Goal: Information Seeking & Learning: Learn about a topic

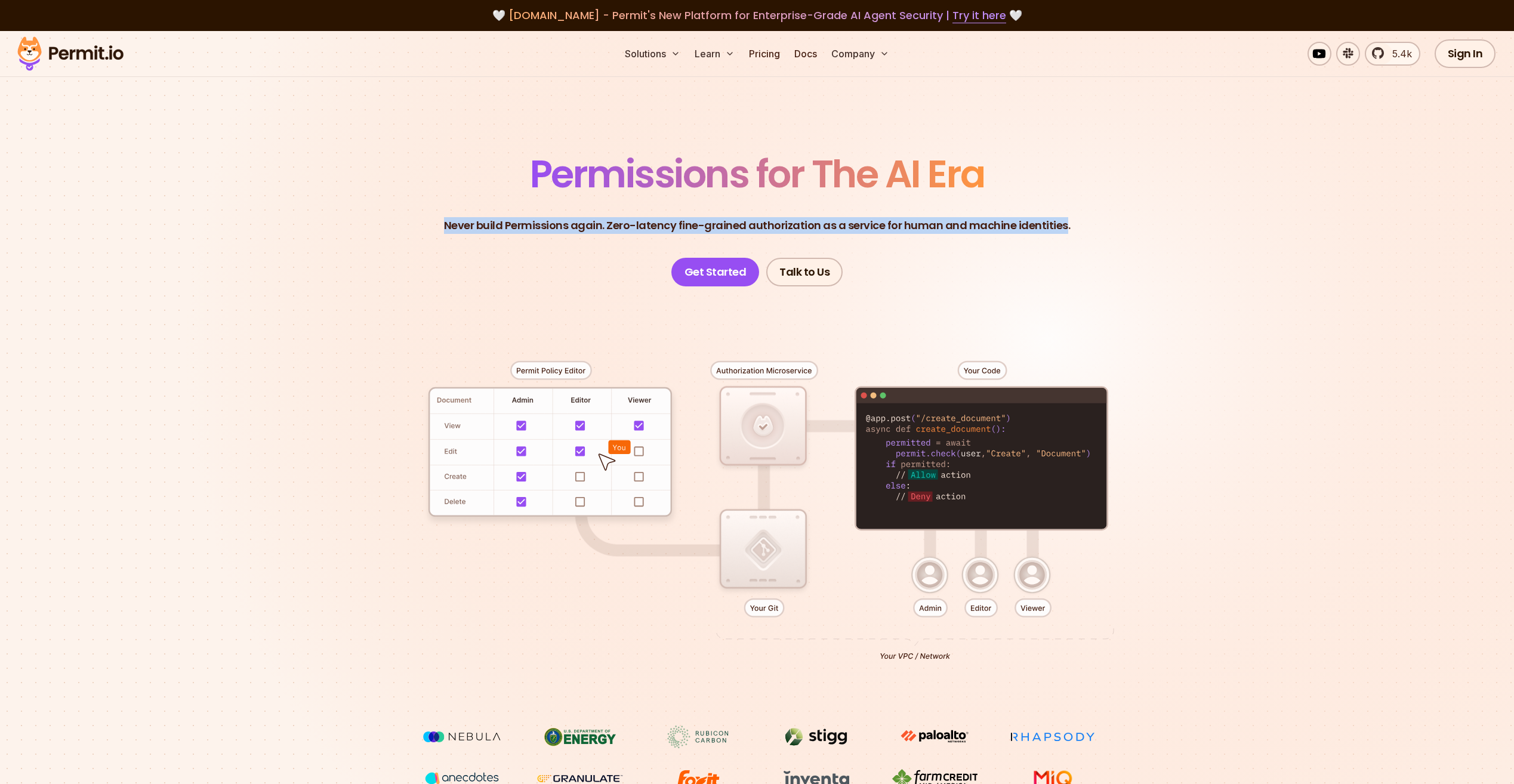
drag, startPoint x: 452, startPoint y: 227, endPoint x: 1061, endPoint y: 230, distance: 609.0
click at [1061, 230] on header "Permissions for The AI Era Never build Permissions again. Zero-latency fine-gra…" at bounding box center [757, 221] width 835 height 131
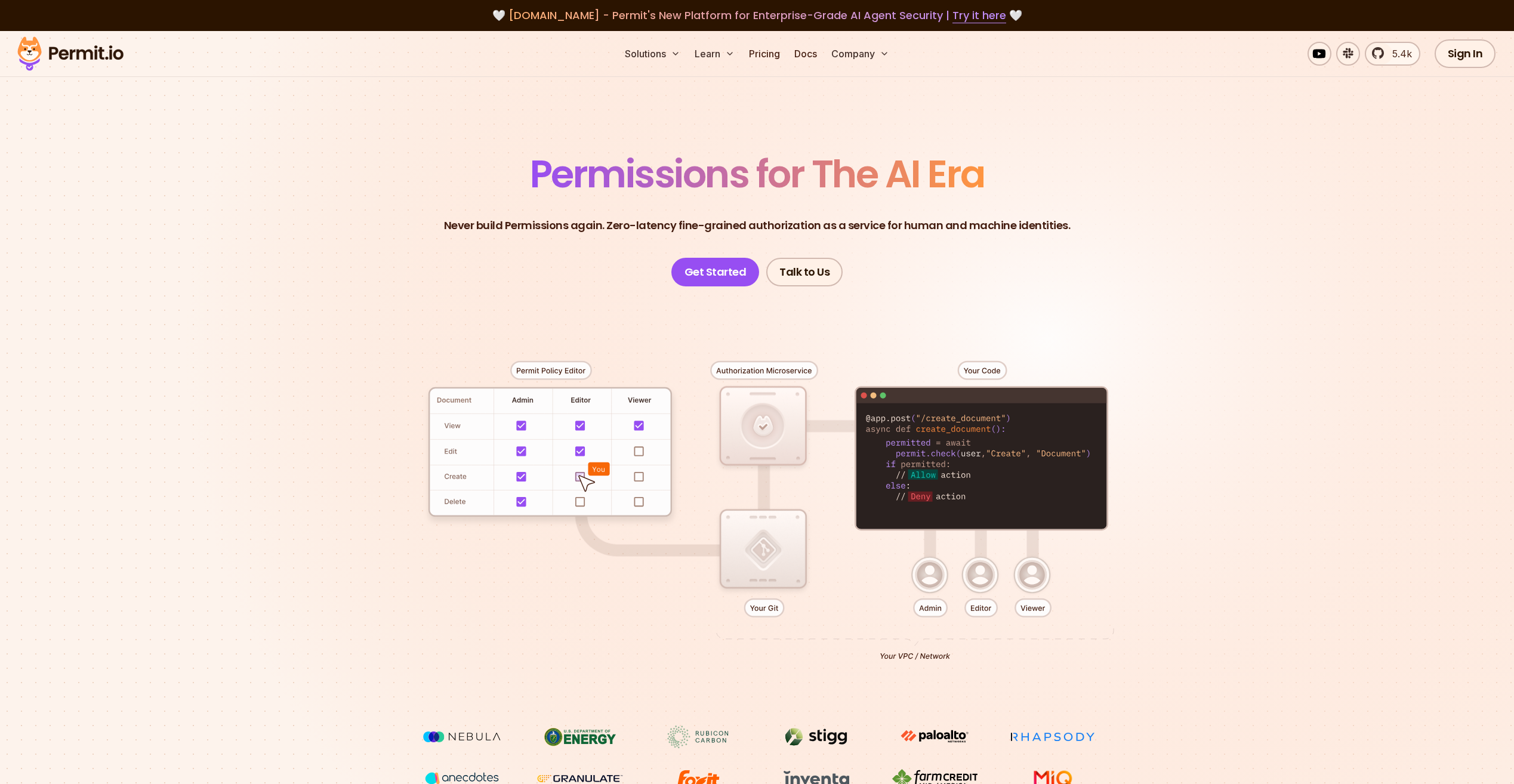
drag, startPoint x: 1061, startPoint y: 230, endPoint x: 1073, endPoint y: 230, distance: 12.0
click at [1073, 230] on header "Permissions for The AI Era Never build Permissions again. Zero-latency fine-gra…" at bounding box center [757, 221] width 835 height 131
click at [1069, 230] on header "Permissions for The AI Era Never build Permissions again. Zero-latency fine-gra…" at bounding box center [757, 221] width 835 height 131
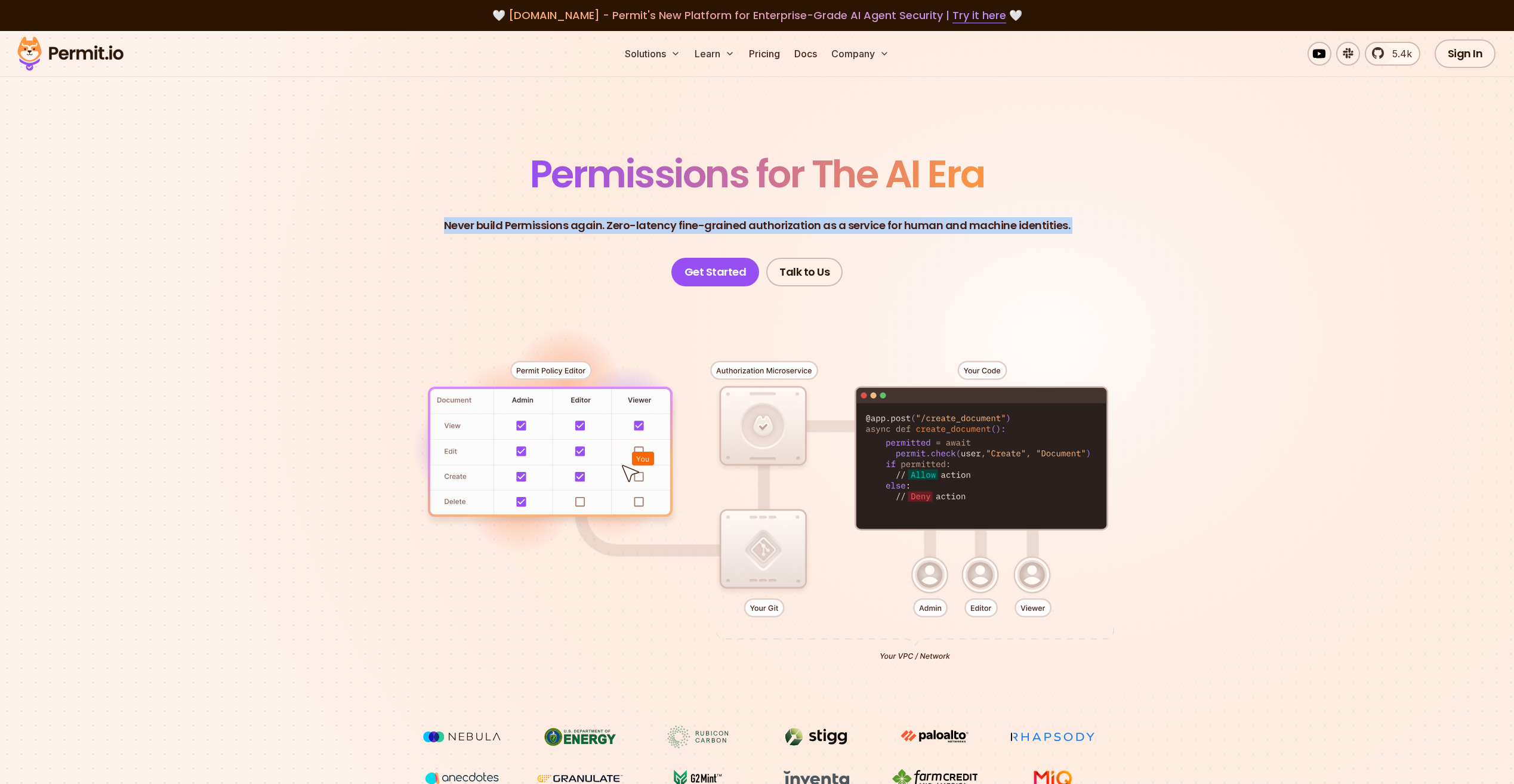
click at [1069, 230] on header "Permissions for The AI Era Never build Permissions again. Zero-latency fine-gra…" at bounding box center [757, 221] width 835 height 131
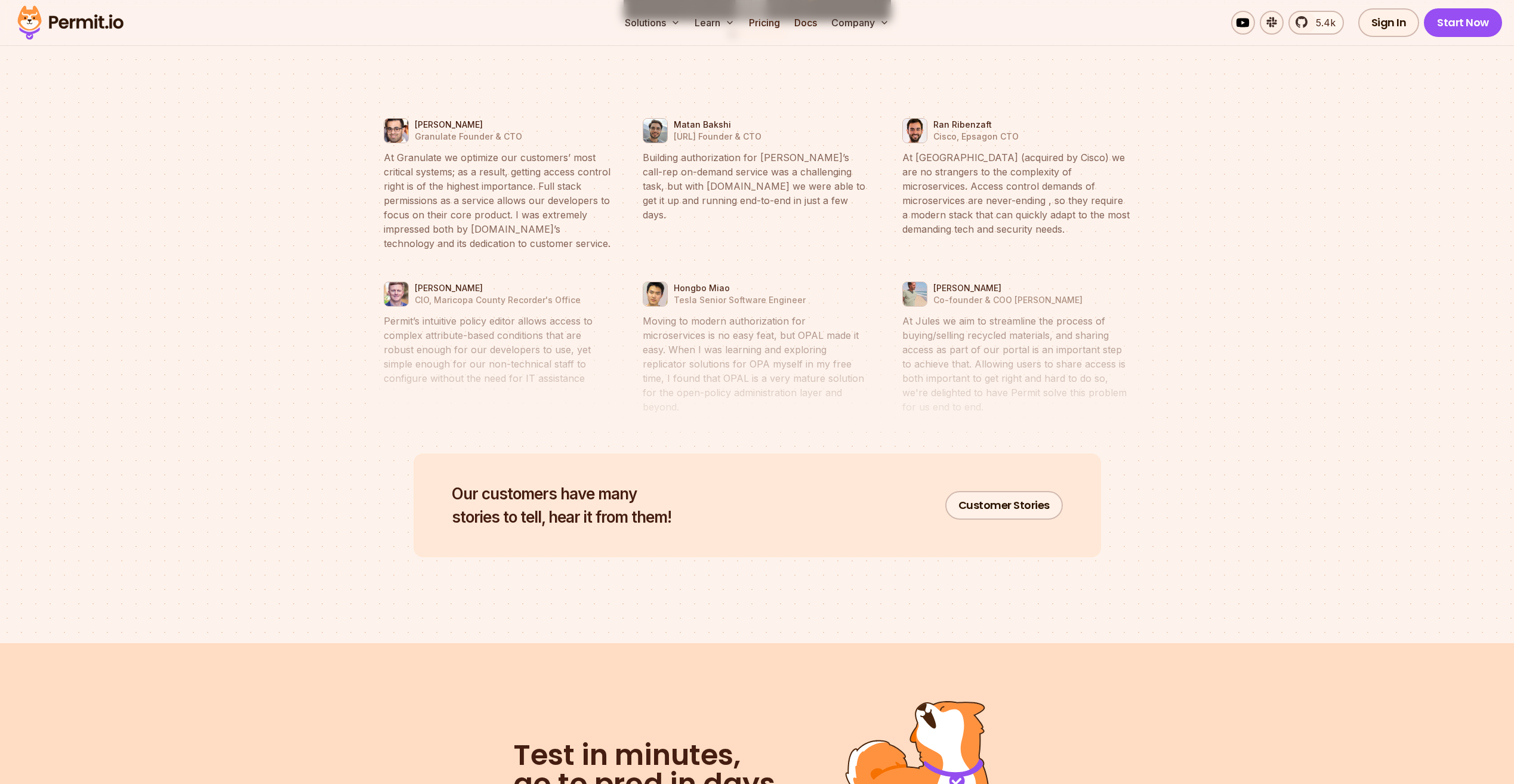
scroll to position [5541, 0]
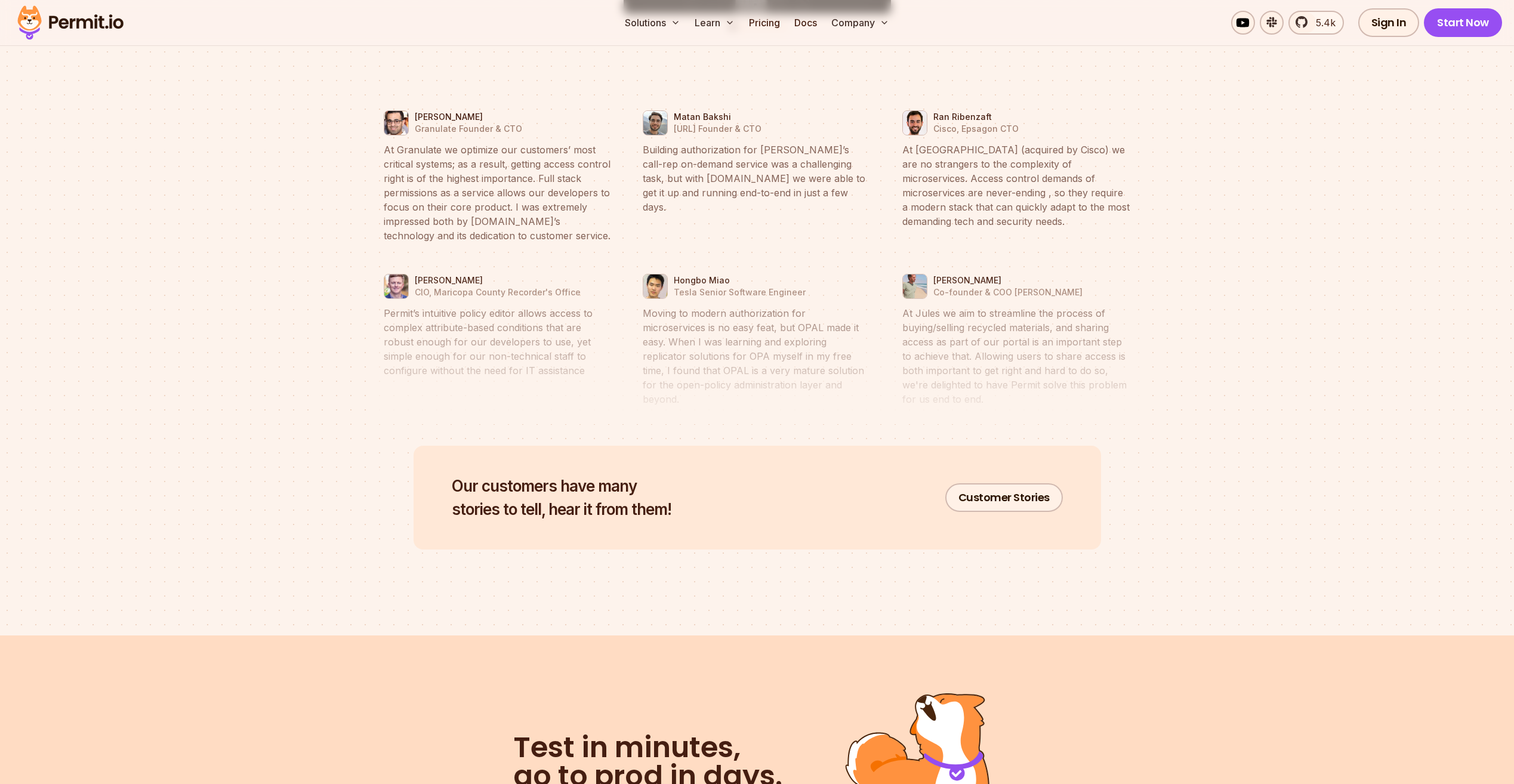
drag, startPoint x: 1267, startPoint y: 338, endPoint x: 1267, endPoint y: 311, distance: 27.0
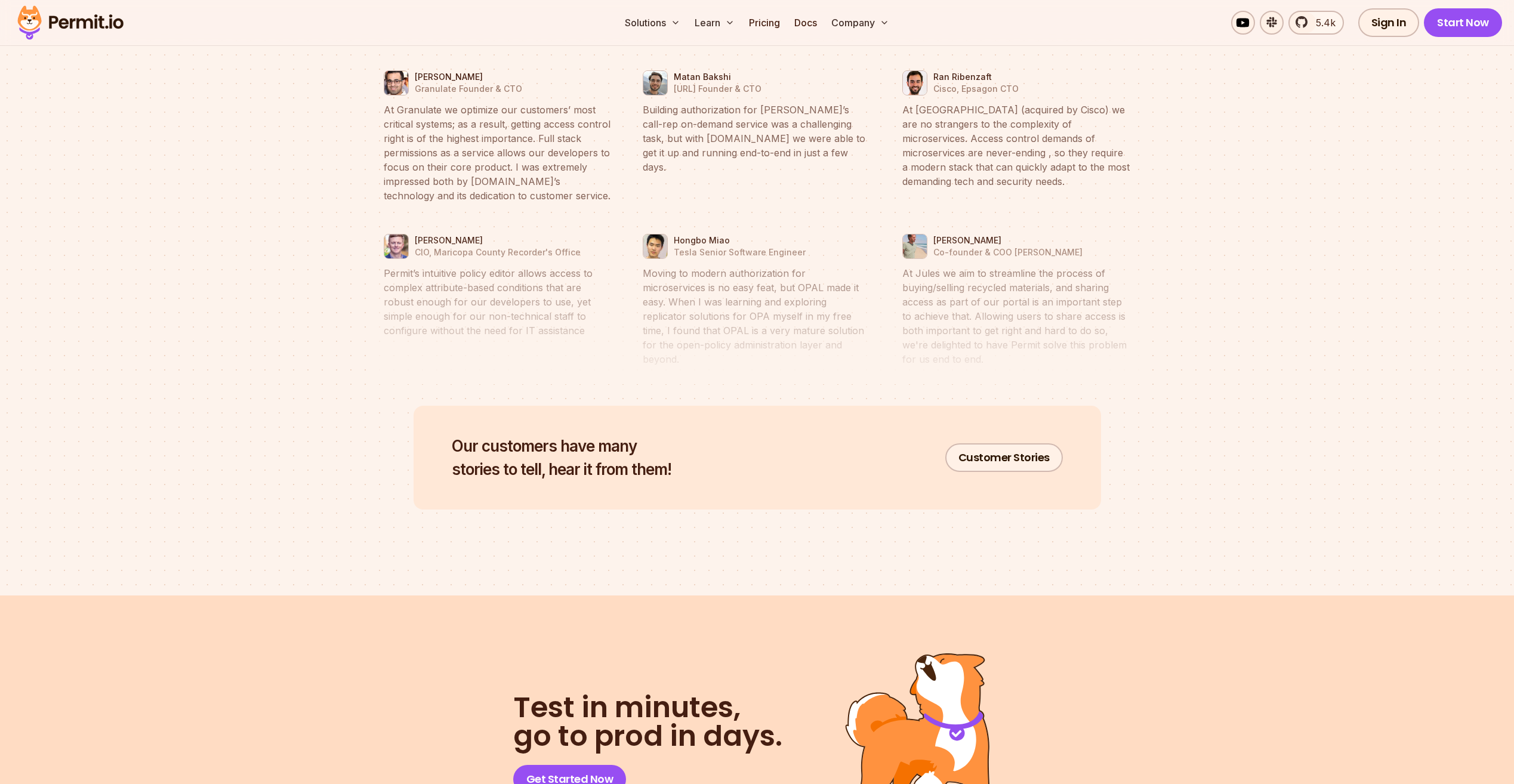
drag, startPoint x: 1256, startPoint y: 369, endPoint x: 1215, endPoint y: 706, distance: 339.5
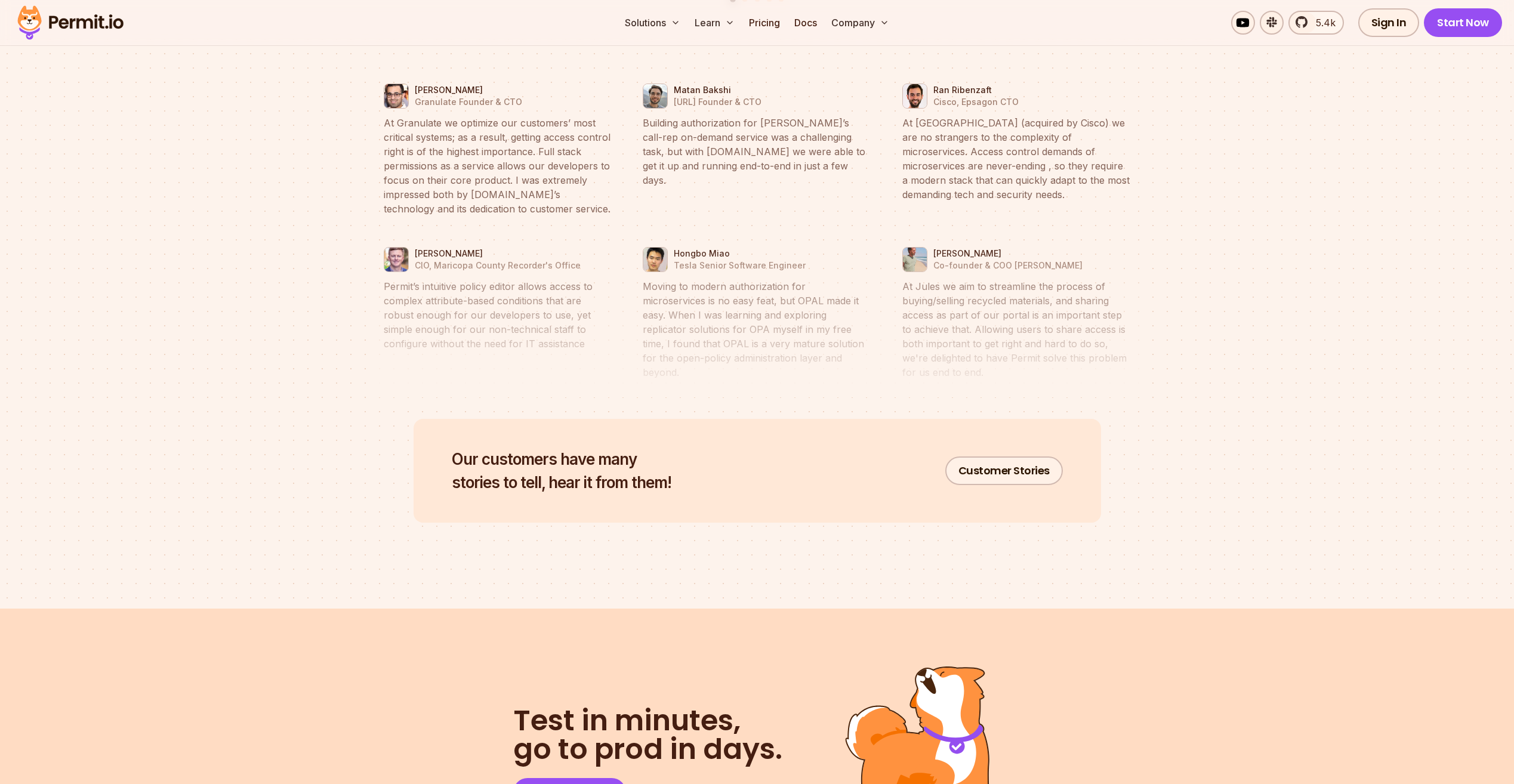
drag, startPoint x: 1309, startPoint y: 246, endPoint x: 1312, endPoint y: 210, distance: 36.1
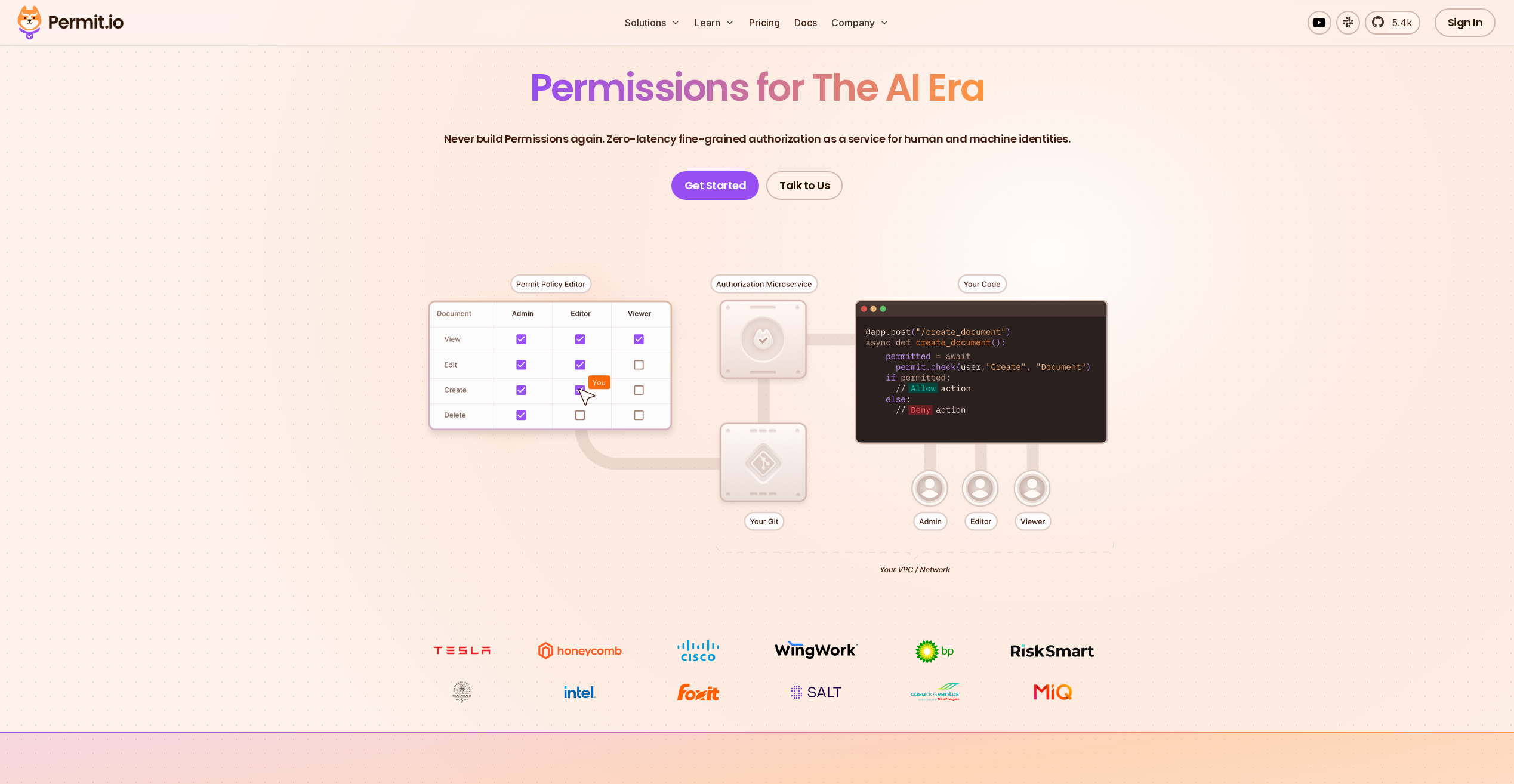
scroll to position [0, 0]
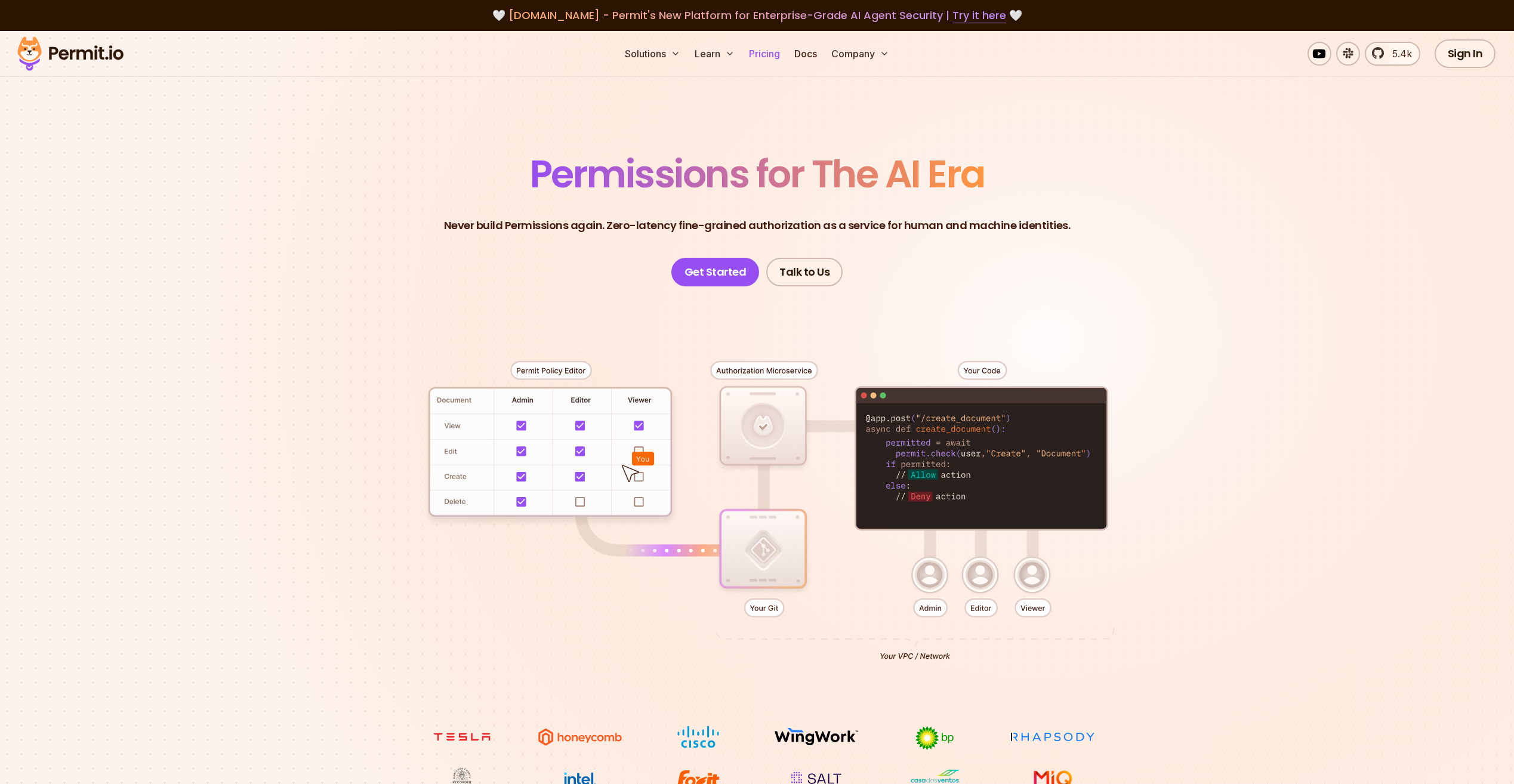
click at [762, 53] on link "Pricing" at bounding box center [765, 54] width 40 height 24
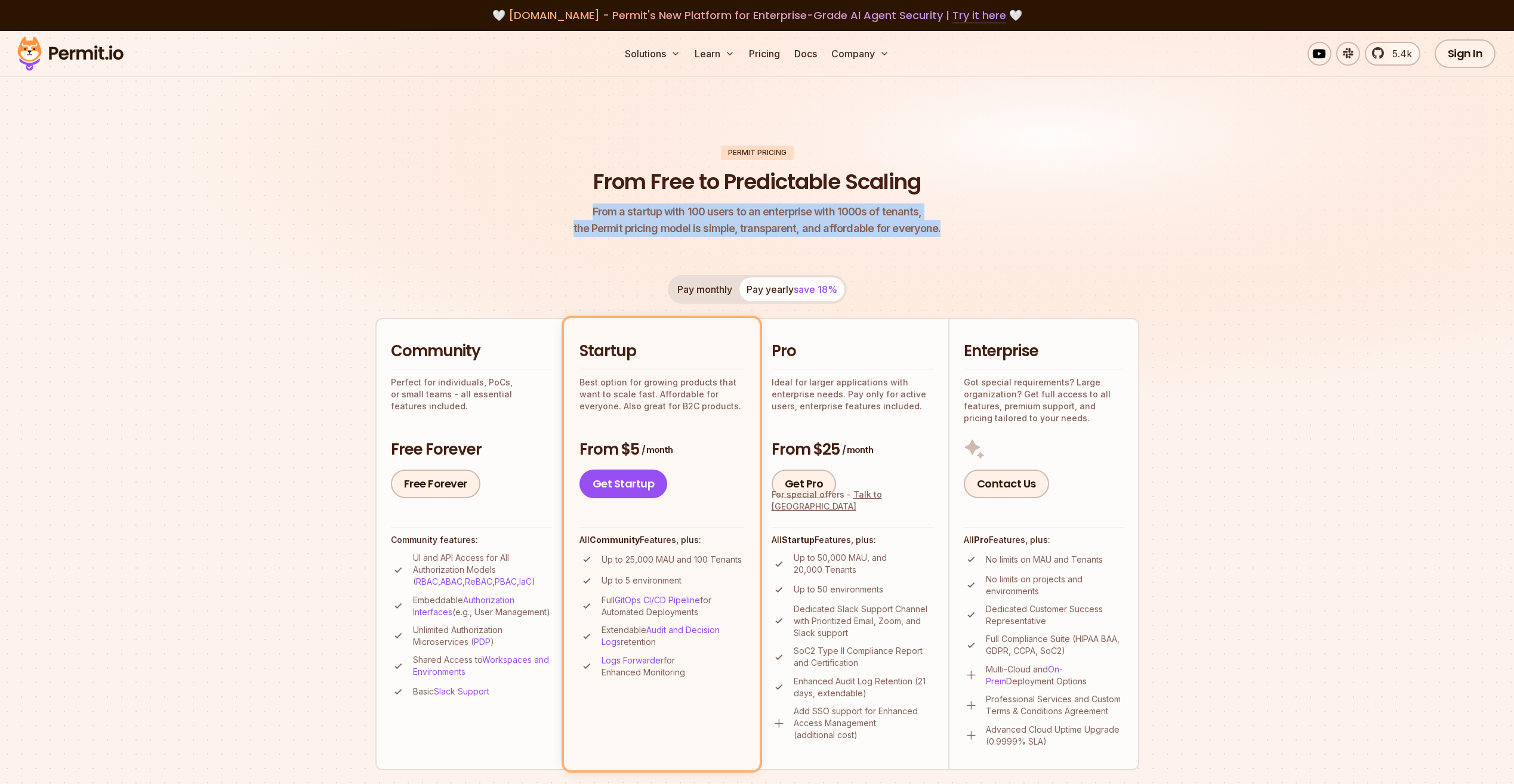
drag, startPoint x: 598, startPoint y: 210, endPoint x: 947, endPoint y: 225, distance: 349.3
click at [947, 225] on header "Permit Pricing From Free to Predictable Scaling From a startup with 100 users t…" at bounding box center [757, 191] width 764 height 92
click at [754, 227] on p "From a startup with 100 users to an enterprise with 1000s of tenants, the Permi…" at bounding box center [757, 220] width 368 height 33
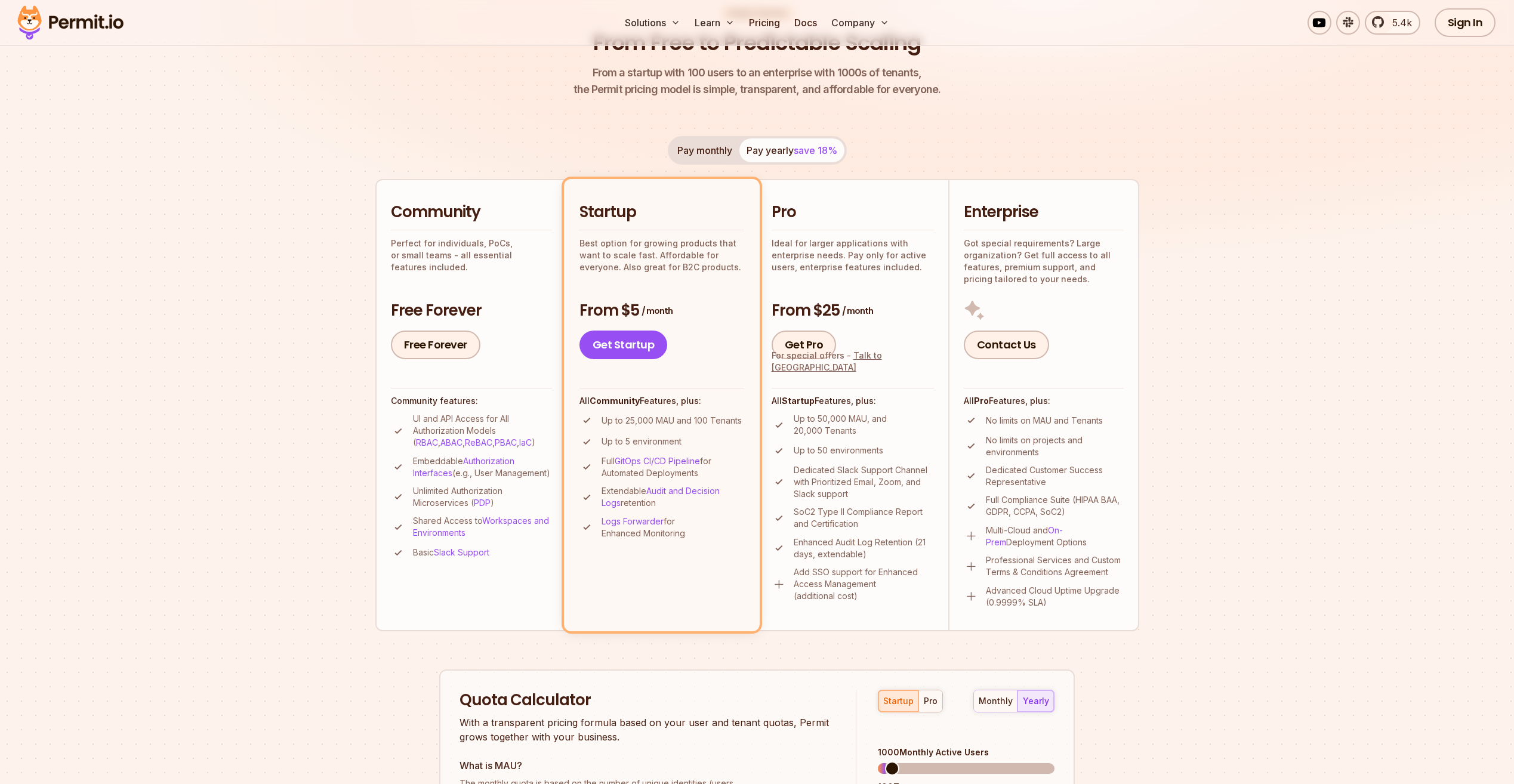
scroll to position [159, 0]
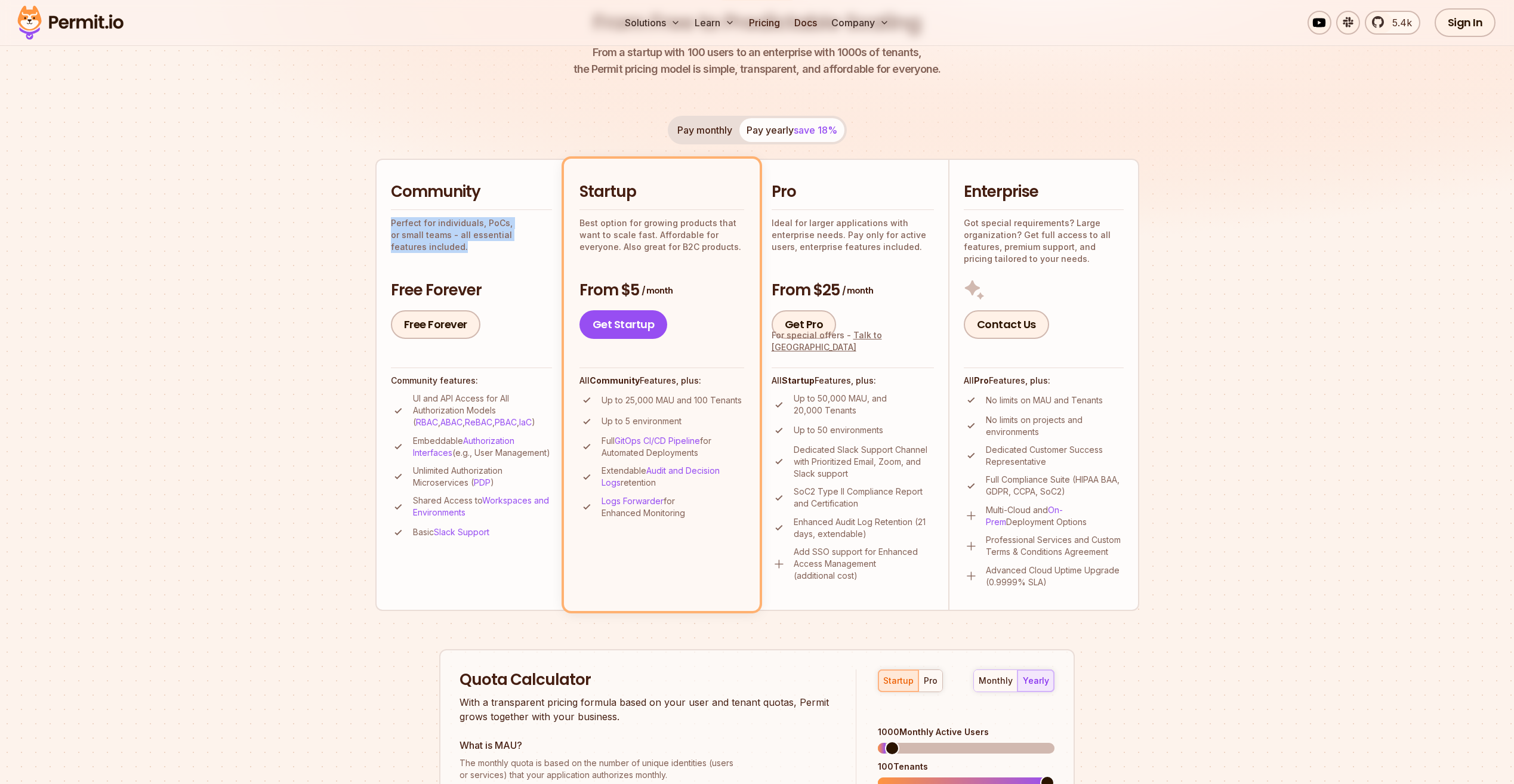
drag, startPoint x: 392, startPoint y: 223, endPoint x: 553, endPoint y: 232, distance: 161.3
click at [553, 232] on li "Community Perfect for individuals, PoCs, or small teams - all essential feature…" at bounding box center [471, 384] width 191 height 451
click at [456, 378] on h4 "Community features:" at bounding box center [471, 380] width 161 height 12
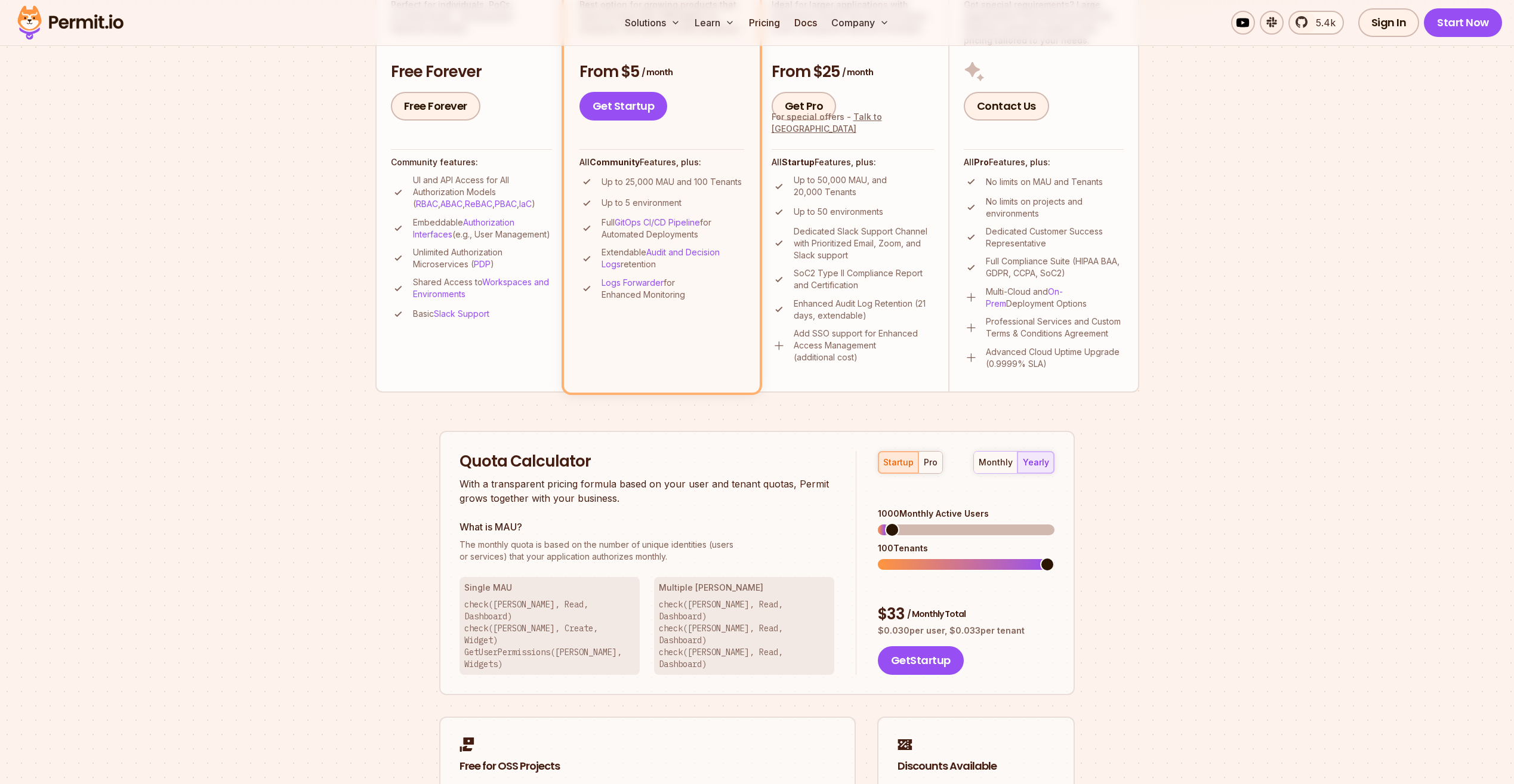
scroll to position [477, 0]
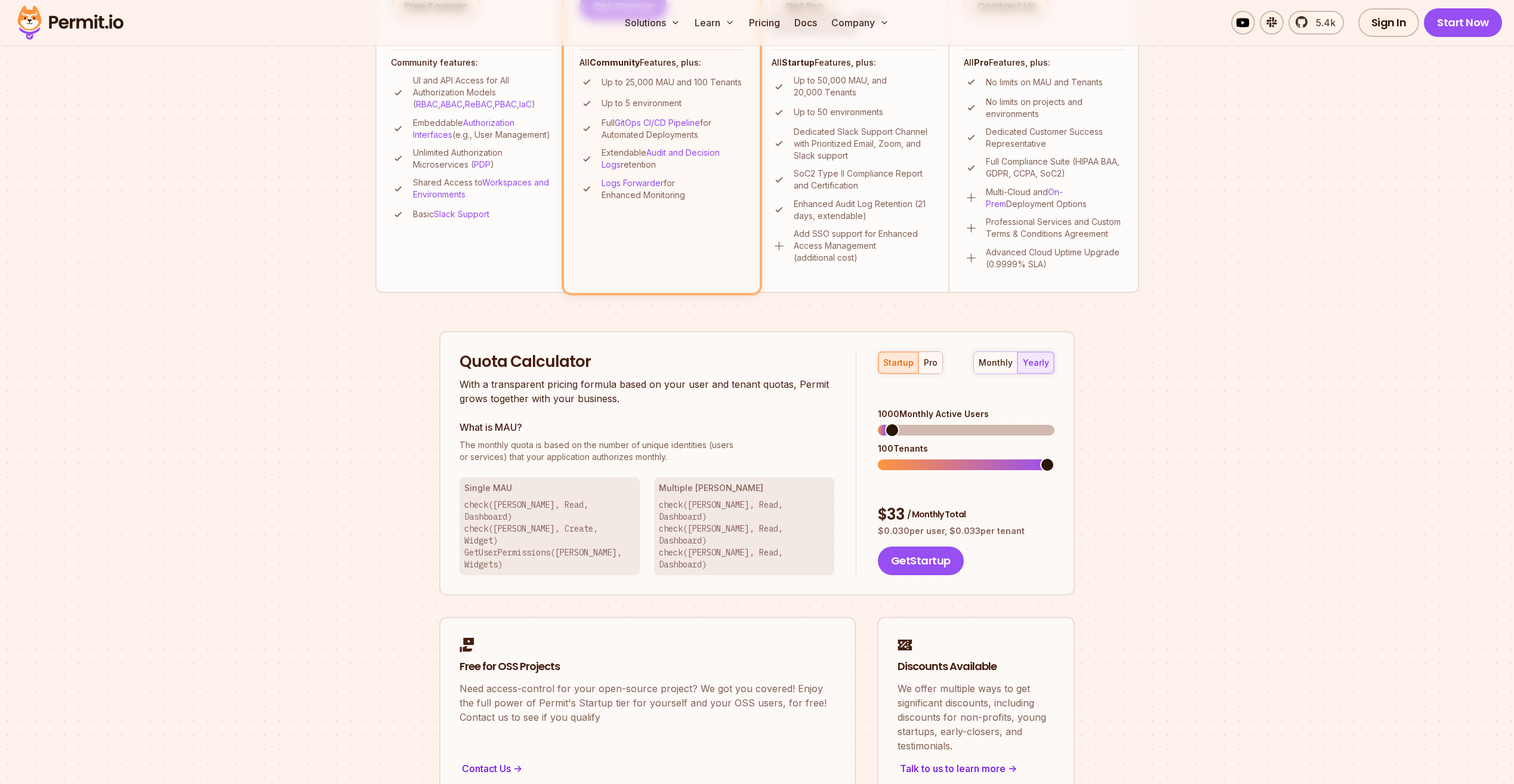
click at [886, 423] on span at bounding box center [892, 430] width 14 height 14
click at [931, 367] on div "pro" at bounding box center [931, 362] width 14 height 12
click at [881, 423] on span at bounding box center [887, 430] width 14 height 14
click at [881, 423] on span at bounding box center [888, 430] width 14 height 14
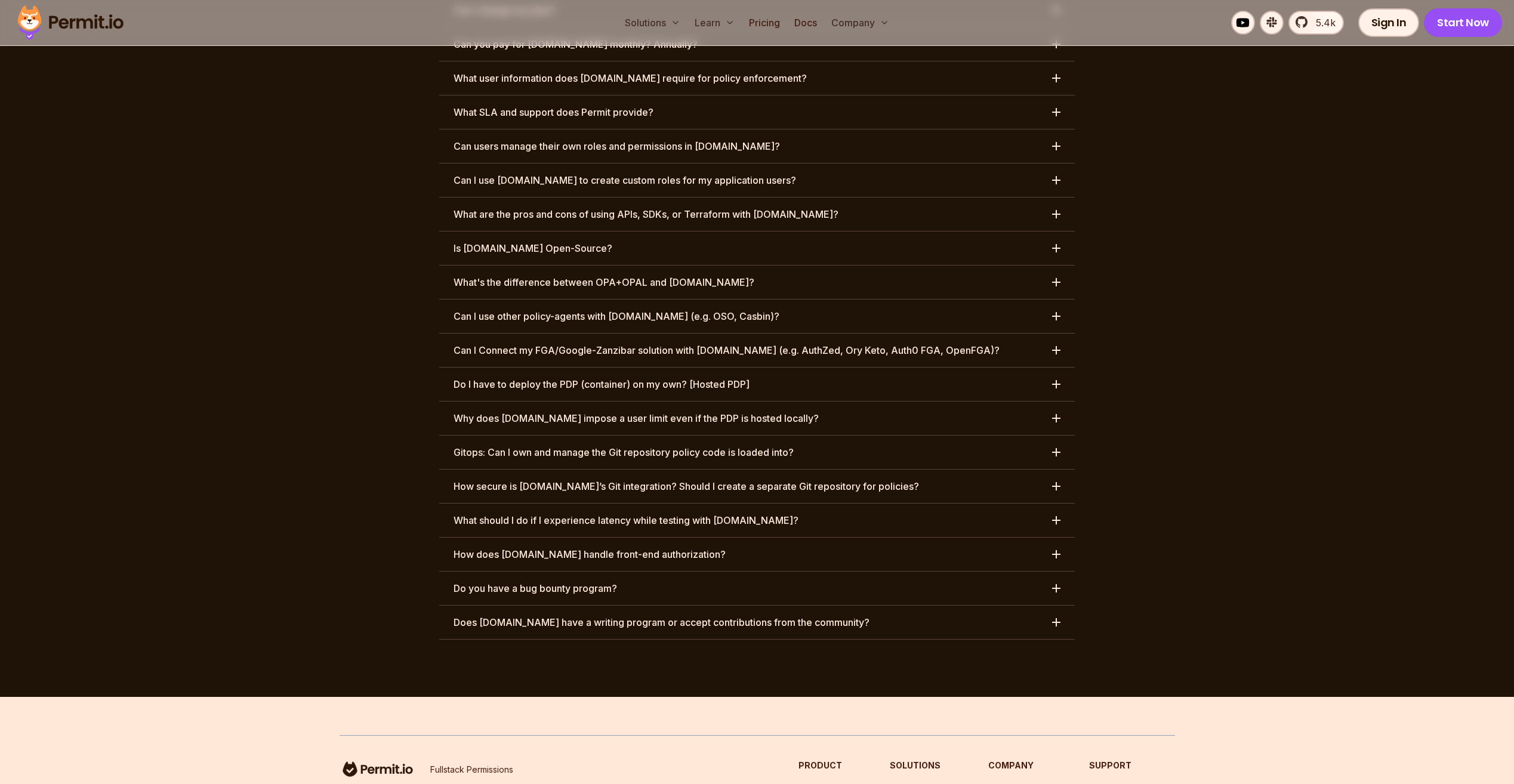
scroll to position [5945, 0]
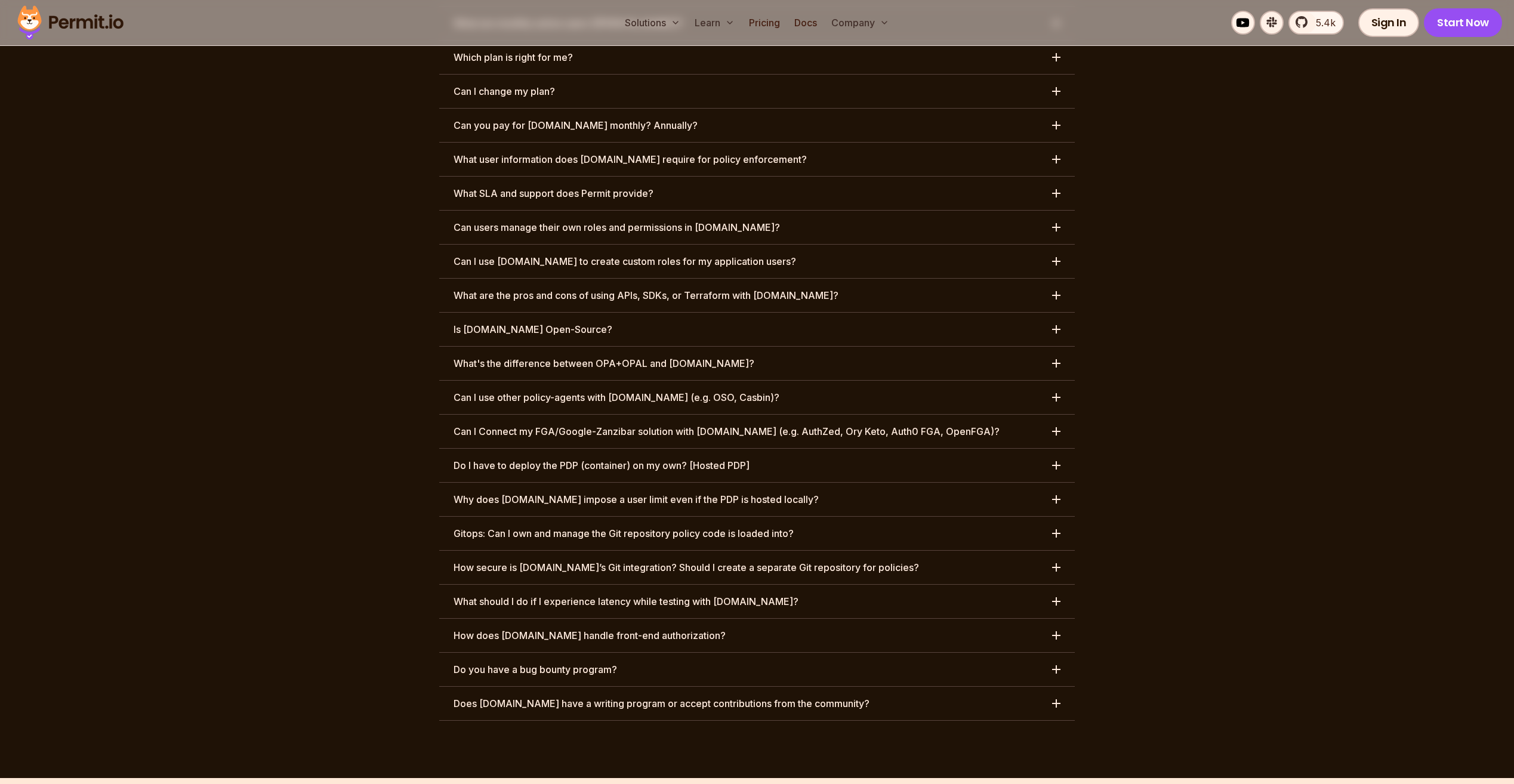
drag, startPoint x: 372, startPoint y: 398, endPoint x: 390, endPoint y: 358, distance: 43.9
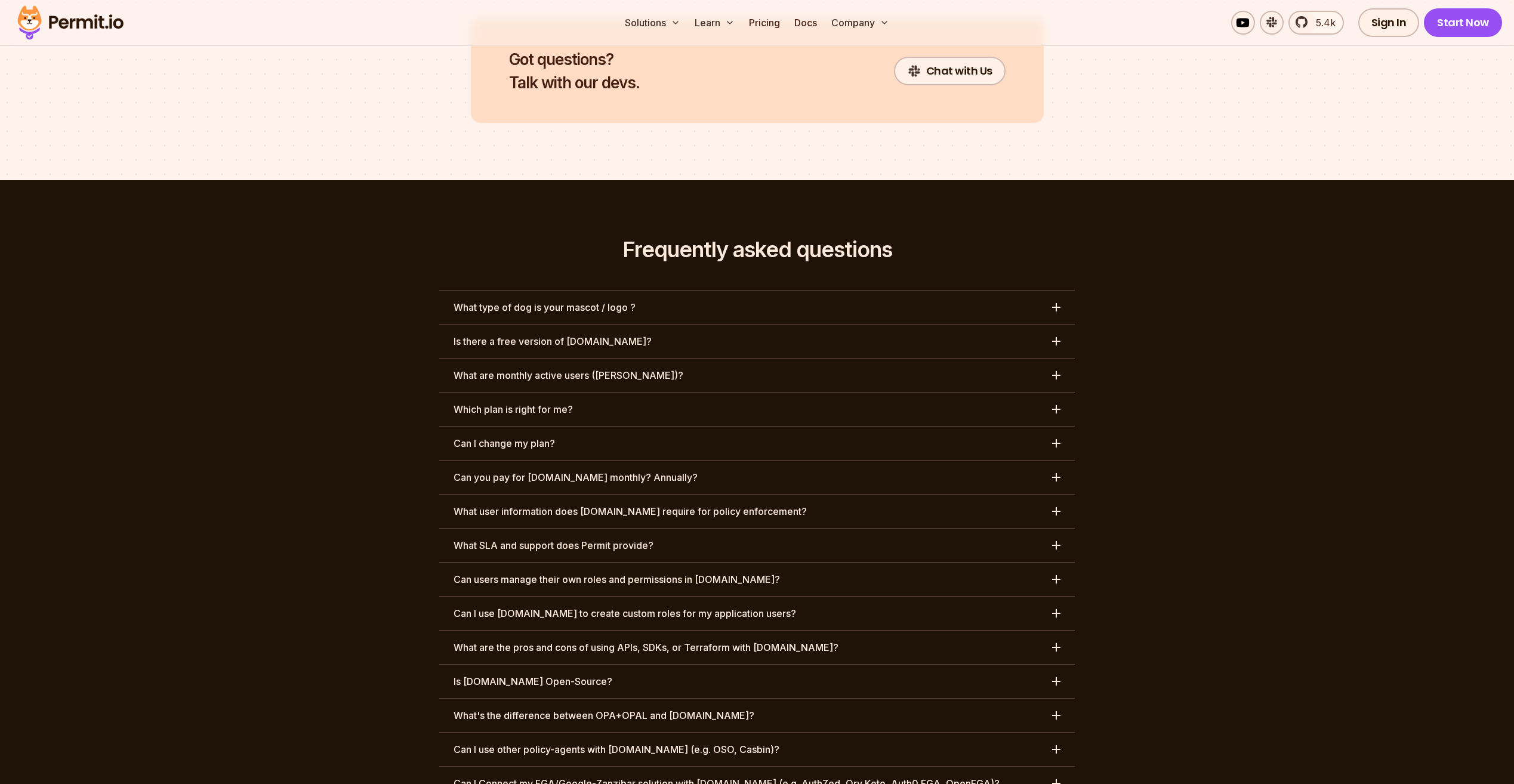
drag, startPoint x: 390, startPoint y: 355, endPoint x: 394, endPoint y: 302, distance: 53.2
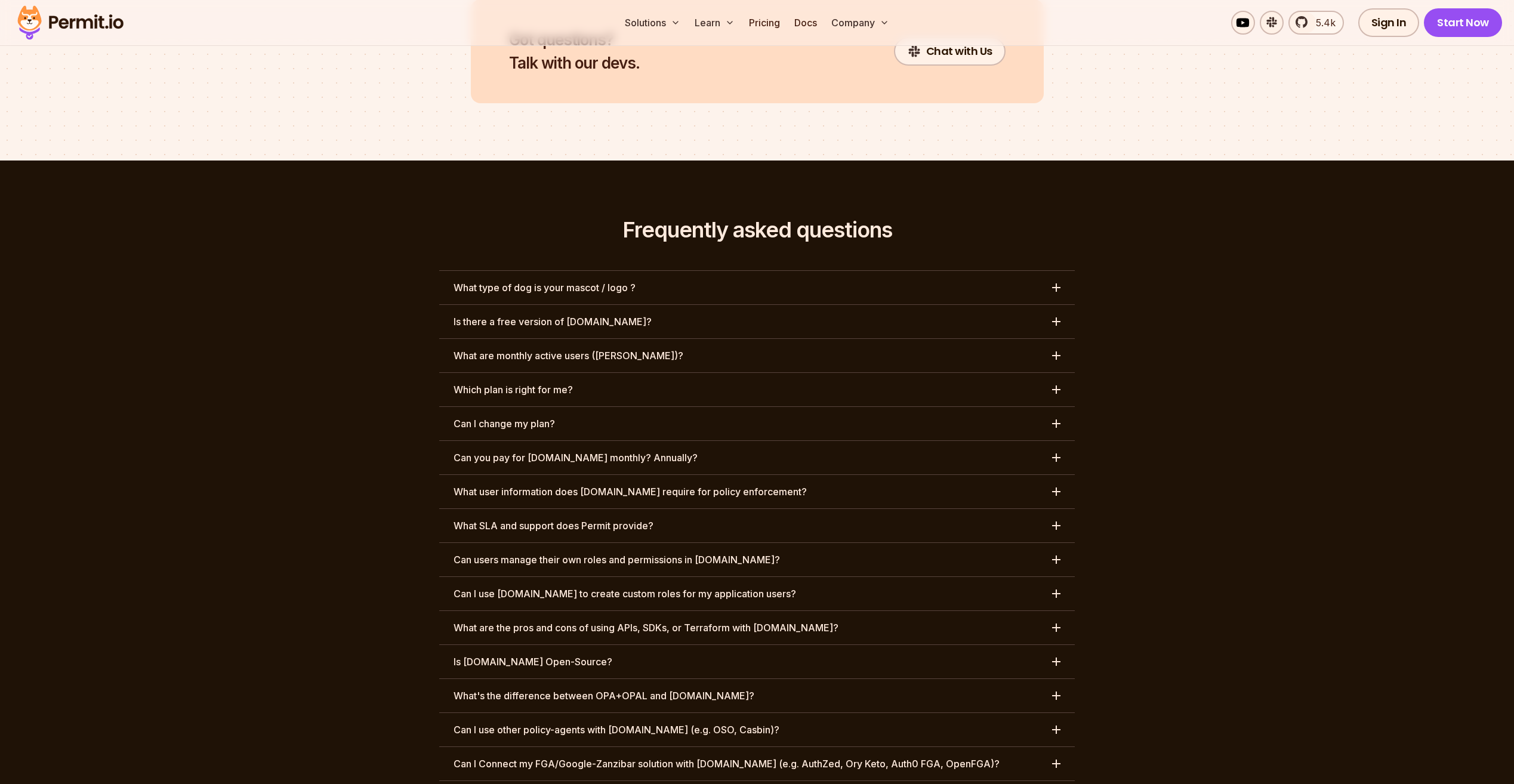
click at [607, 280] on h3 "What type of dog is your mascot / logo ?" at bounding box center [545, 287] width 182 height 14
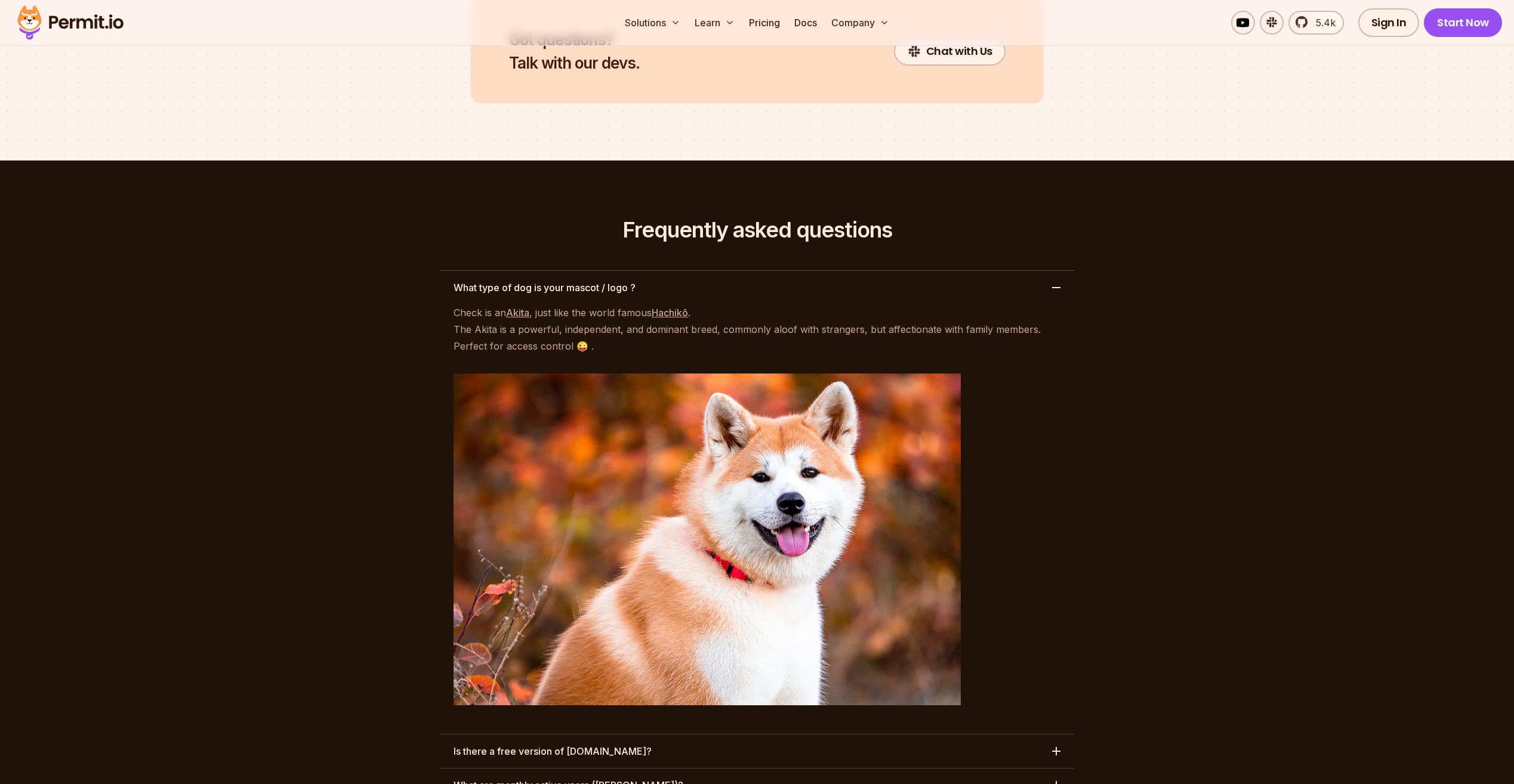
click at [611, 280] on h3 "What type of dog is your mascot / logo ?" at bounding box center [545, 287] width 182 height 14
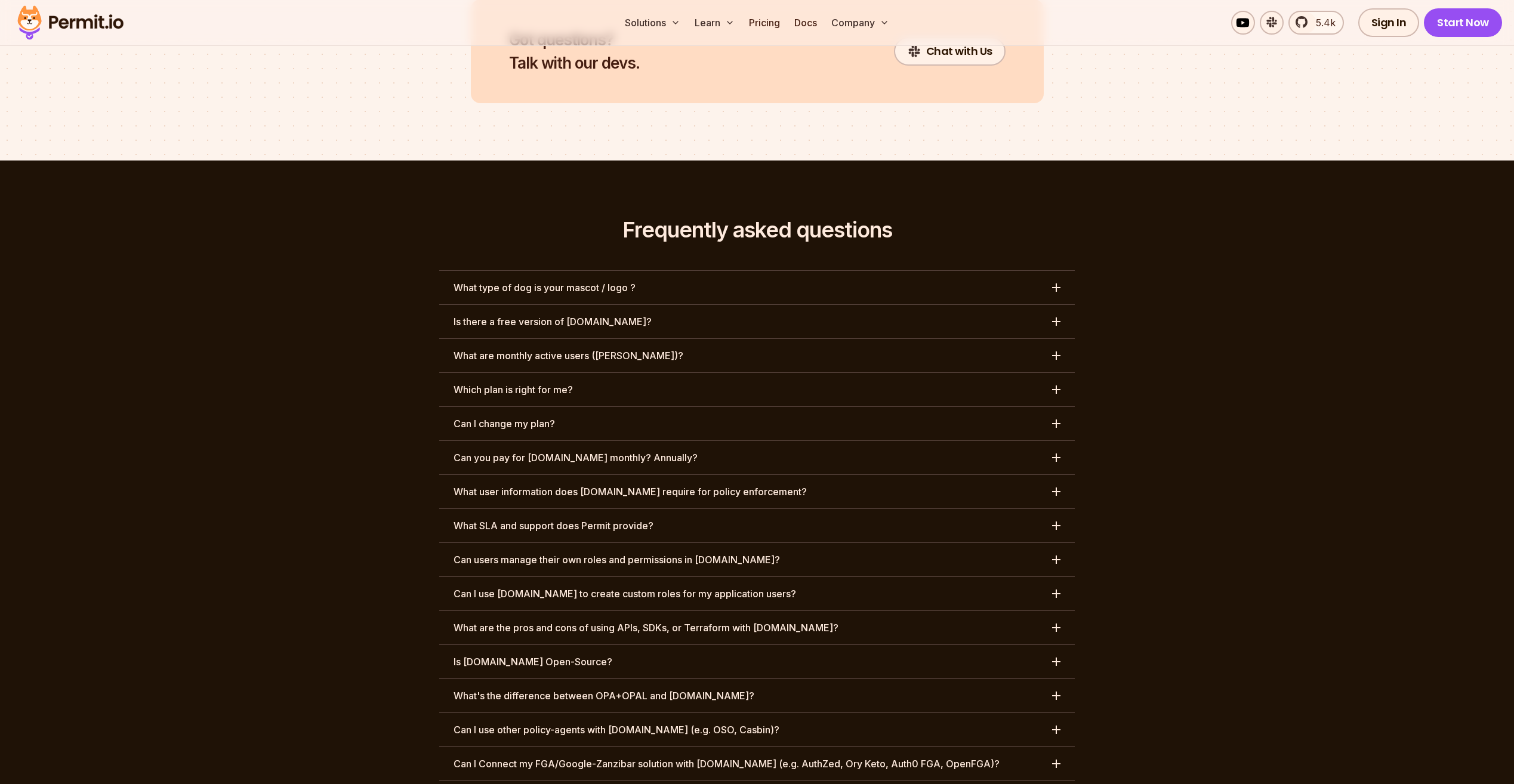
scroll to position [5389, 0]
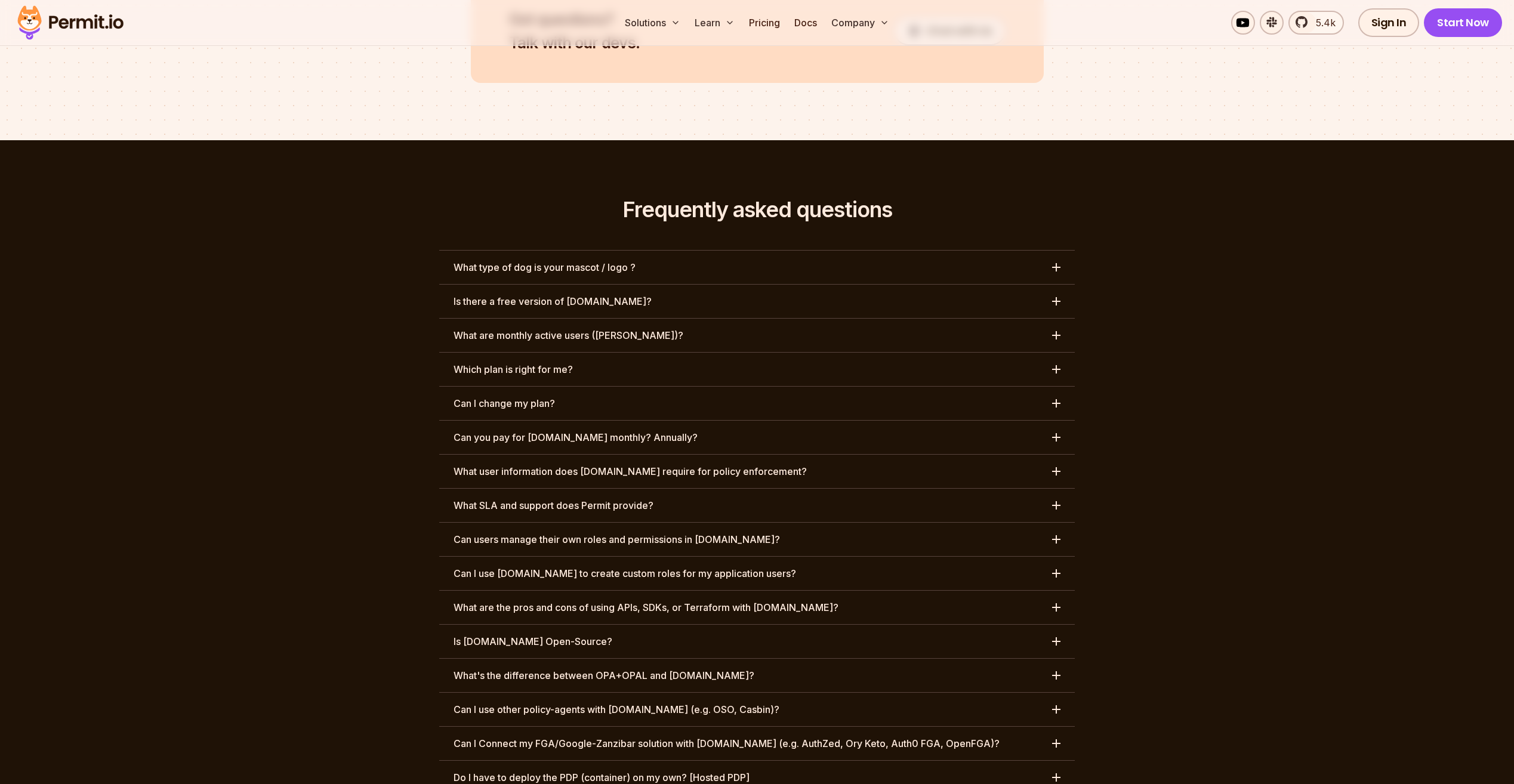
click at [605, 284] on button "Is there a free version of [DOMAIN_NAME]?" at bounding box center [757, 301] width 636 height 33
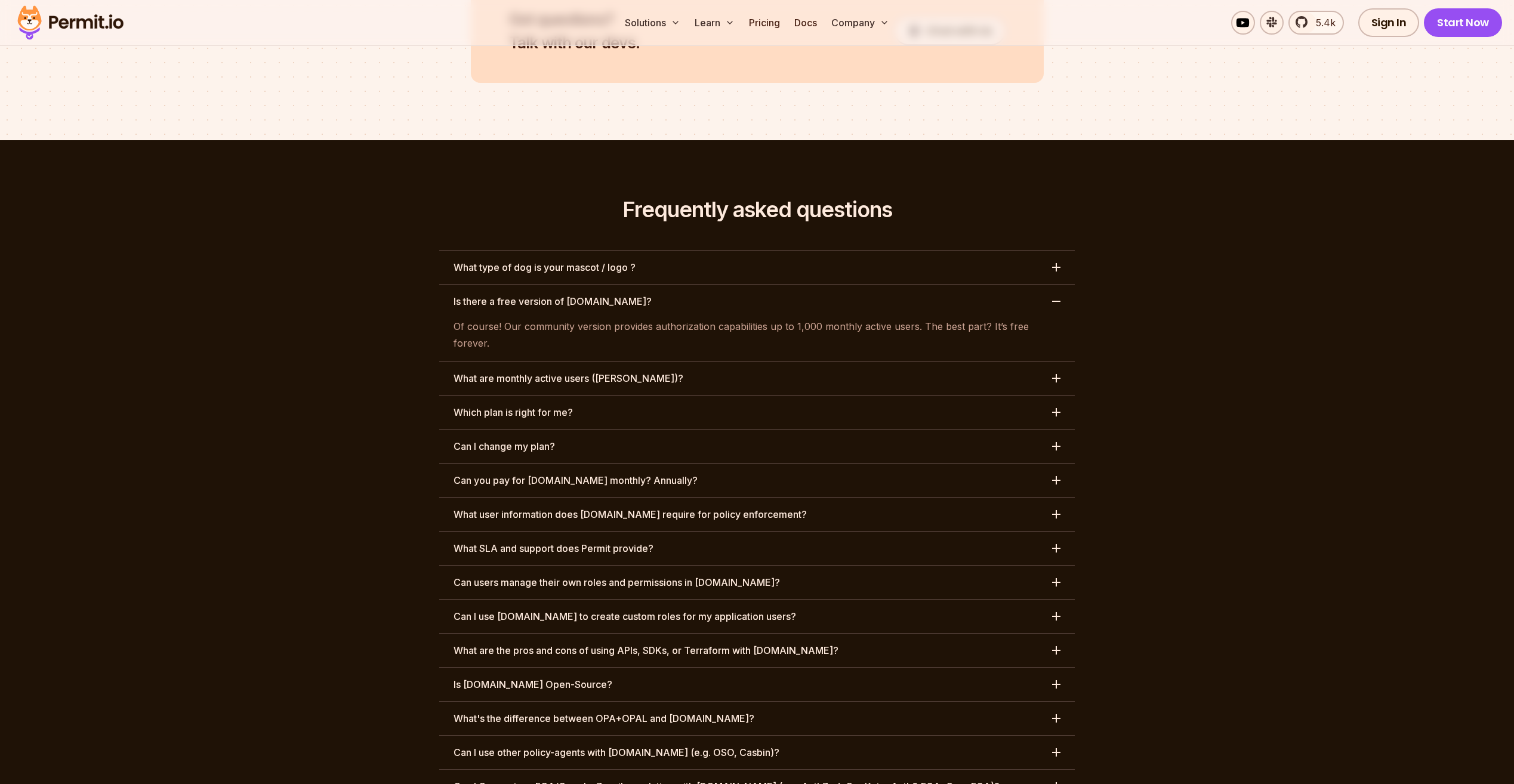
click at [567, 294] on h3 "Is there a free version of [DOMAIN_NAME]?" at bounding box center [553, 301] width 198 height 14
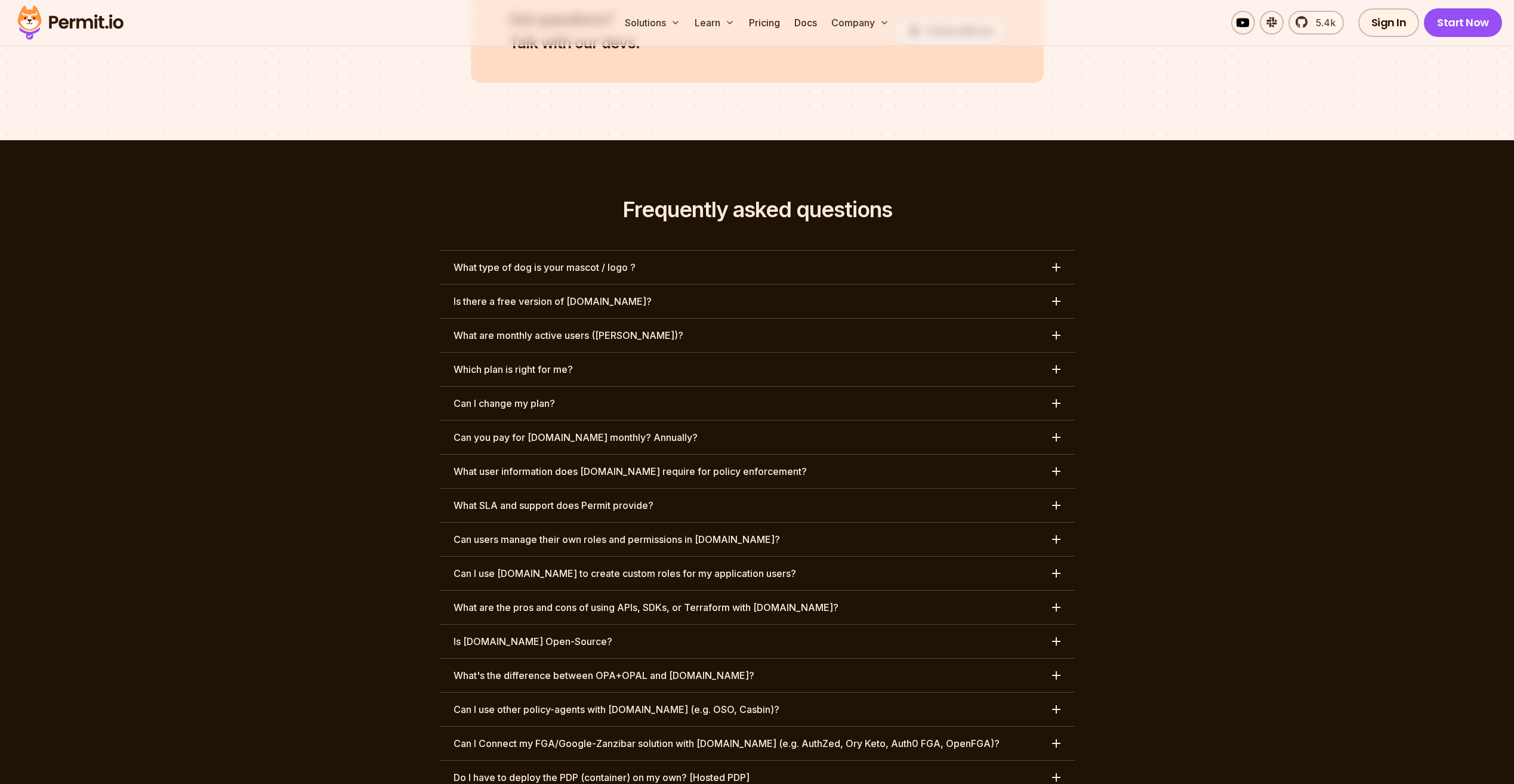
click at [720, 319] on button "What are monthly active users ([PERSON_NAME])?" at bounding box center [757, 335] width 636 height 33
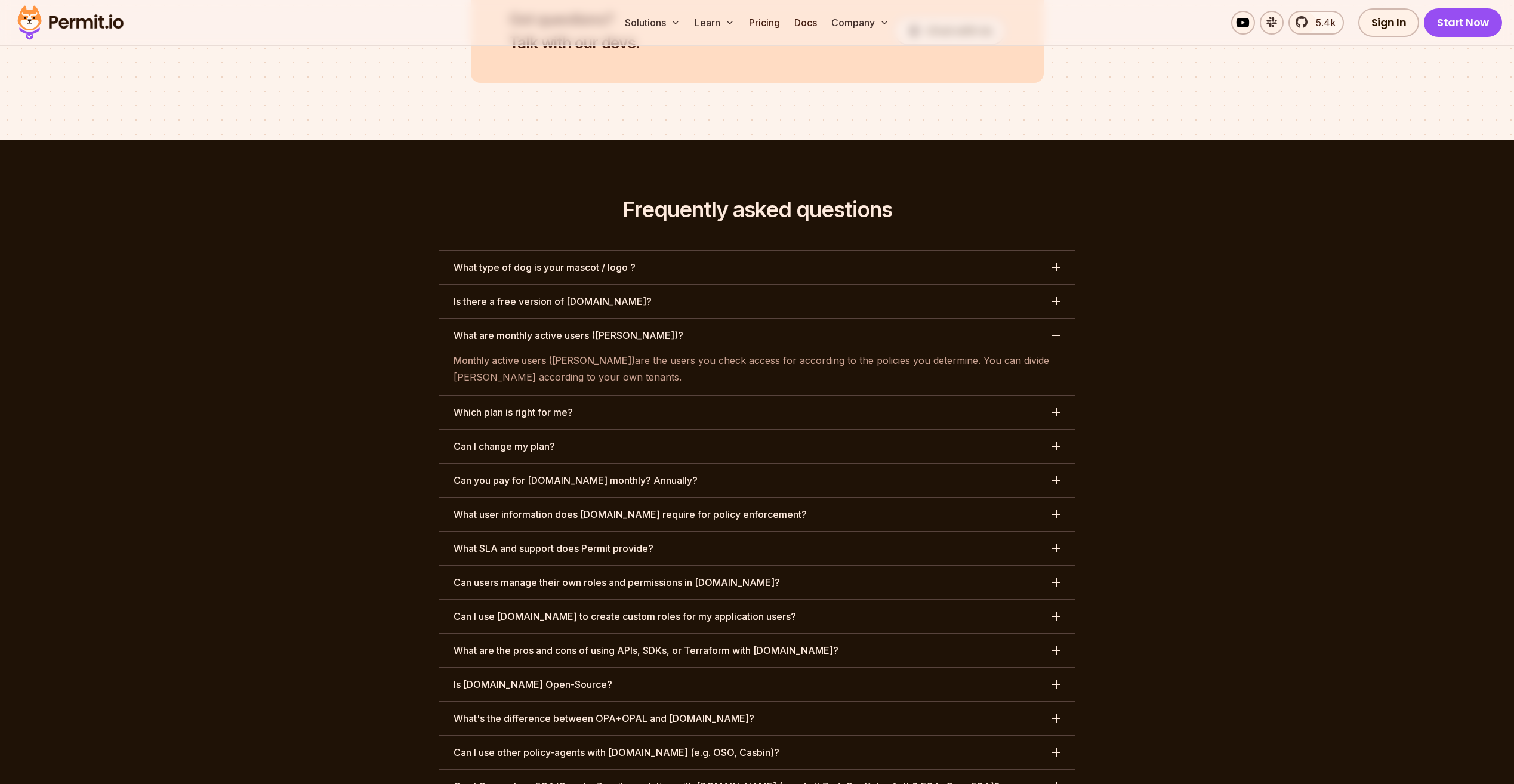
click at [726, 319] on button "What are monthly active users ([PERSON_NAME])?" at bounding box center [757, 335] width 636 height 33
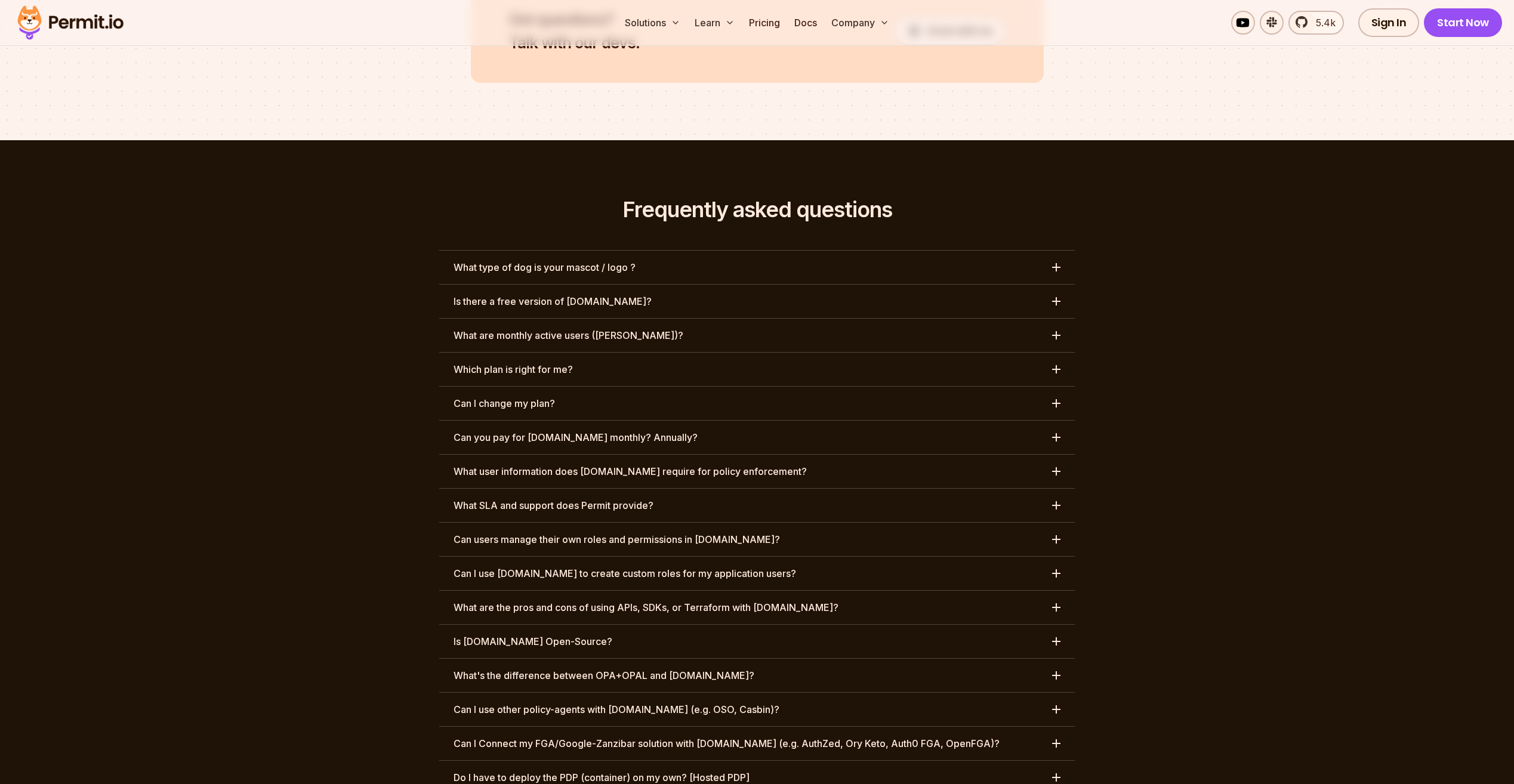
click at [705, 353] on button "Which plan is right for me?" at bounding box center [757, 369] width 636 height 33
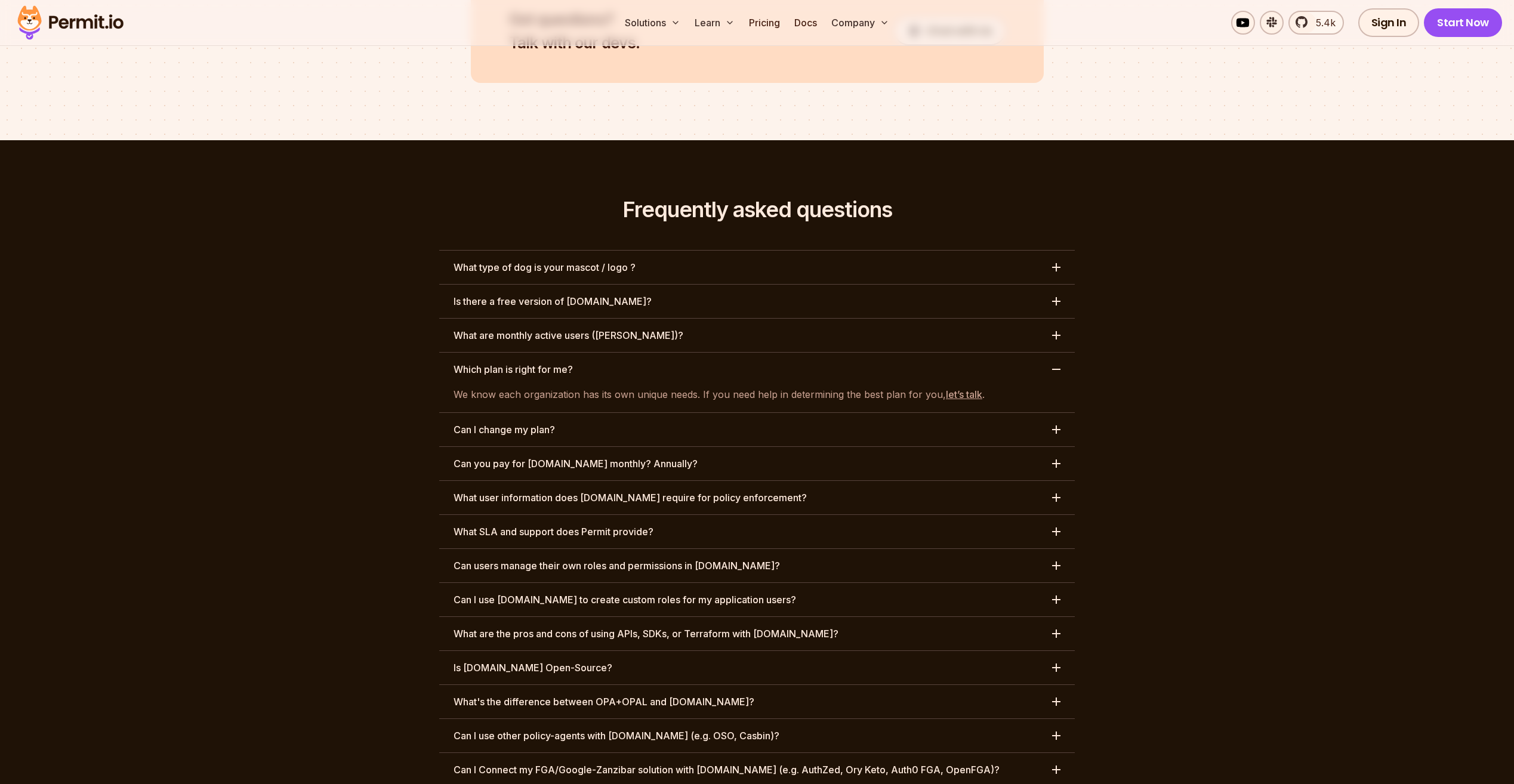
click at [704, 353] on button "Which plan is right for me?" at bounding box center [757, 369] width 636 height 33
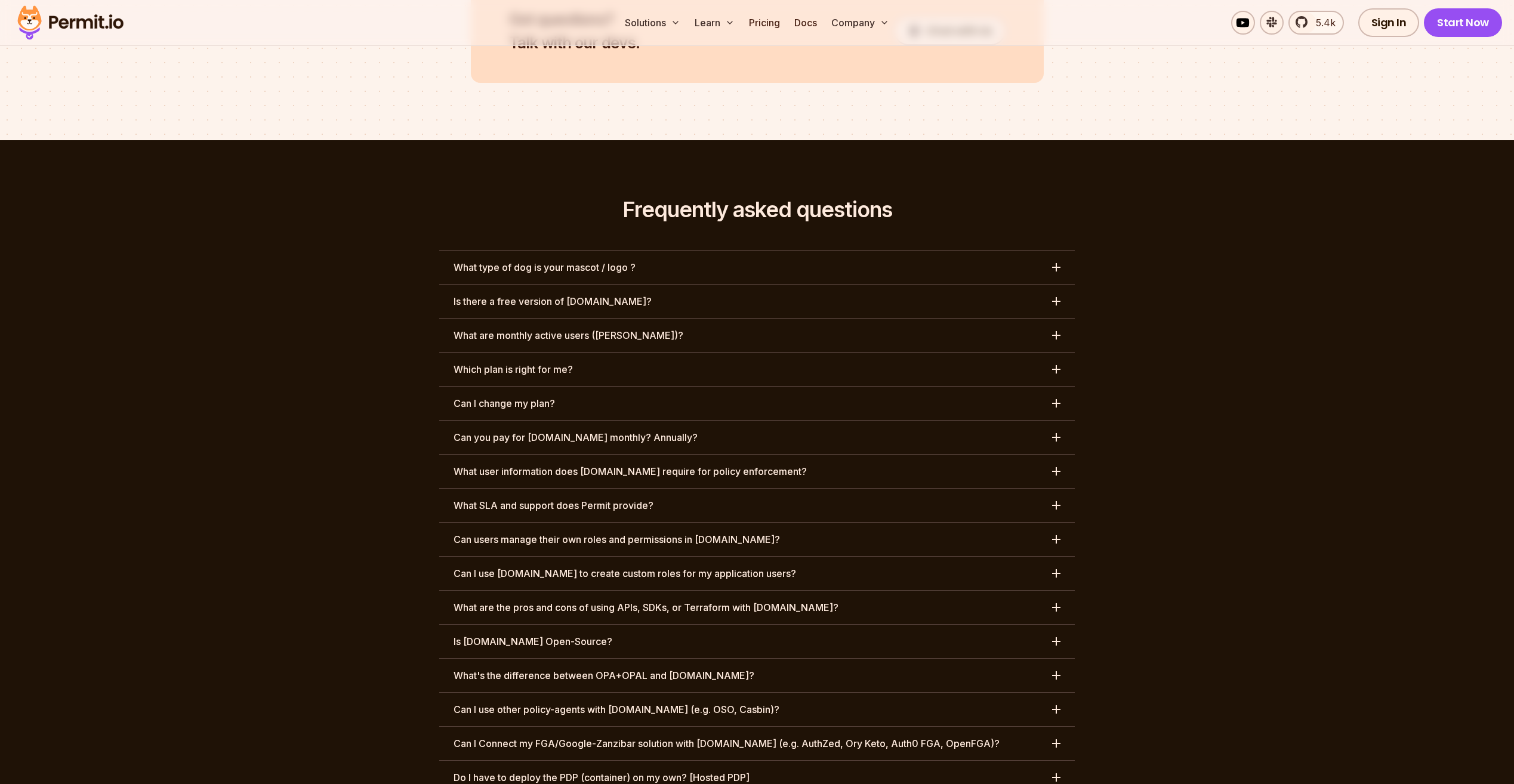
click at [690, 387] on button "Can I change my plan?" at bounding box center [757, 403] width 636 height 33
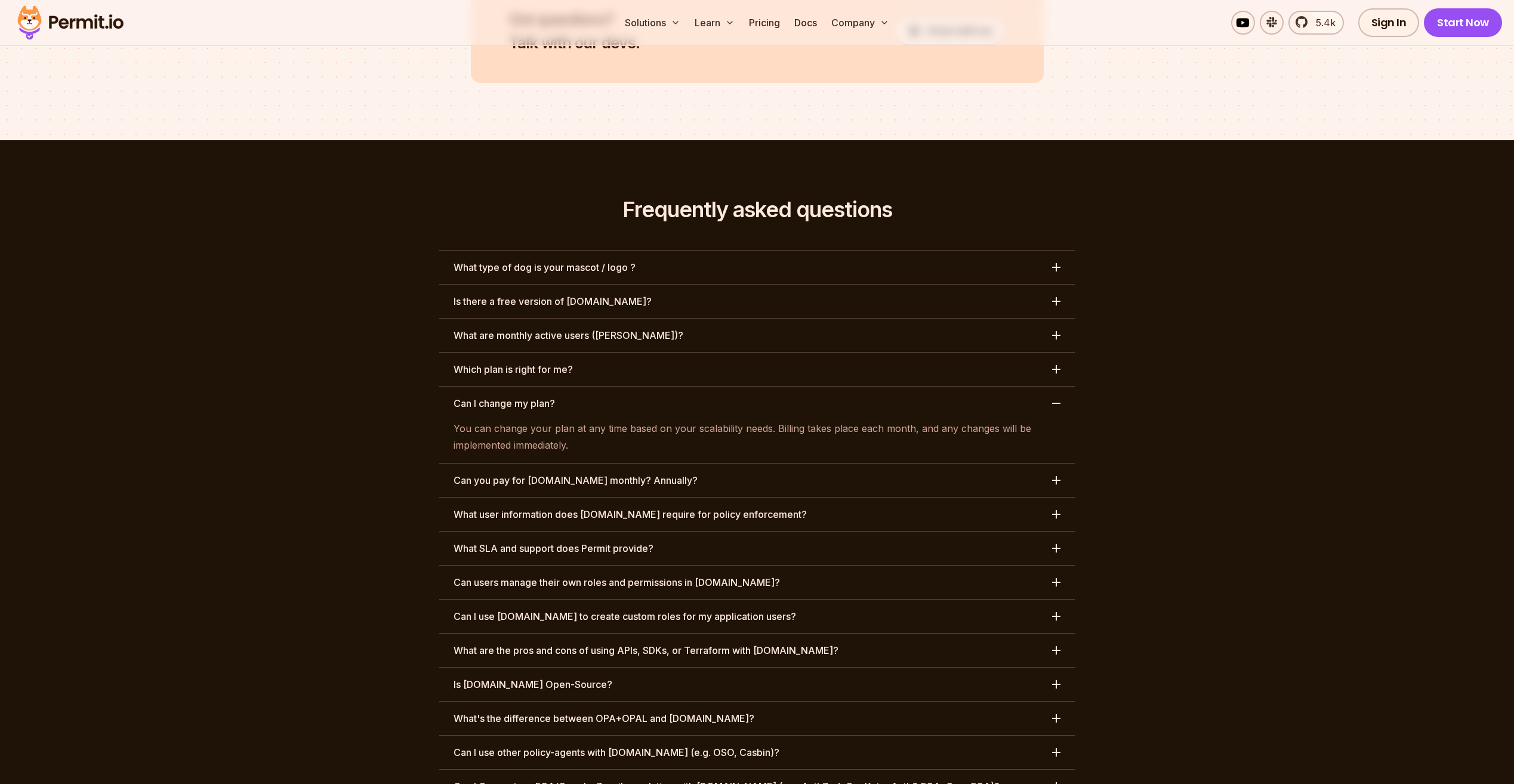
click at [689, 387] on button "Can I change my plan?" at bounding box center [757, 403] width 636 height 33
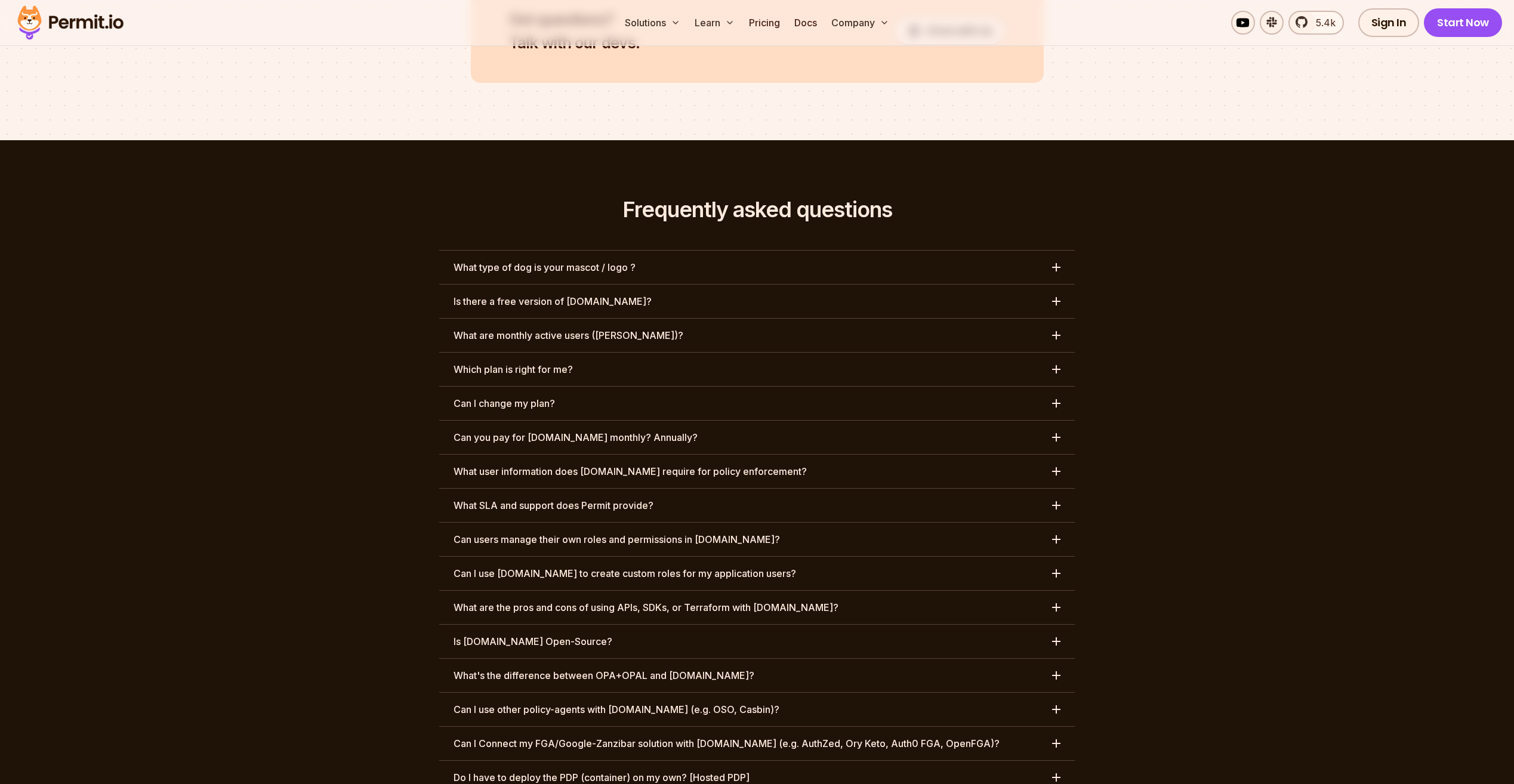
click at [689, 420] on button "Can you pay for [DOMAIN_NAME] monthly? Annually?" at bounding box center [757, 437] width 636 height 33
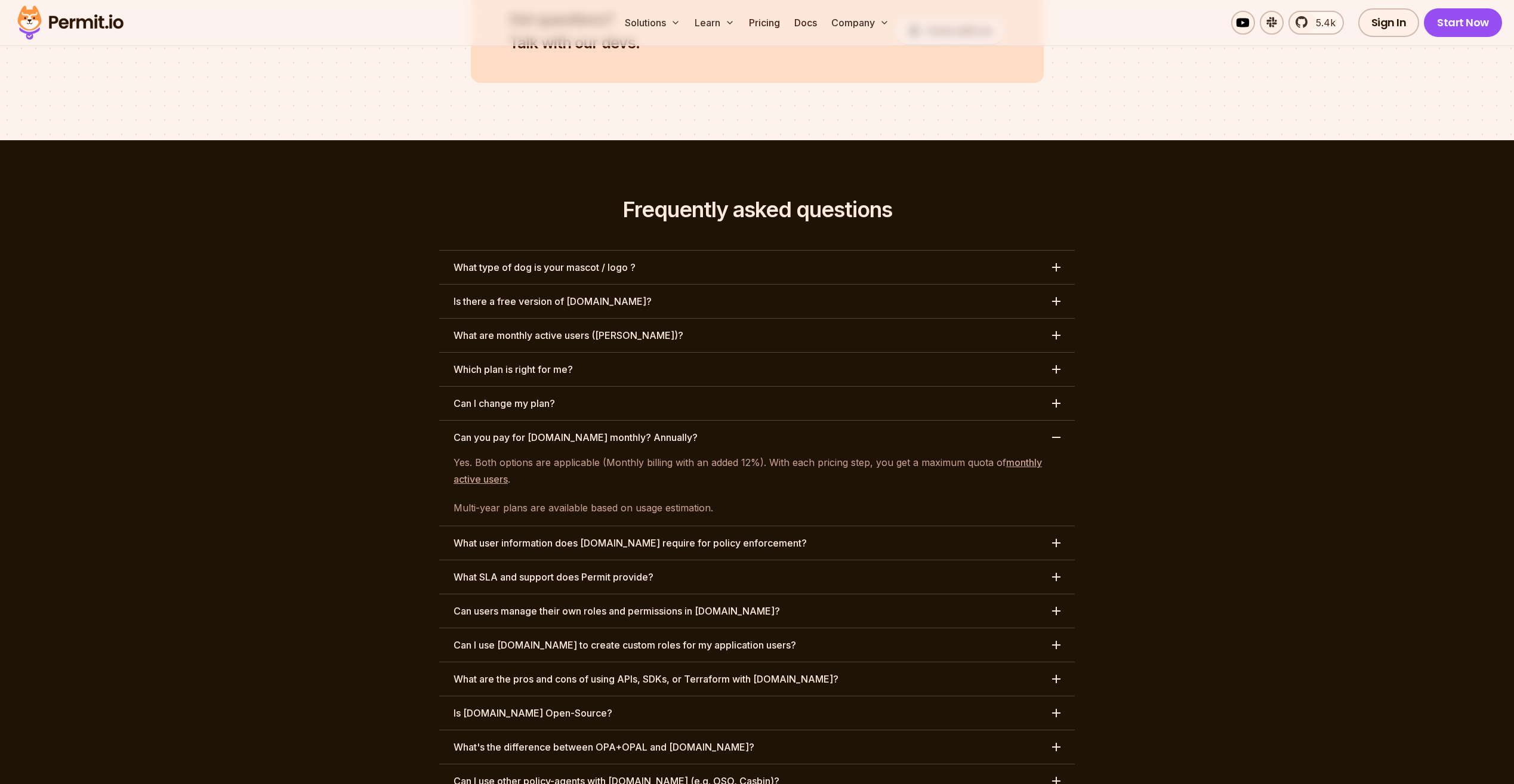
scroll to position [5408, 0]
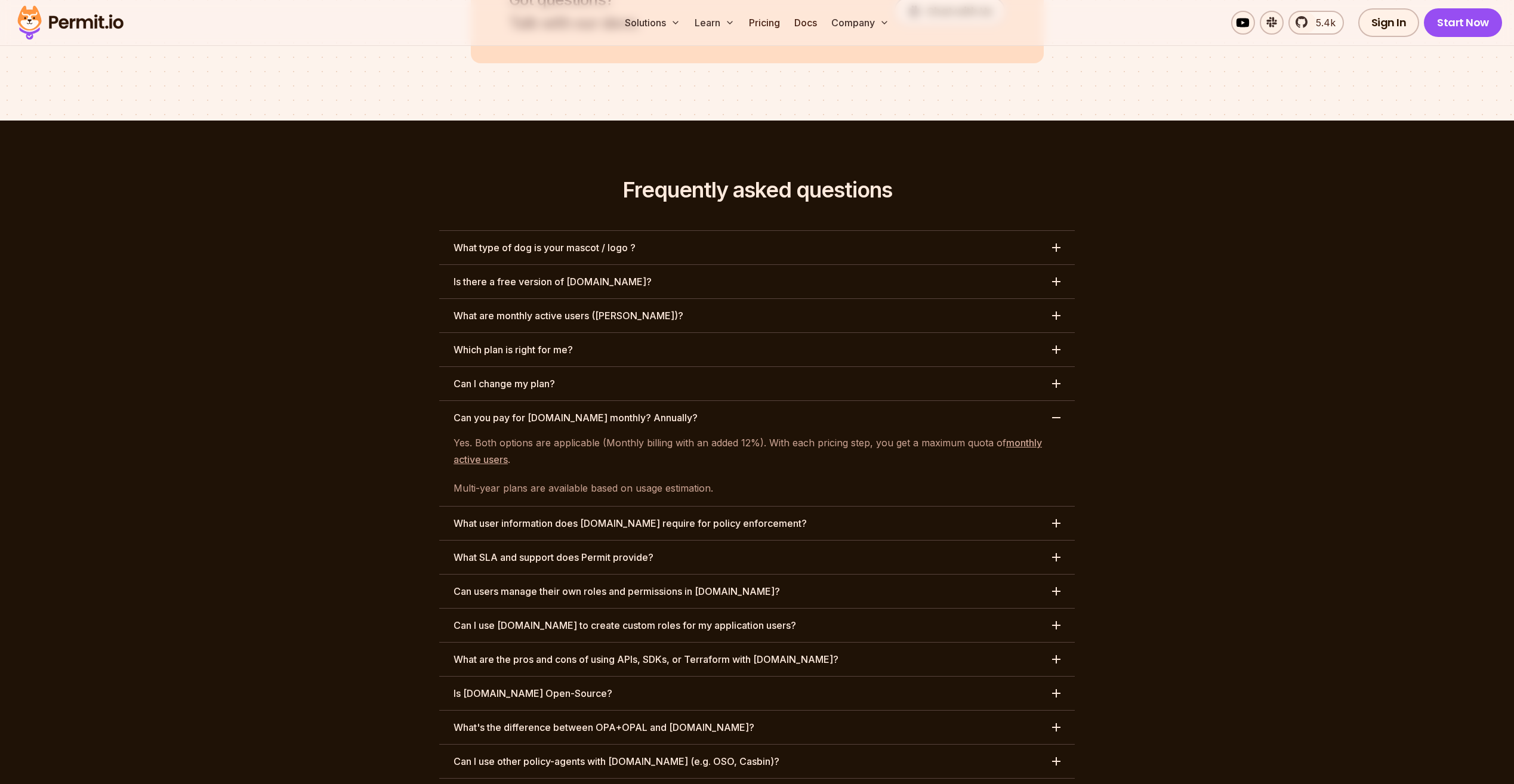
click at [734, 401] on button "Can you pay for [DOMAIN_NAME] monthly? Annually?" at bounding box center [757, 417] width 636 height 33
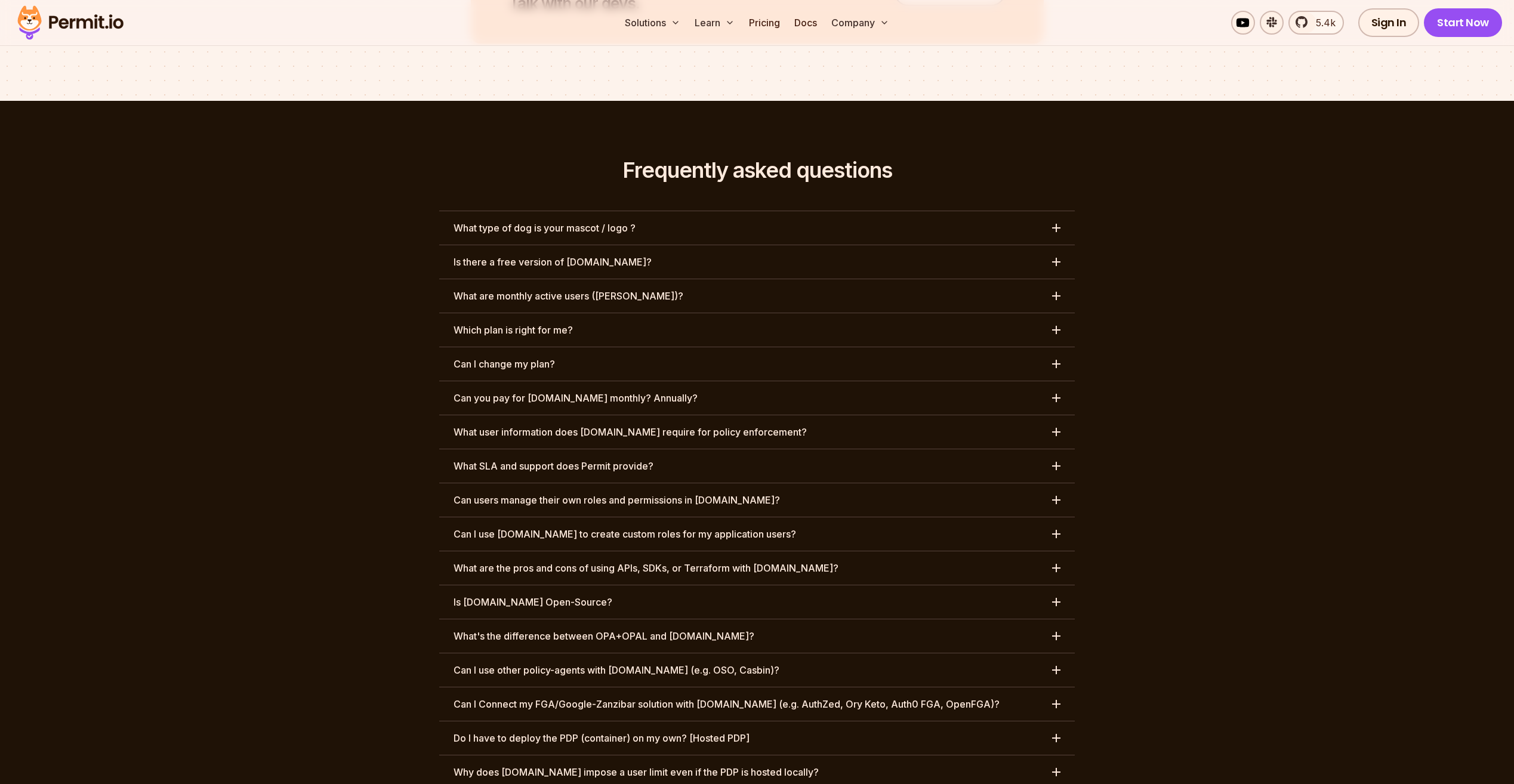
scroll to position [5448, 0]
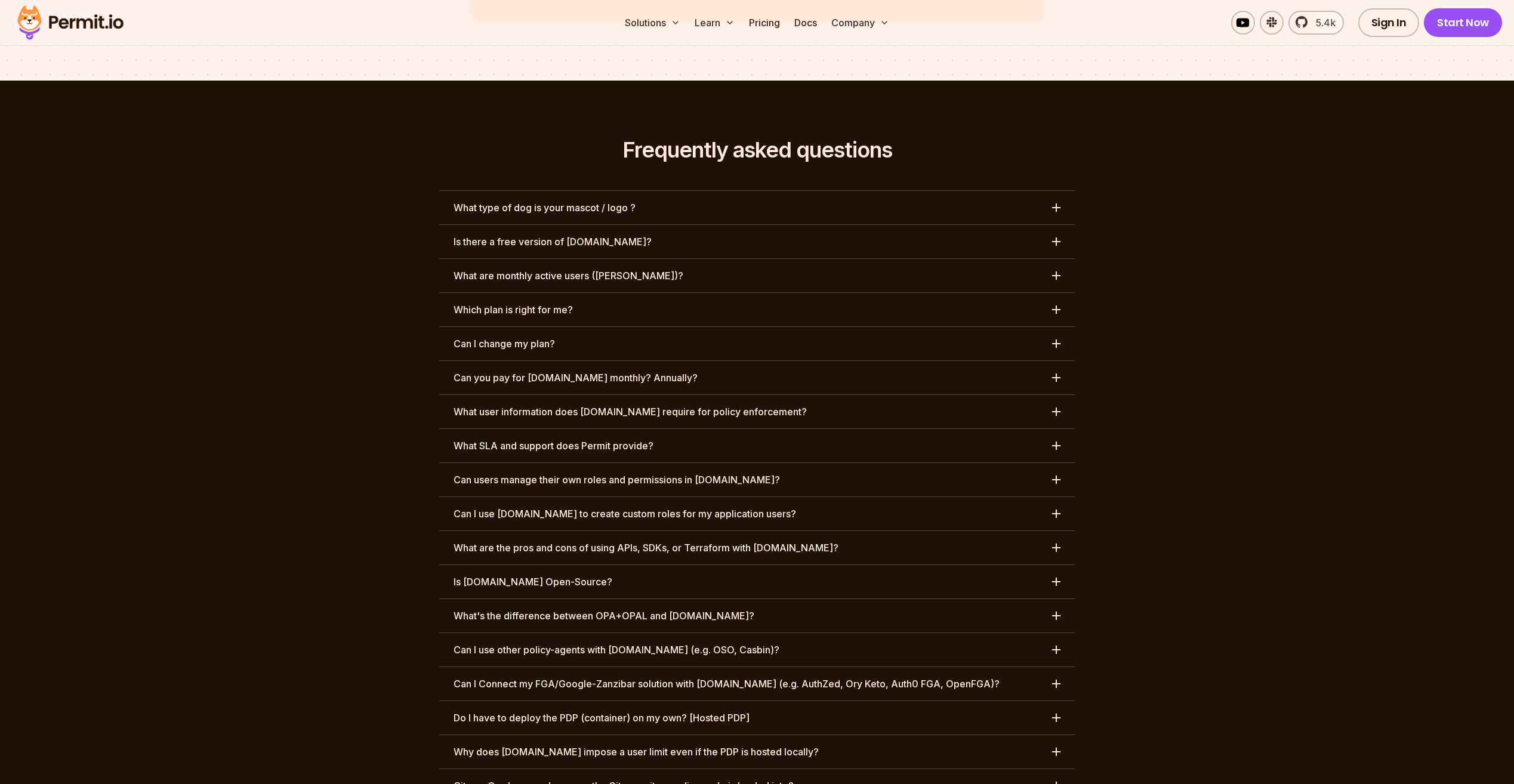
click at [734, 405] on h3 "What user information does [DOMAIN_NAME] require for policy enforcement?" at bounding box center [630, 412] width 354 height 14
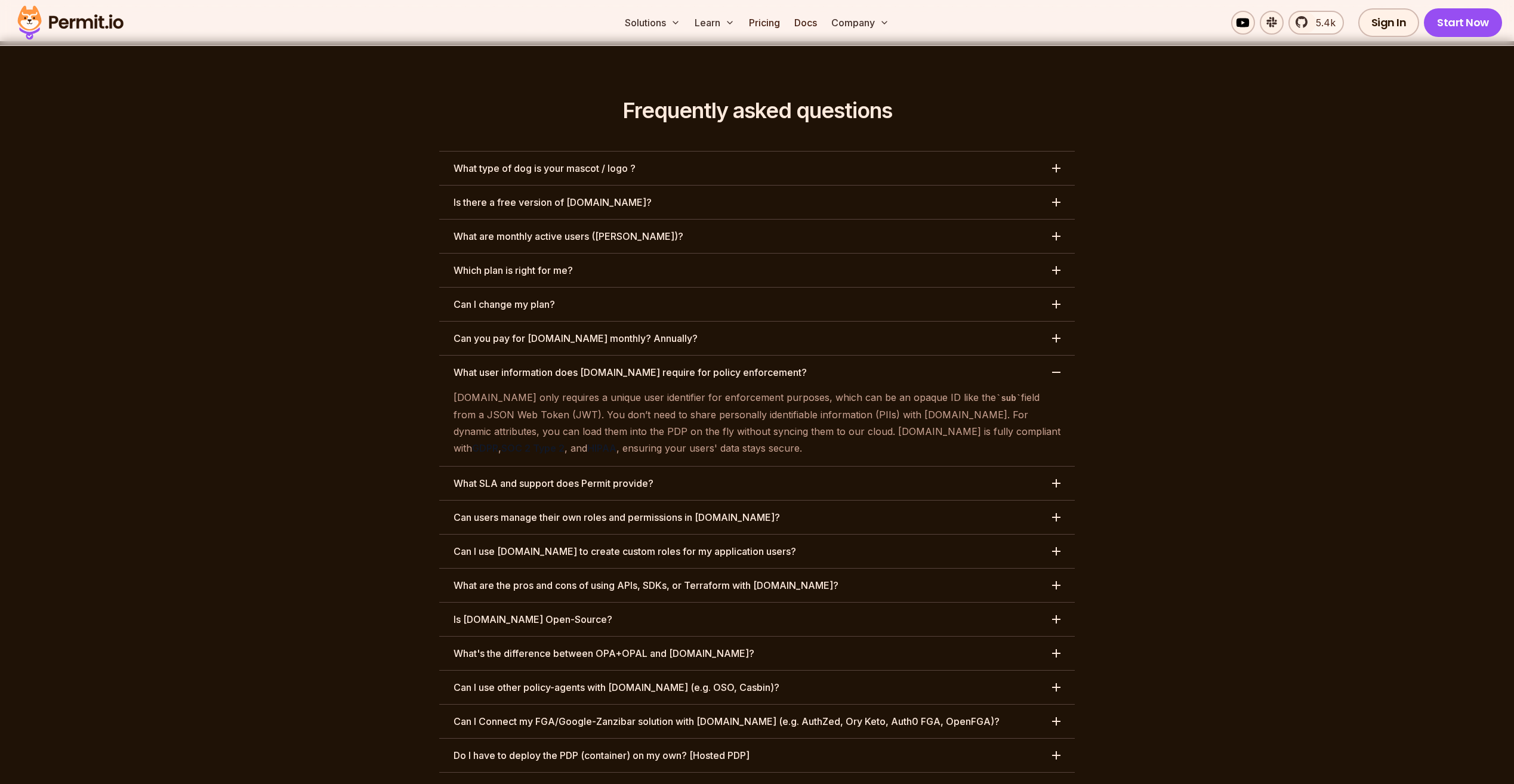
scroll to position [5508, 0]
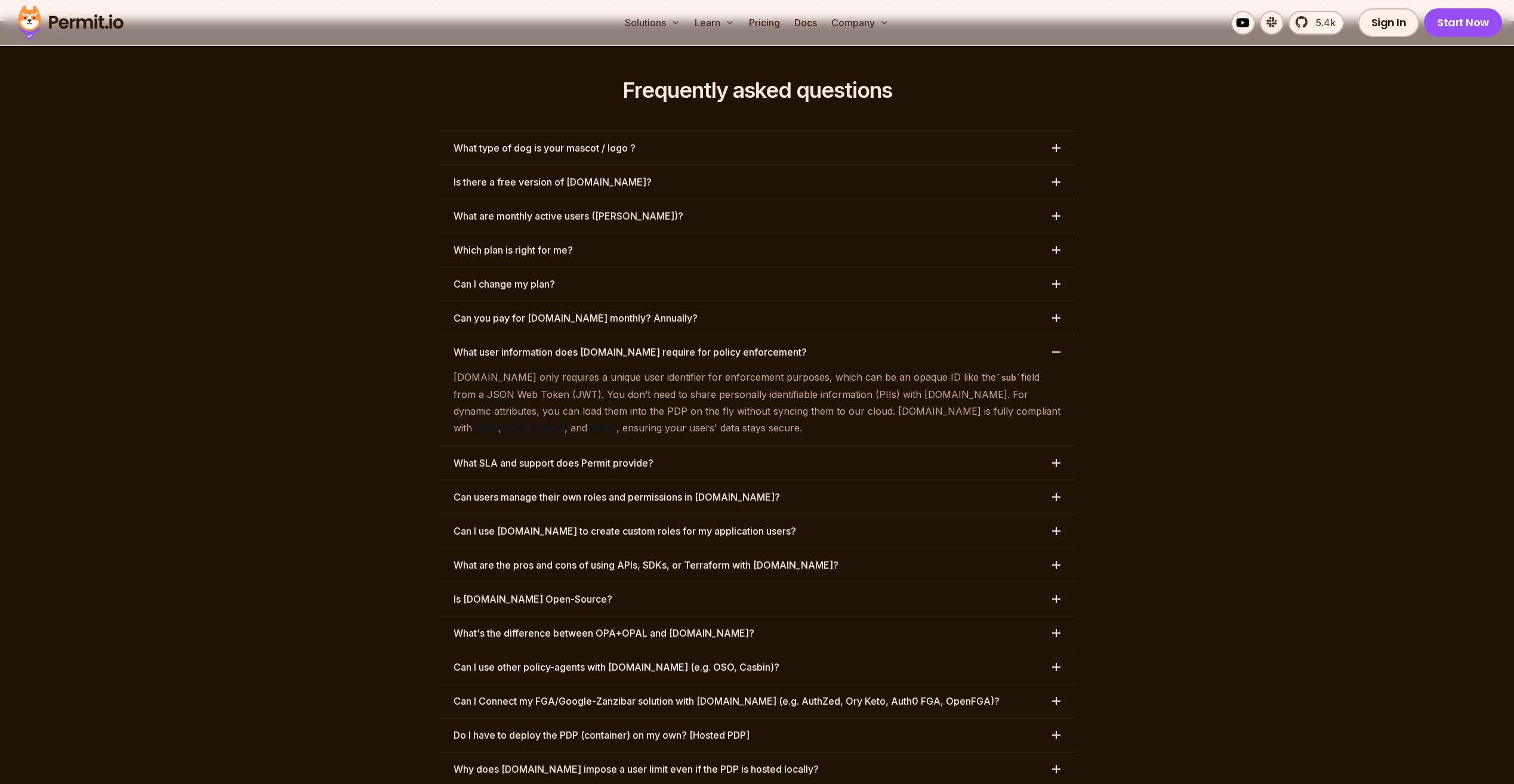
click at [498, 422] on strong "GDPR" at bounding box center [485, 427] width 26 height 12
click at [564, 422] on strong "SOC 2 Type 2" at bounding box center [532, 427] width 63 height 12
click at [616, 422] on strong "HIPAA" at bounding box center [602, 427] width 30 height 12
drag, startPoint x: 1028, startPoint y: 347, endPoint x: 989, endPoint y: 346, distance: 39.0
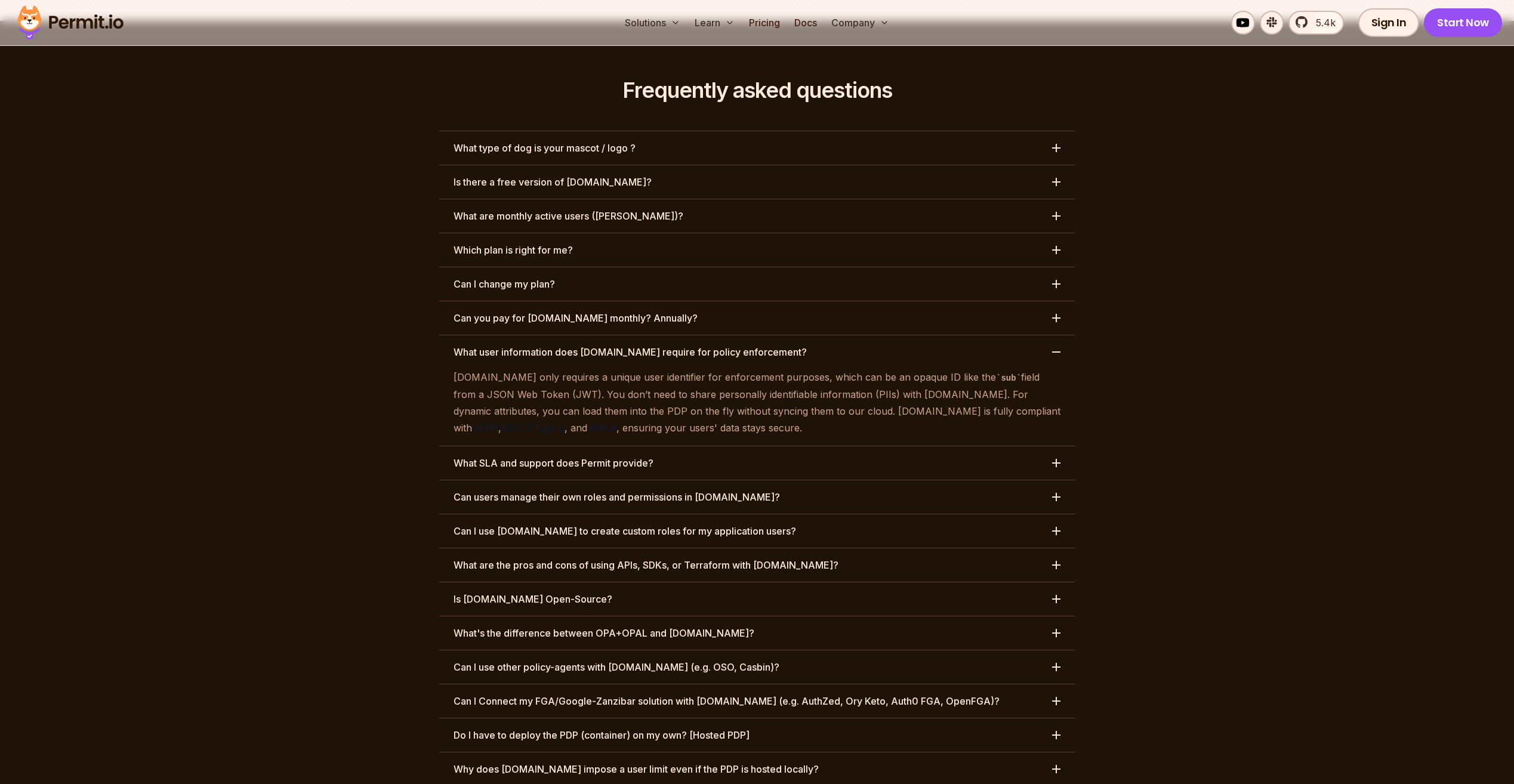
click at [564, 422] on strong "SOC 2 Type 2" at bounding box center [532, 427] width 63 height 12
drag, startPoint x: 940, startPoint y: 346, endPoint x: 953, endPoint y: 346, distance: 13.0
click at [564, 422] on strong "SOC 2 Type 2" at bounding box center [532, 427] width 63 height 12
drag, startPoint x: 953, startPoint y: 346, endPoint x: 972, endPoint y: 346, distance: 19.0
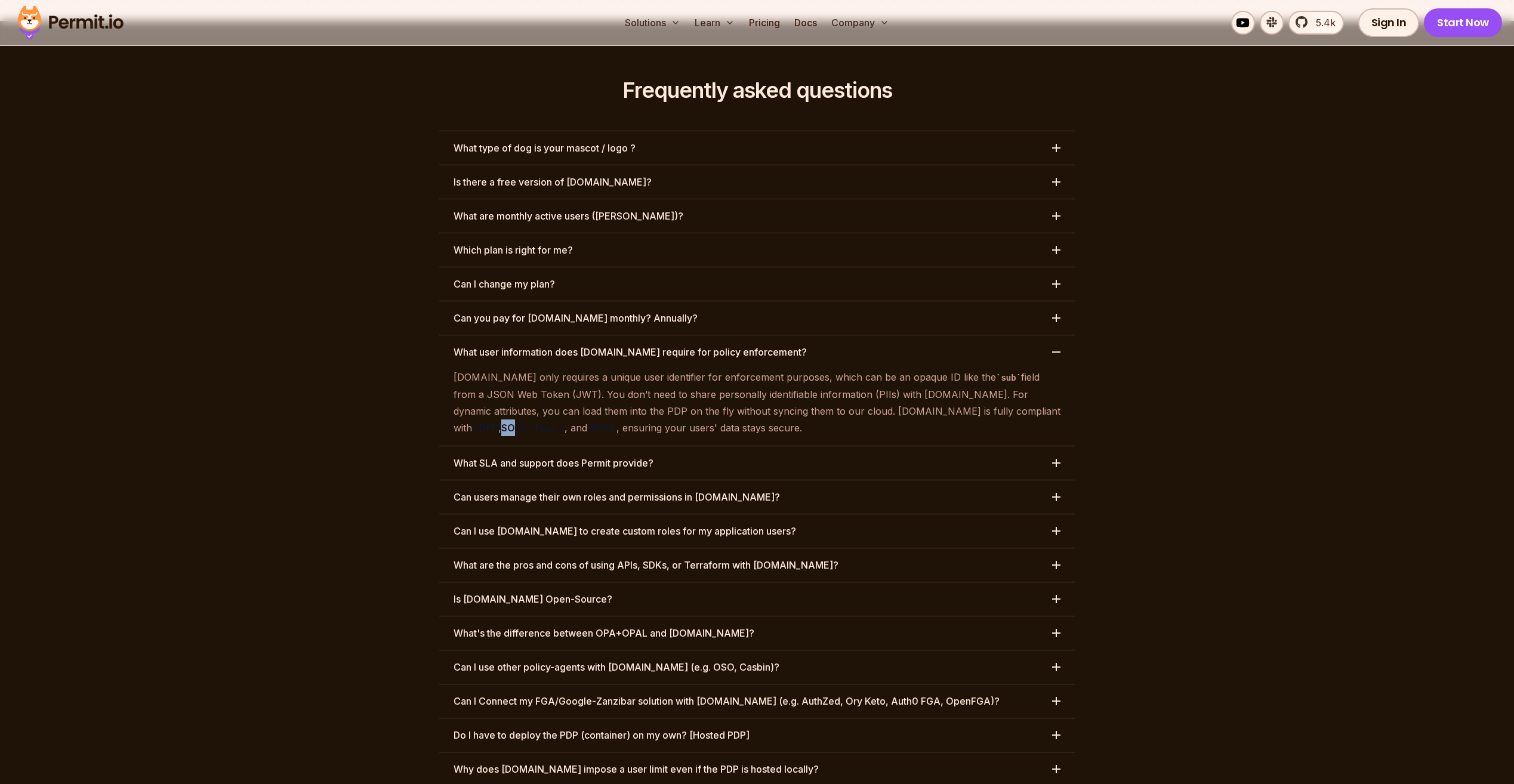
click at [564, 422] on strong "SOC 2 Type 2" at bounding box center [532, 427] width 63 height 12
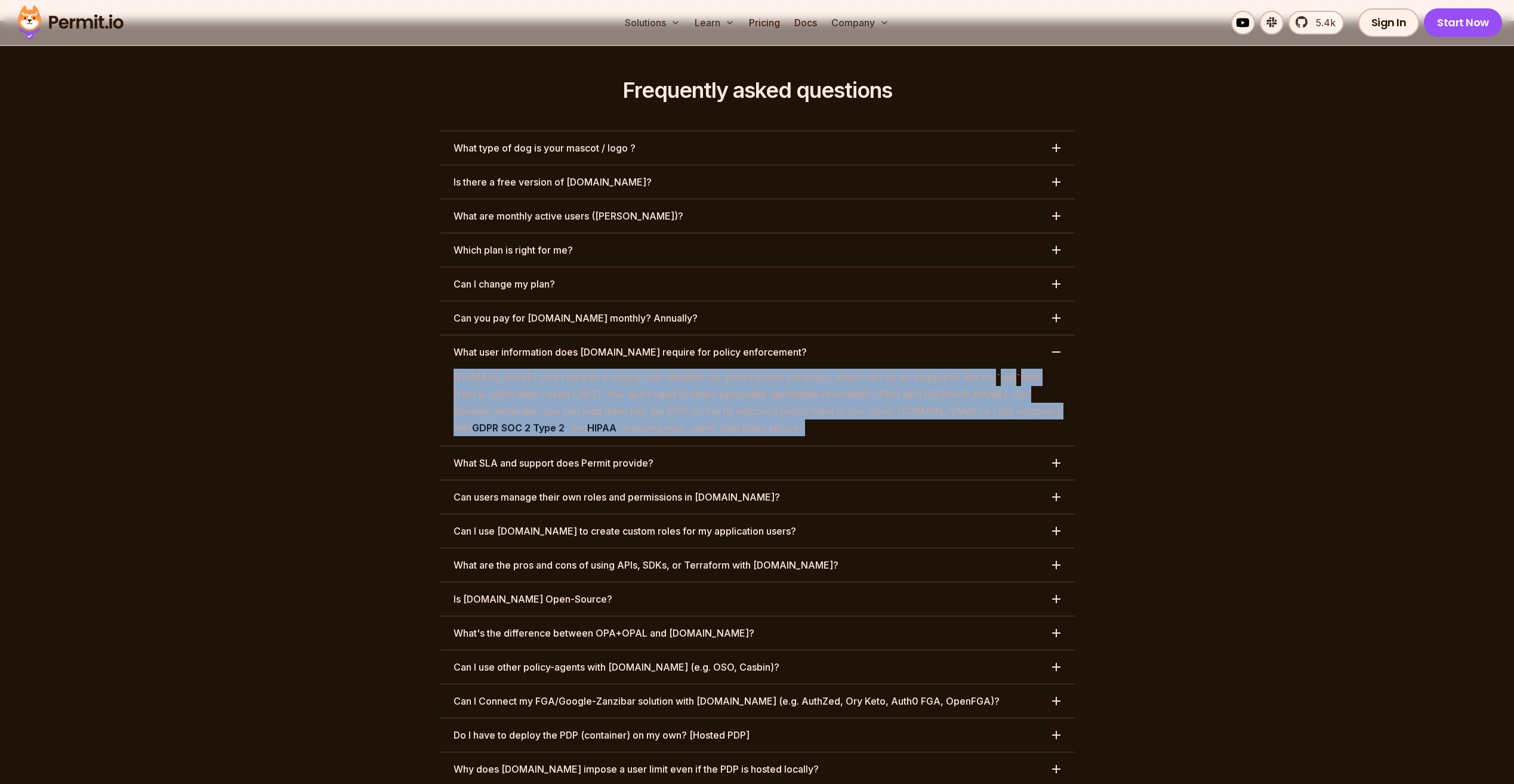
click at [564, 422] on strong "SOC 2 Type 2" at bounding box center [532, 427] width 63 height 12
drag, startPoint x: 972, startPoint y: 346, endPoint x: 870, endPoint y: 351, distance: 102.1
click at [870, 369] on p "[DOMAIN_NAME] only requires a unique user identifier for enforcement purposes, …" at bounding box center [757, 402] width 607 height 68
click at [842, 369] on p "[DOMAIN_NAME] only requires a unique user identifier for enforcement purposes, …" at bounding box center [757, 402] width 607 height 68
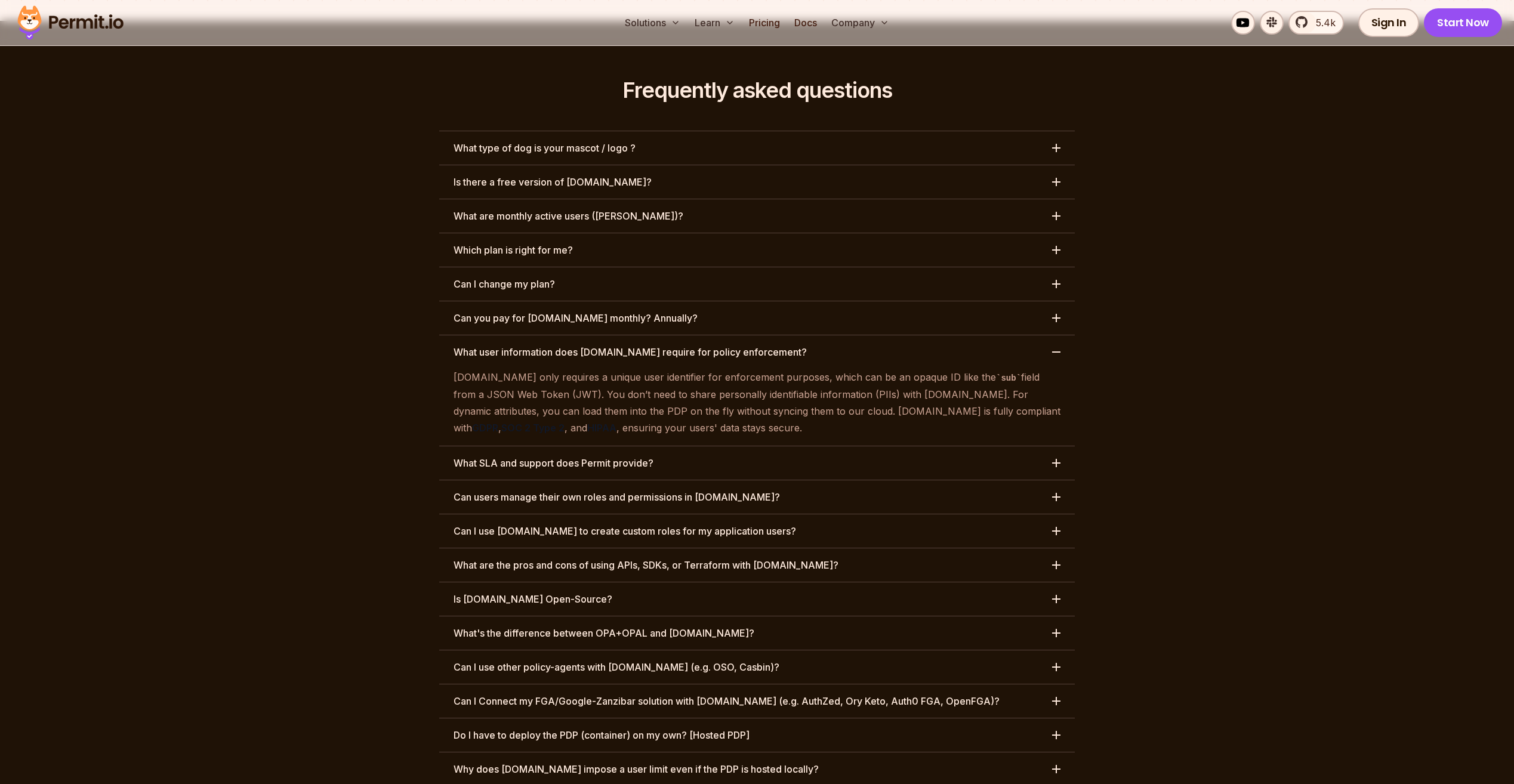
click at [796, 369] on p "[DOMAIN_NAME] only requires a unique user identifier for enforcement purposes, …" at bounding box center [757, 402] width 607 height 68
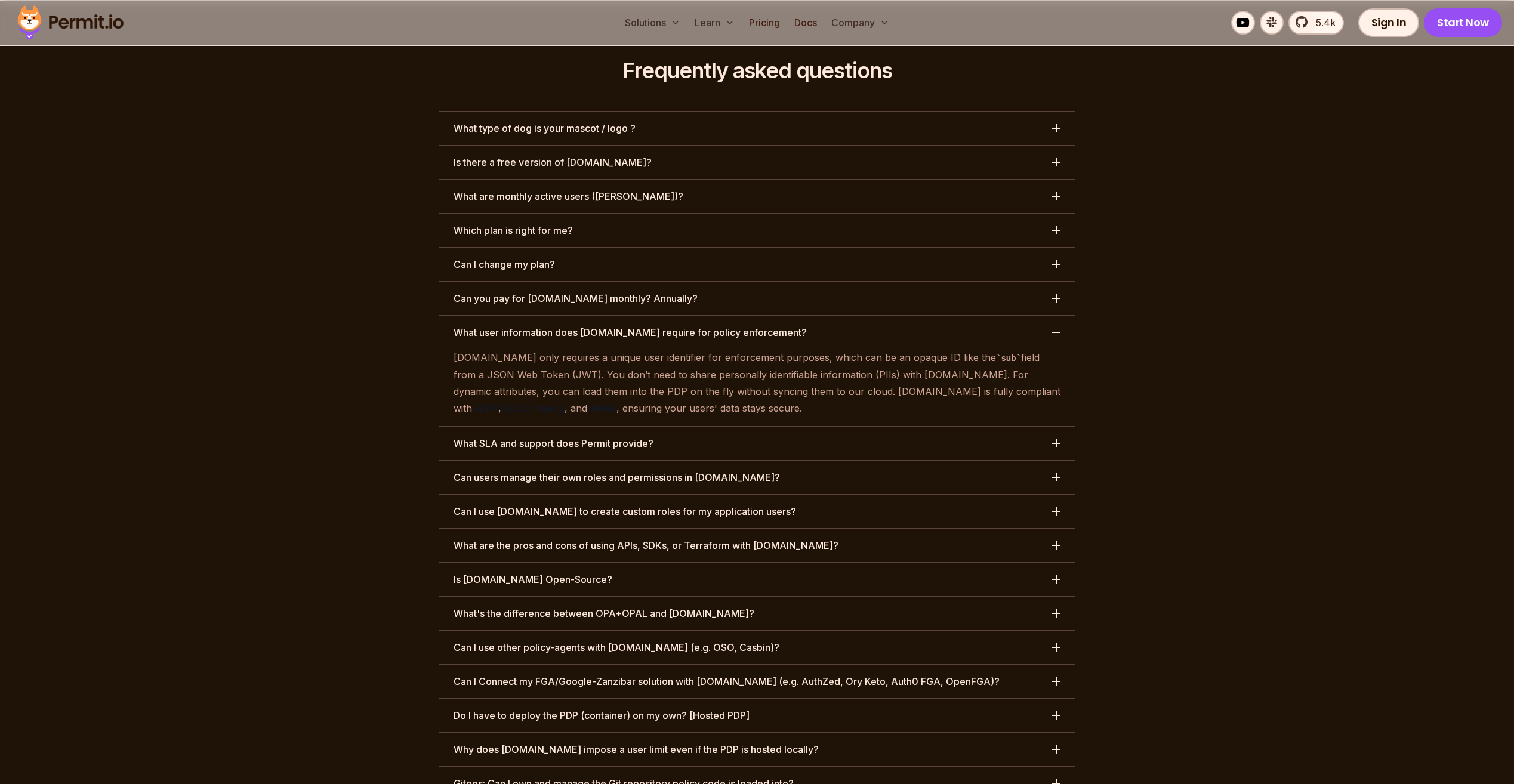
scroll to position [5567, 0]
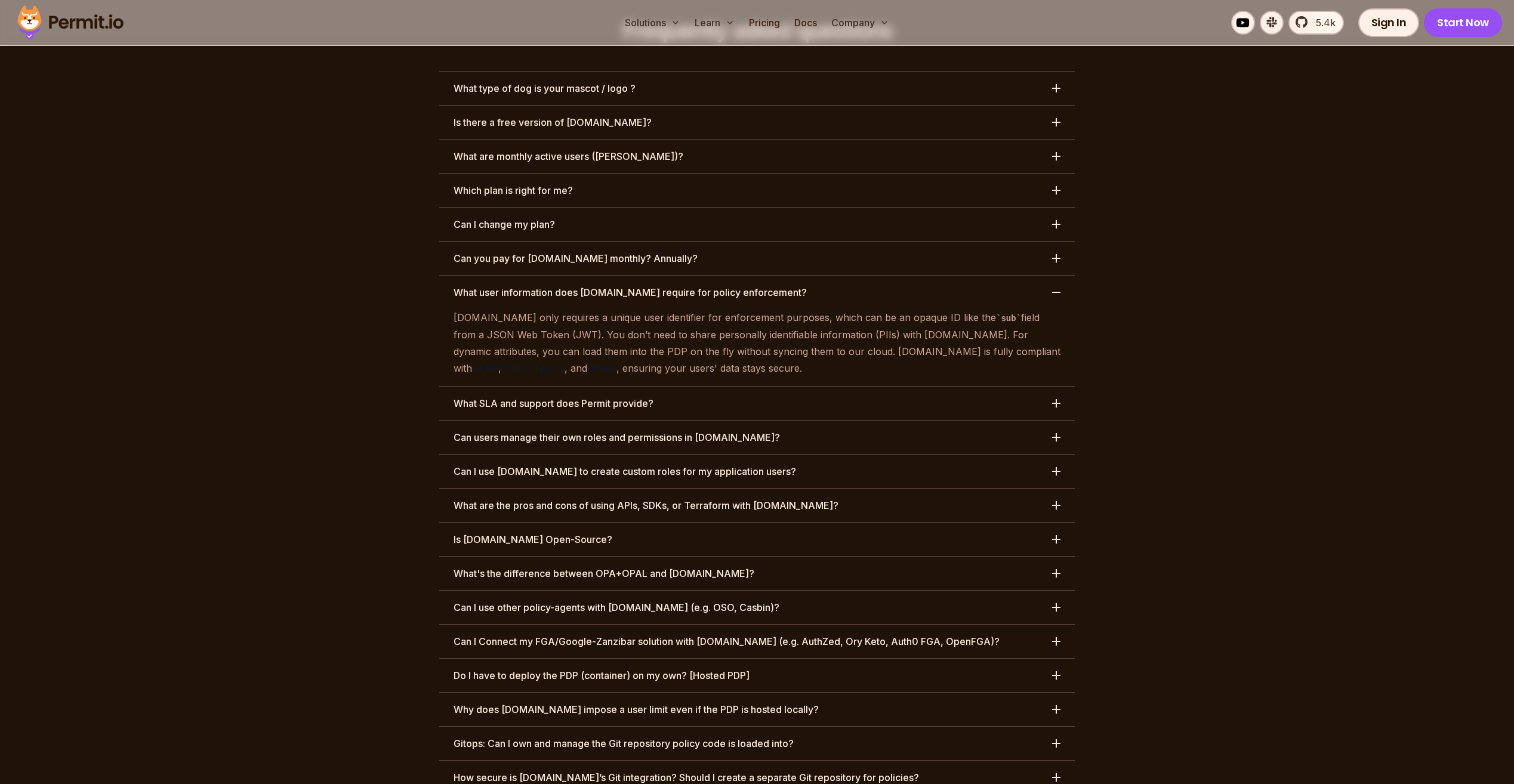
click at [696, 387] on button "What SLA and support does Permit provide?" at bounding box center [757, 403] width 636 height 33
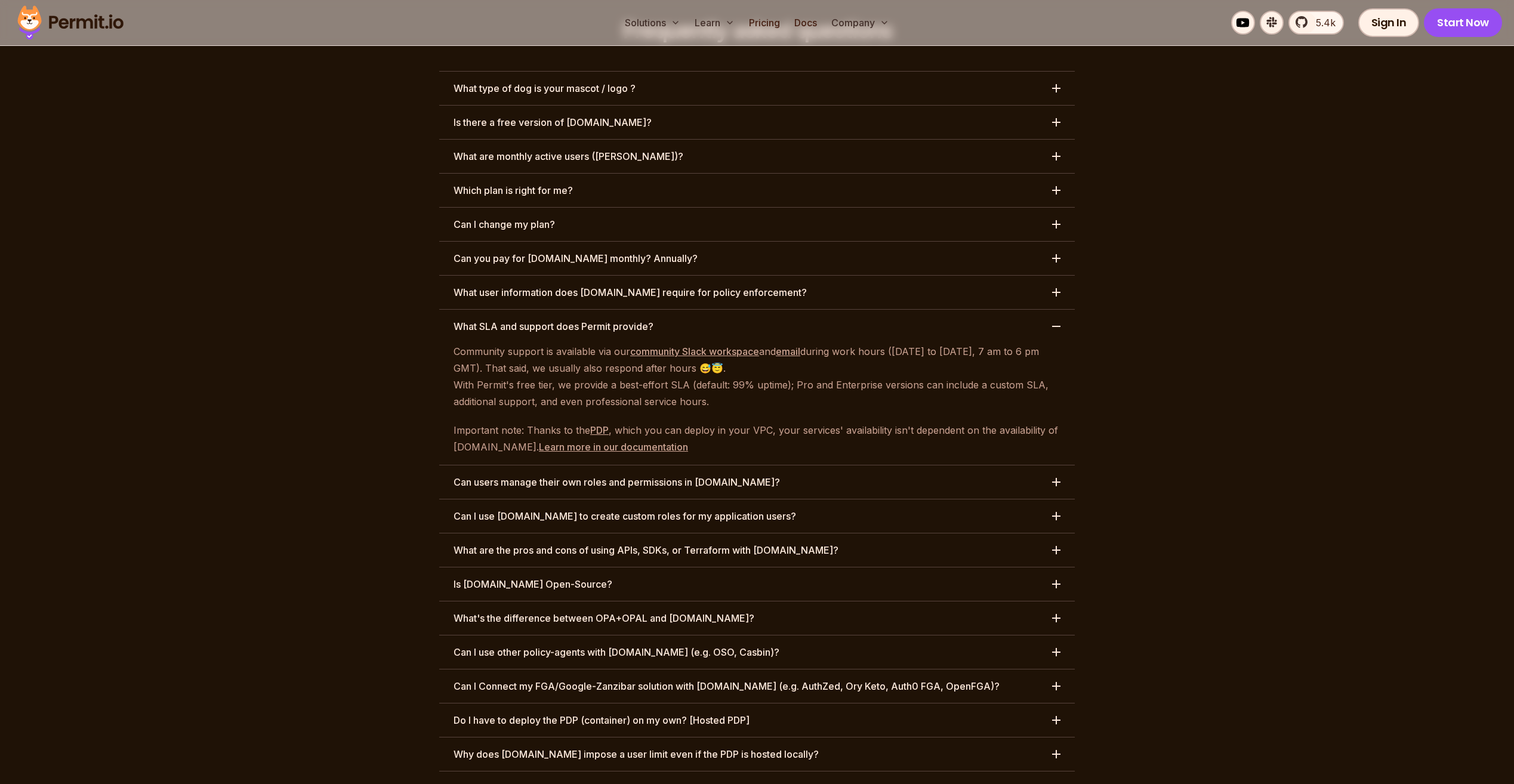
scroll to position [5528, 0]
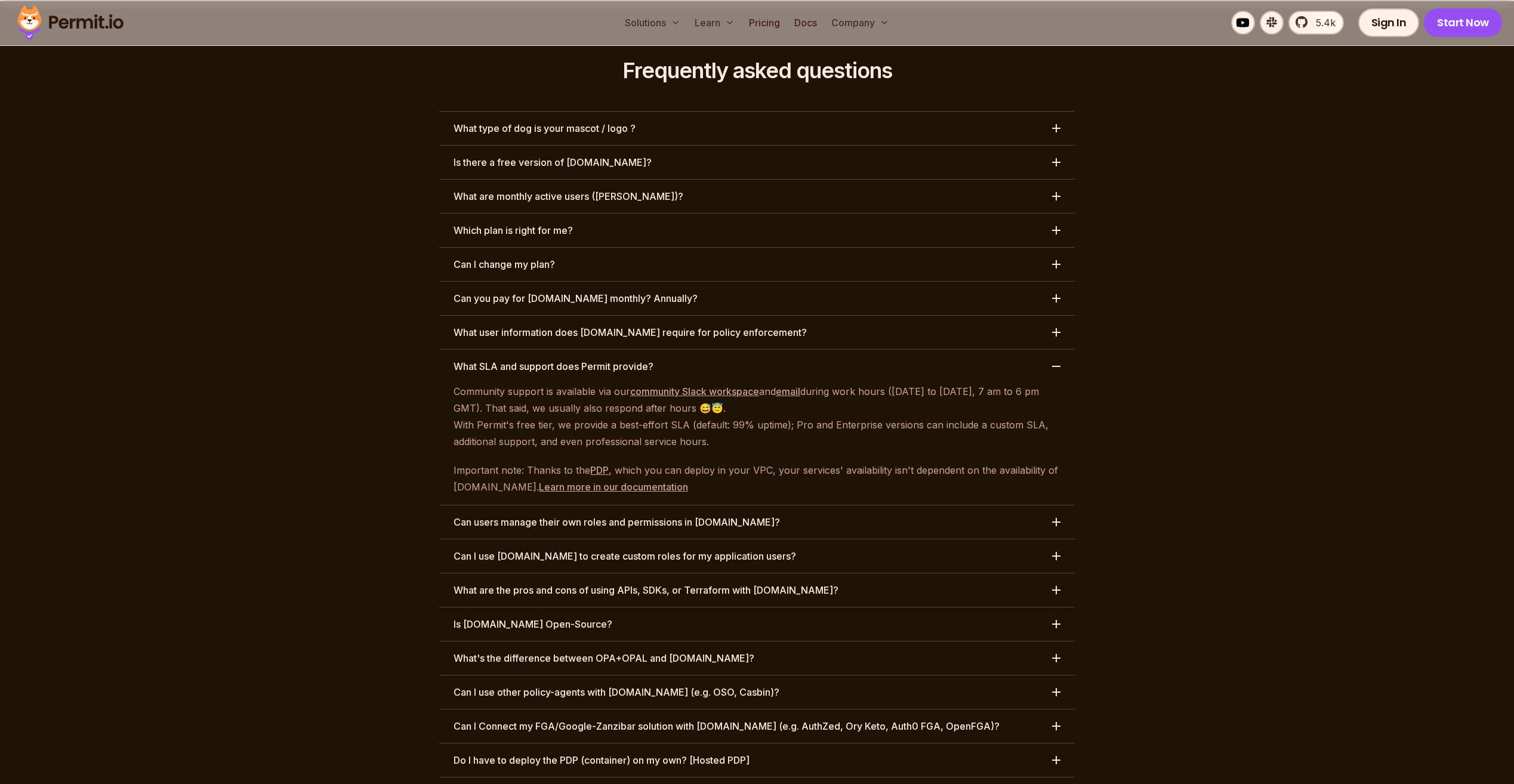
click at [501, 359] on h3 "What SLA and support does Permit provide?" at bounding box center [553, 366] width 200 height 14
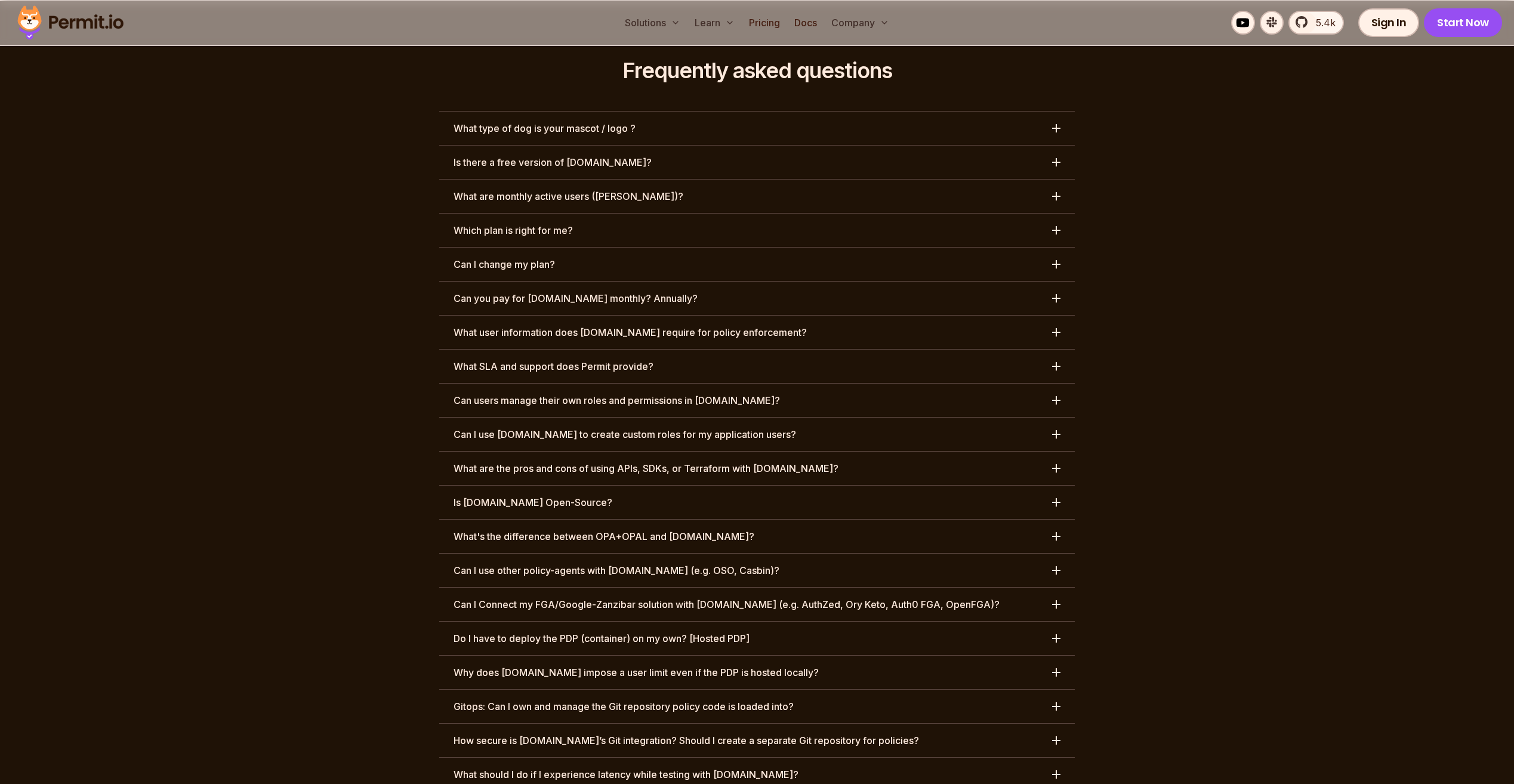
click at [497, 393] on h3 "Can users manage their own roles and permissions in [DOMAIN_NAME]?" at bounding box center [617, 400] width 326 height 14
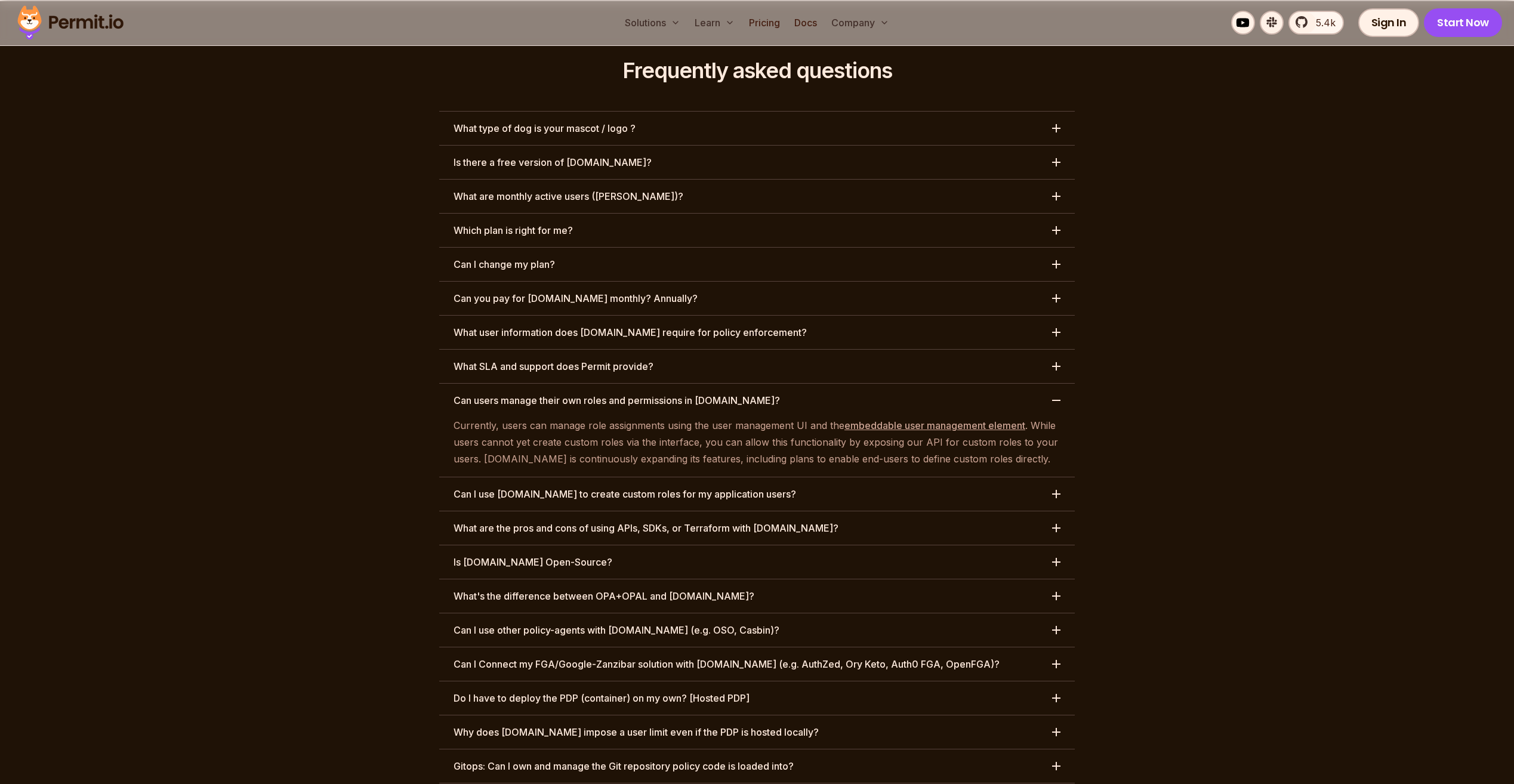
click at [470, 384] on button "Can users manage their own roles and permissions in [DOMAIN_NAME]?" at bounding box center [757, 400] width 636 height 33
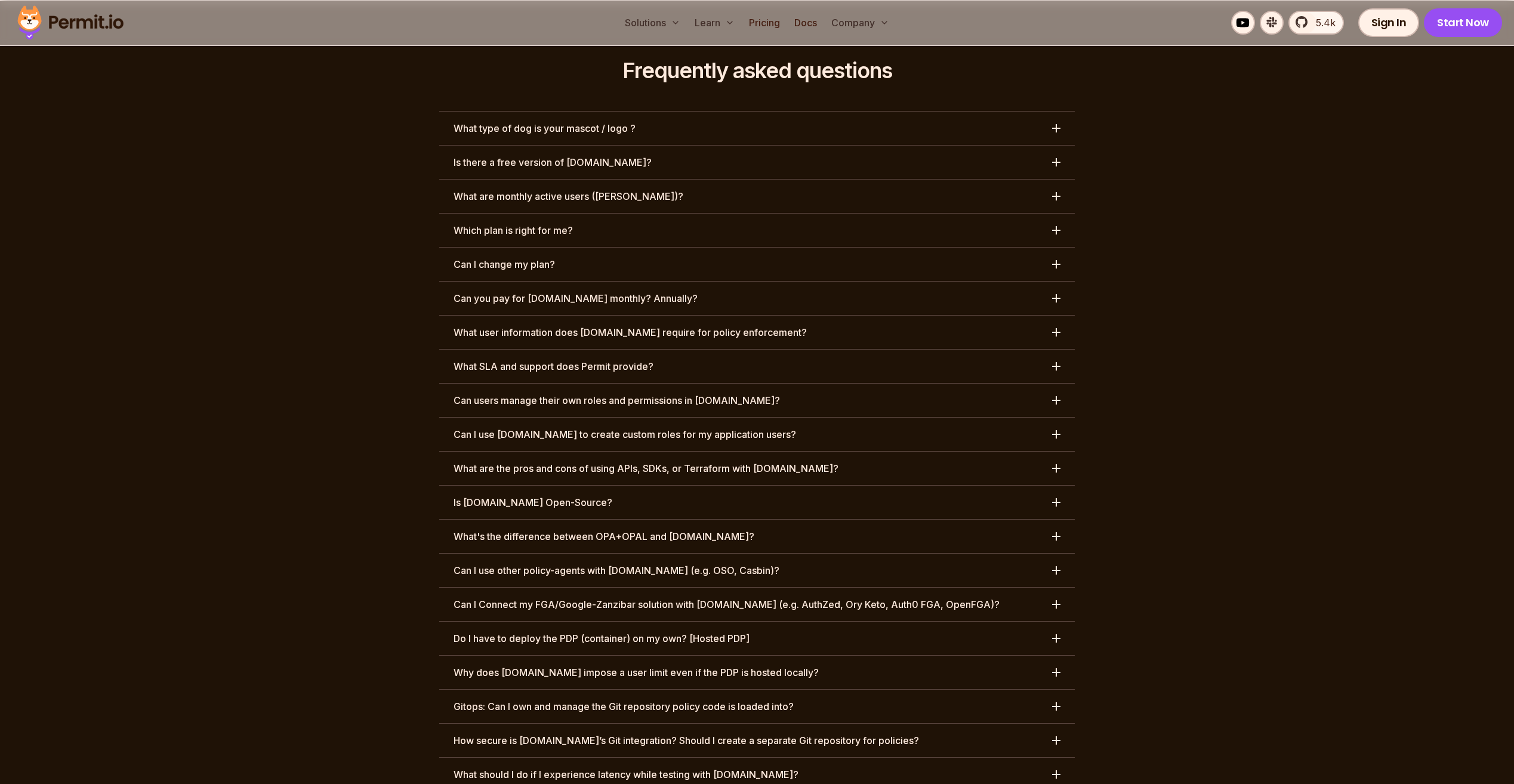
click at [549, 427] on h3 "Can I use [DOMAIN_NAME] to create custom roles for my application users?" at bounding box center [625, 434] width 343 height 14
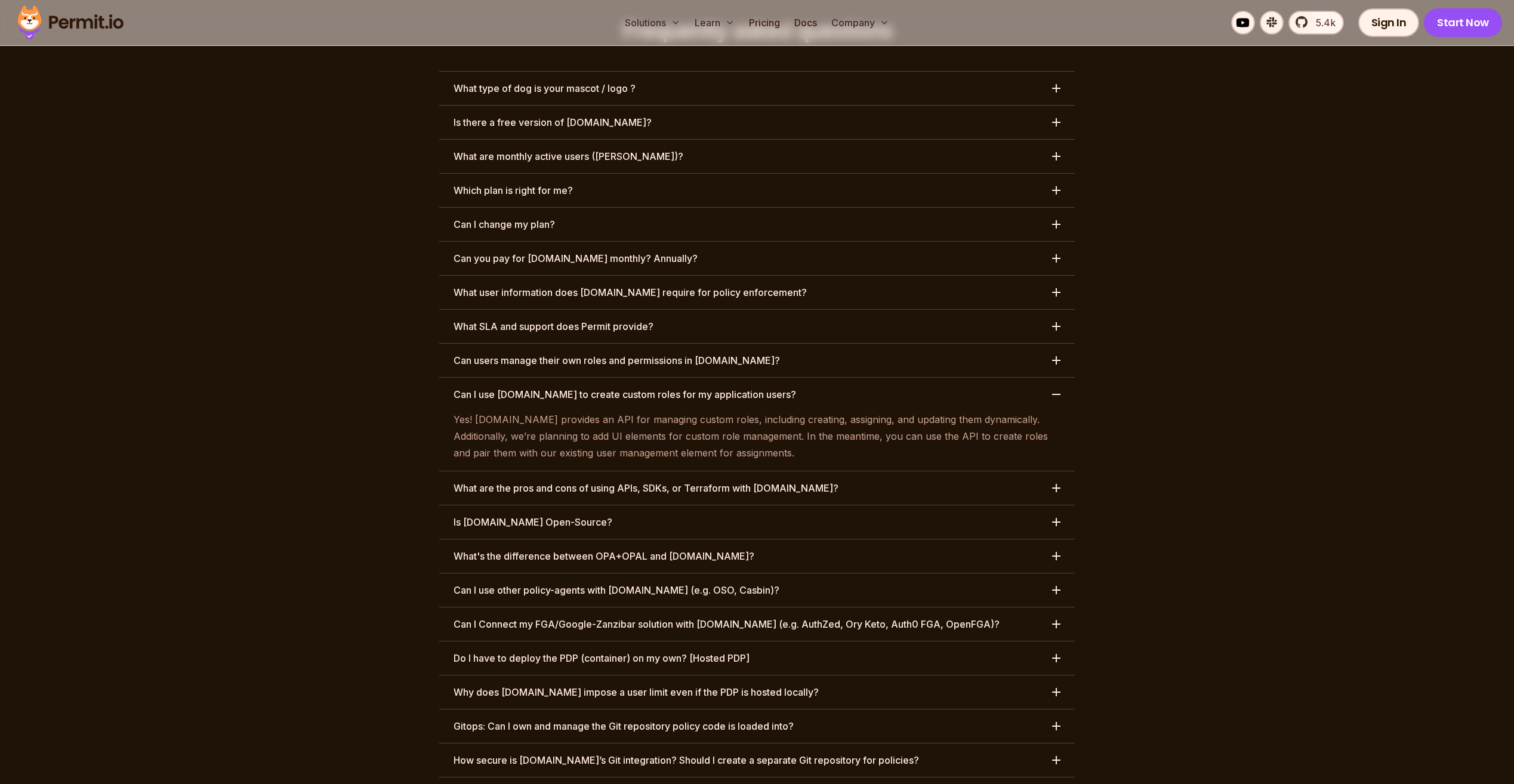
click at [605, 387] on h3 "Can I use [DOMAIN_NAME] to create custom roles for my application users?" at bounding box center [625, 394] width 343 height 14
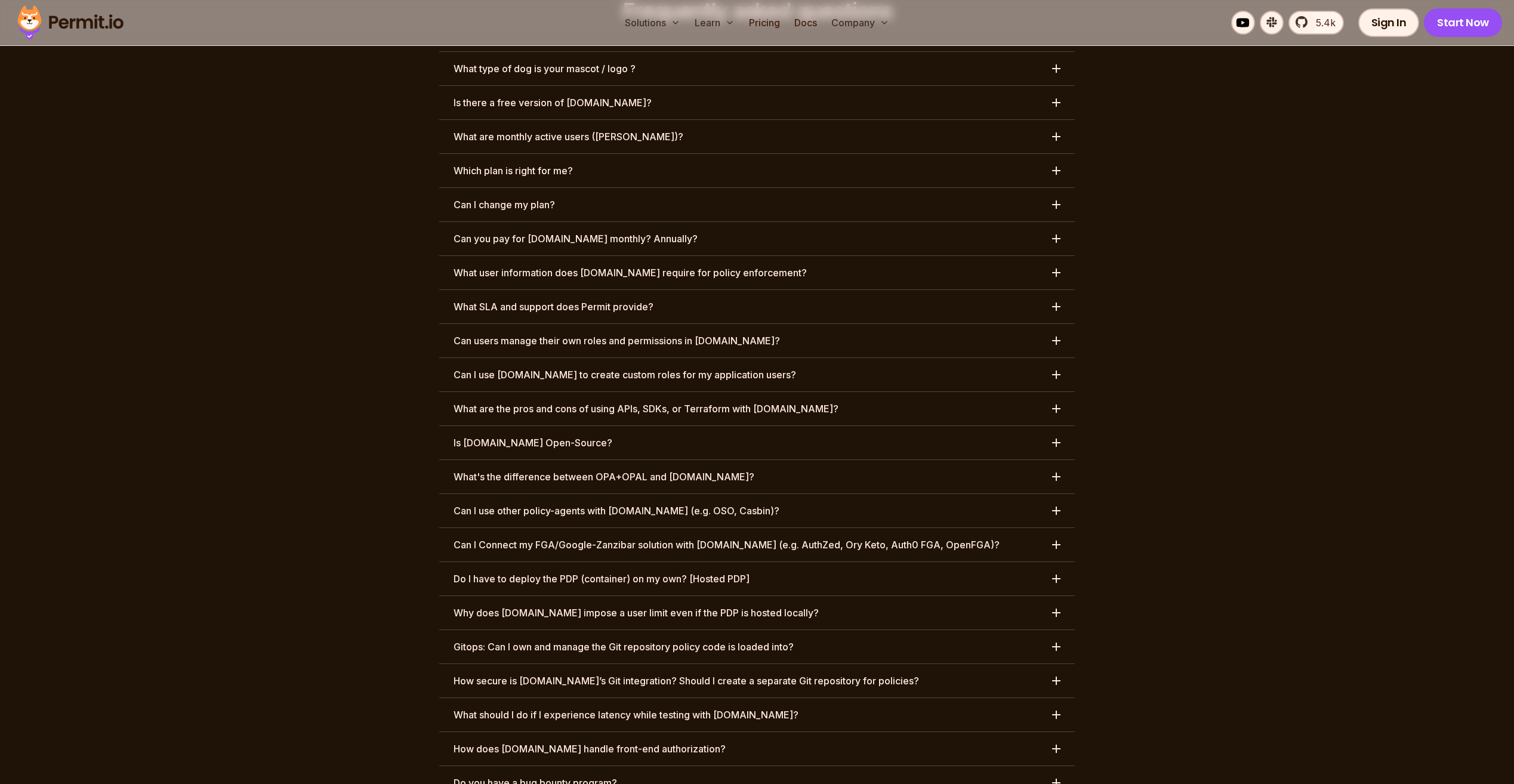
scroll to position [5627, 0]
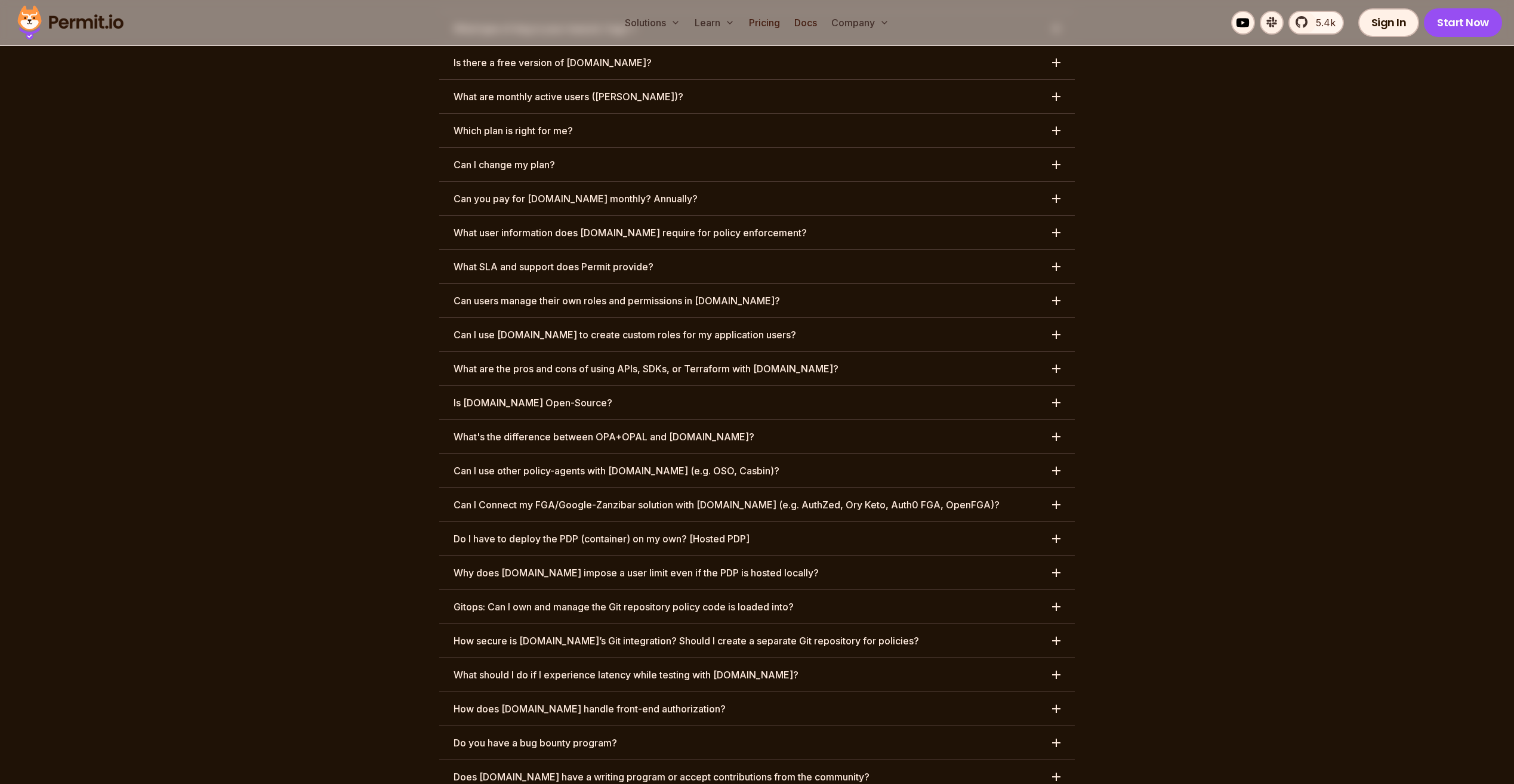
click at [641, 361] on h3 "What are the pros and cons of using APIs, SDKs, or Terraform with [DOMAIN_NAME]?" at bounding box center [646, 368] width 385 height 14
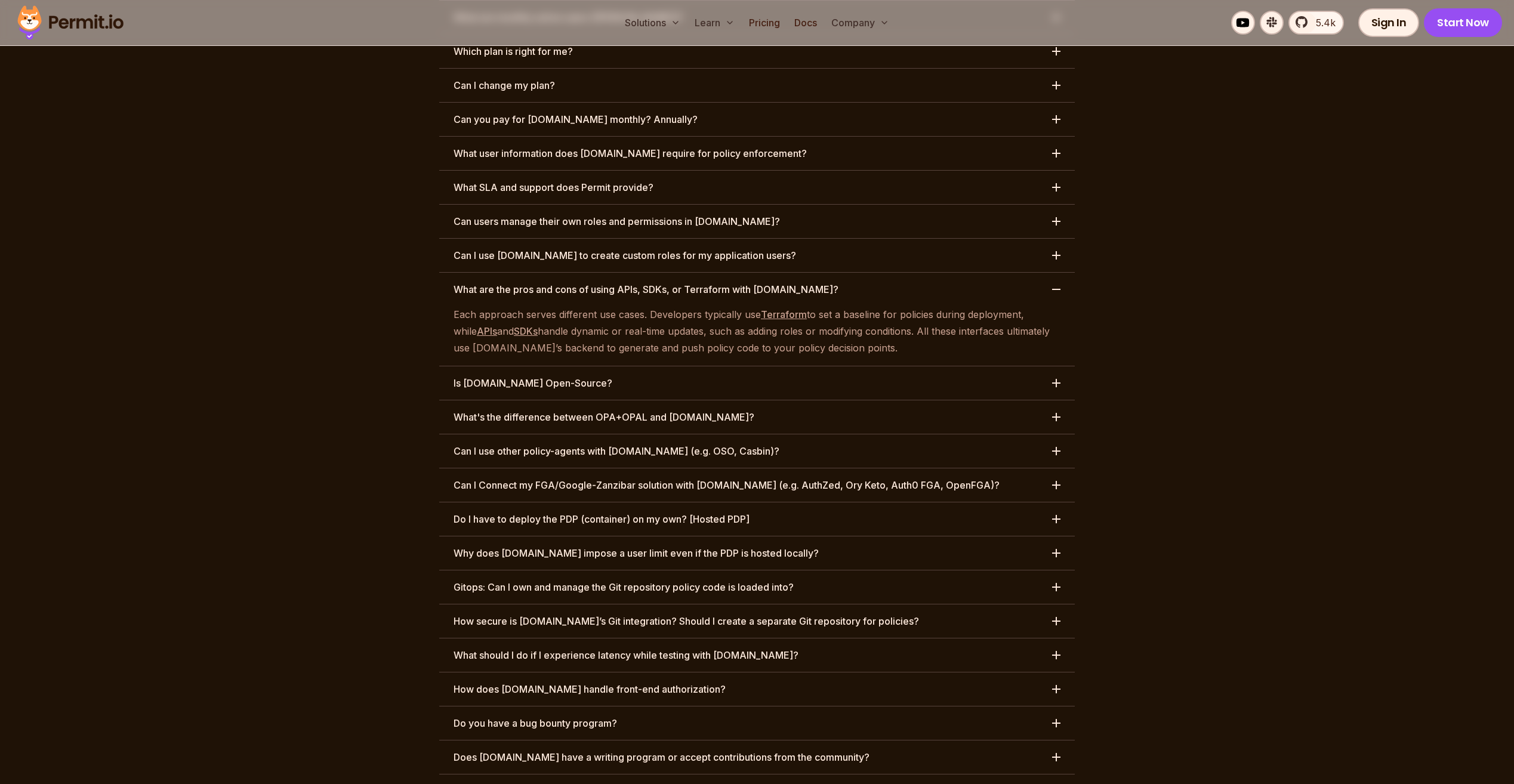
scroll to position [5727, 0]
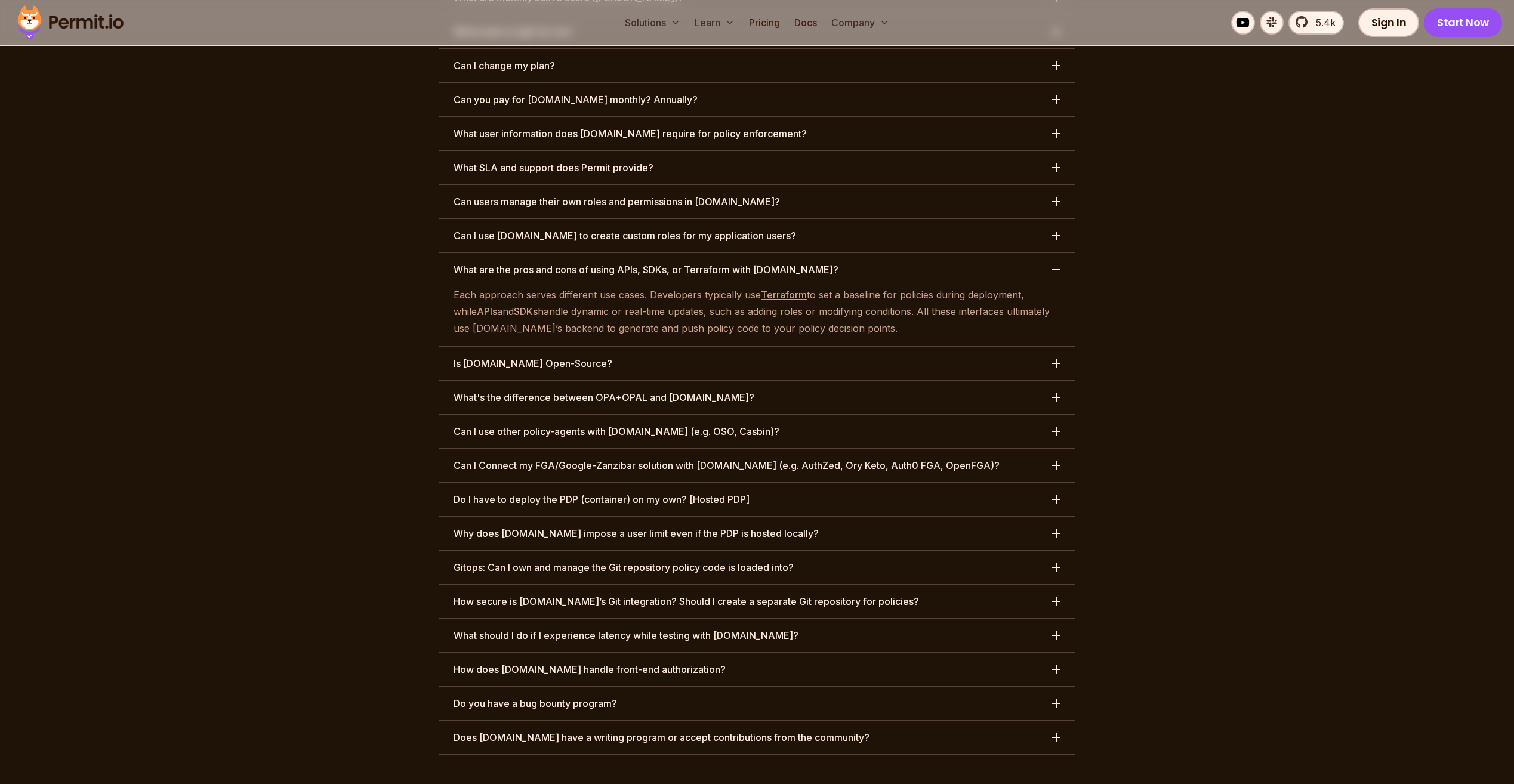
click at [644, 347] on button "Is [DOMAIN_NAME] Open-Source?" at bounding box center [757, 363] width 636 height 33
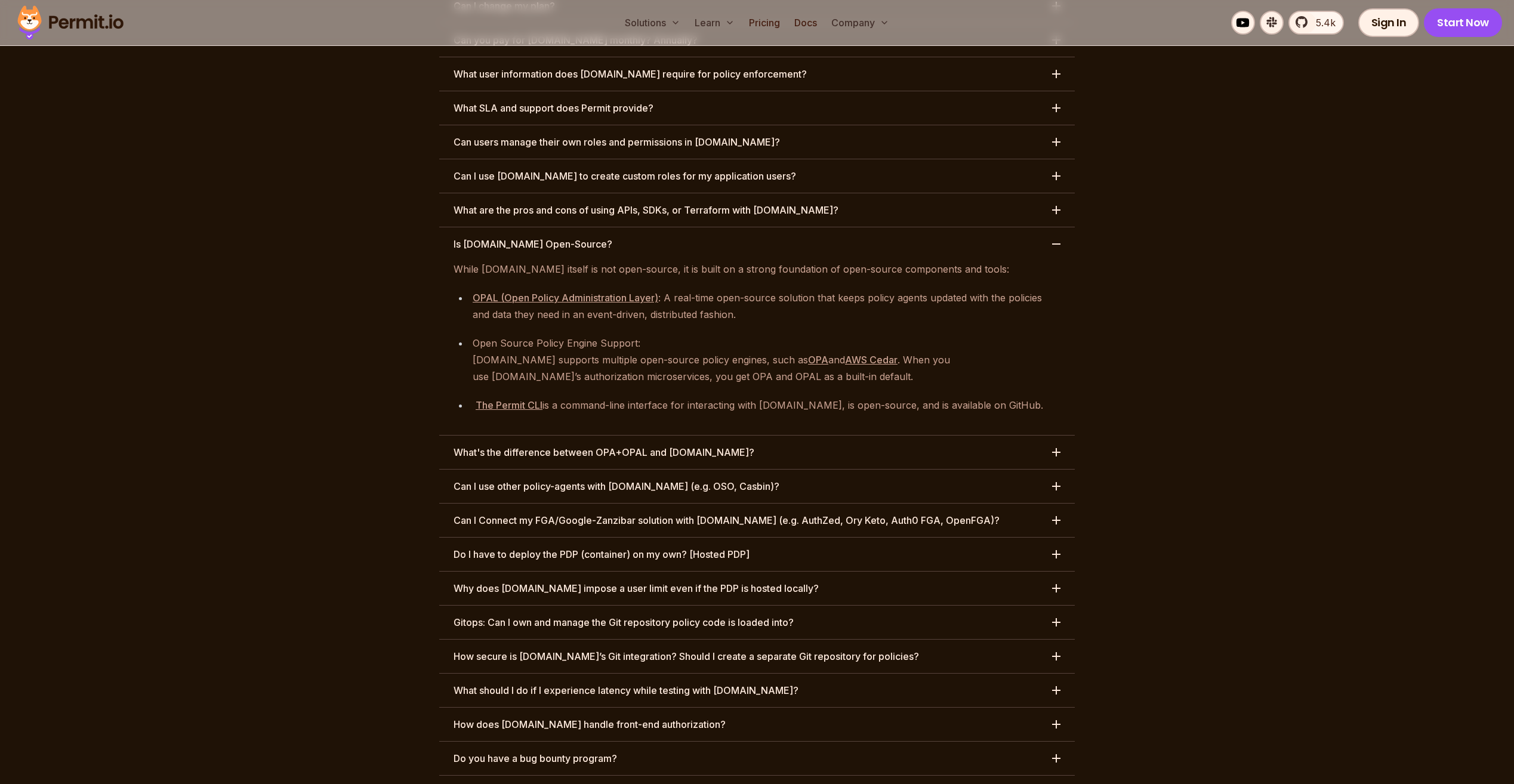
scroll to position [5807, 0]
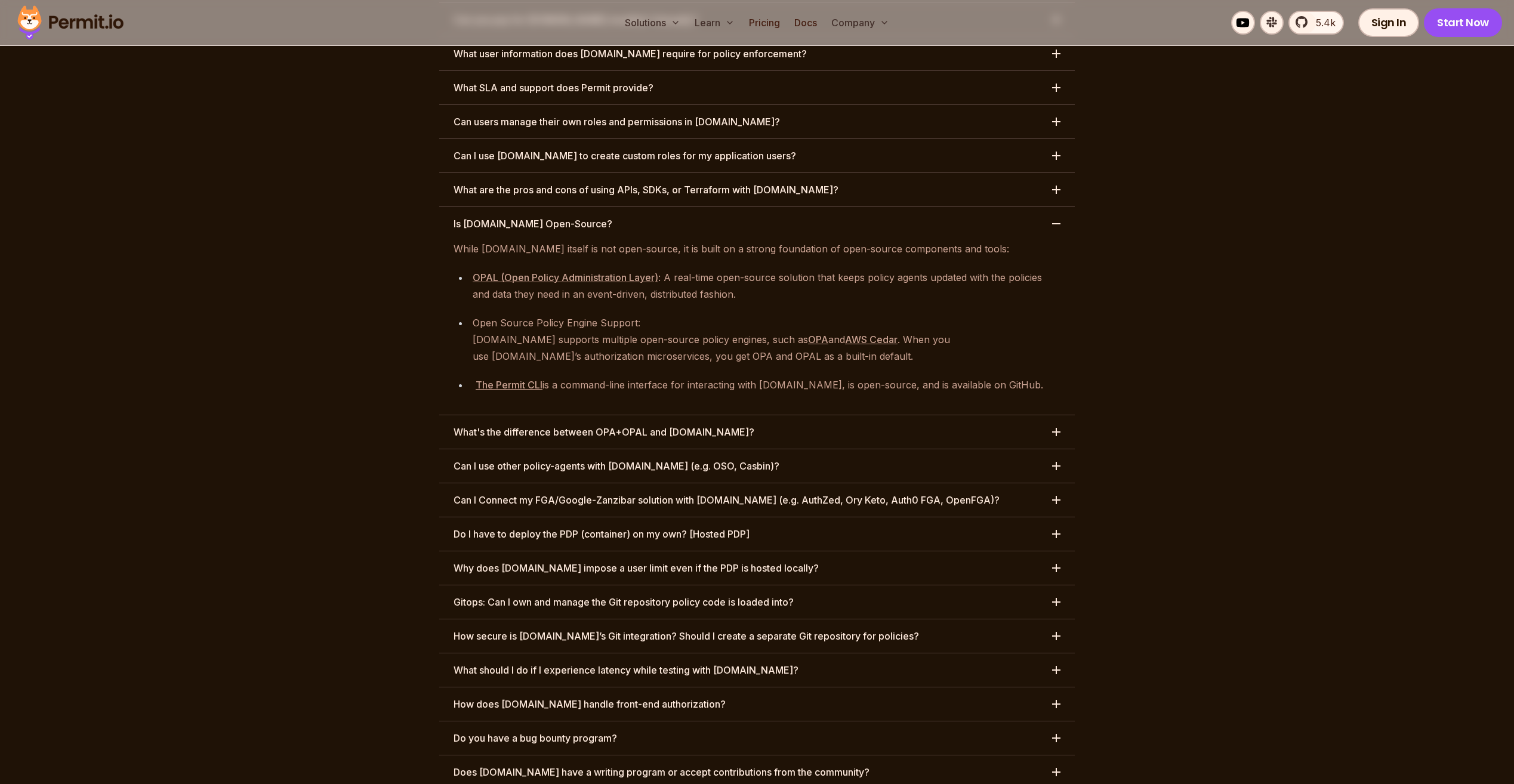
click at [759, 415] on button "What's the difference between OPA+OPAL and [DOMAIN_NAME]?" at bounding box center [757, 431] width 636 height 33
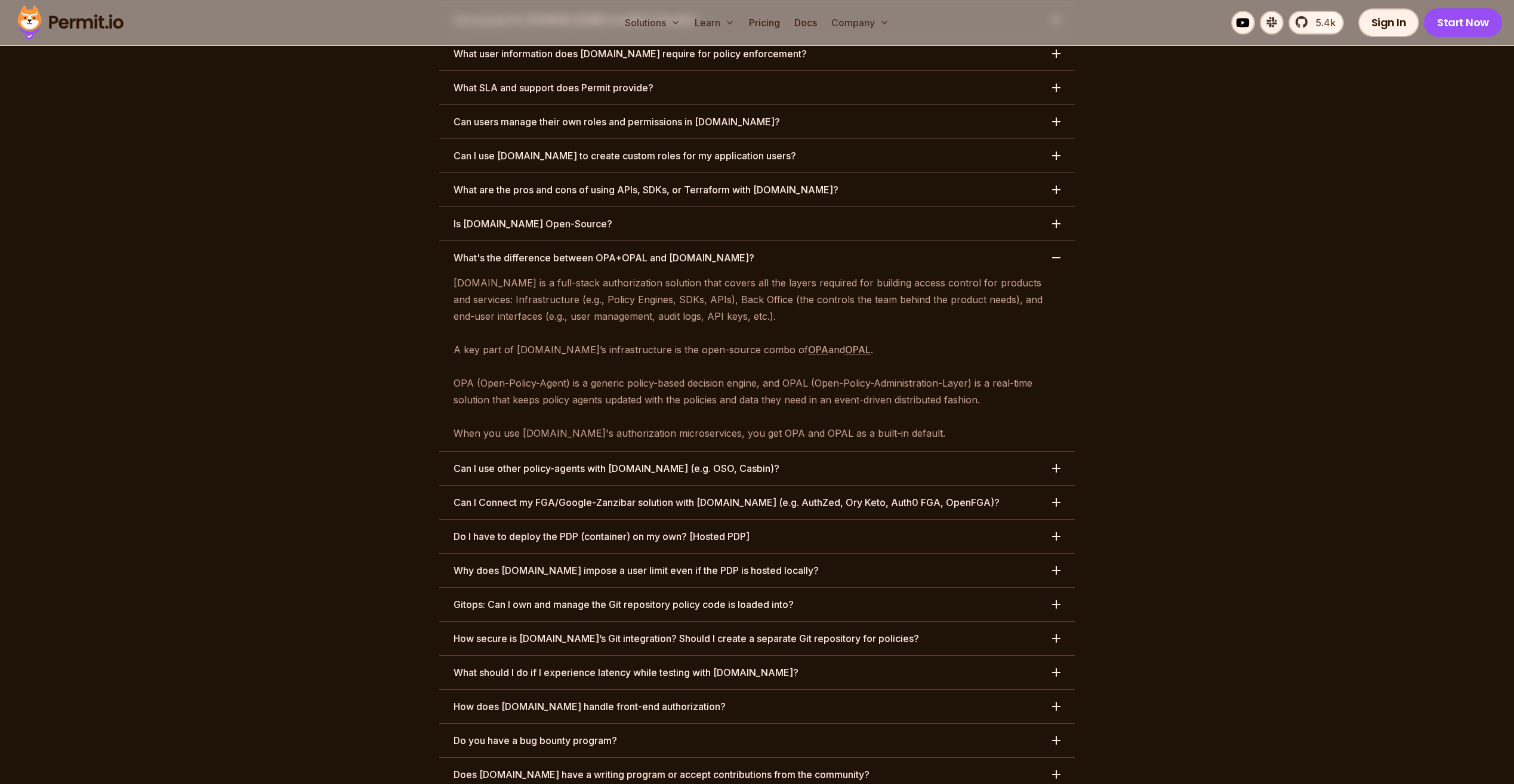
scroll to position [5826, 0]
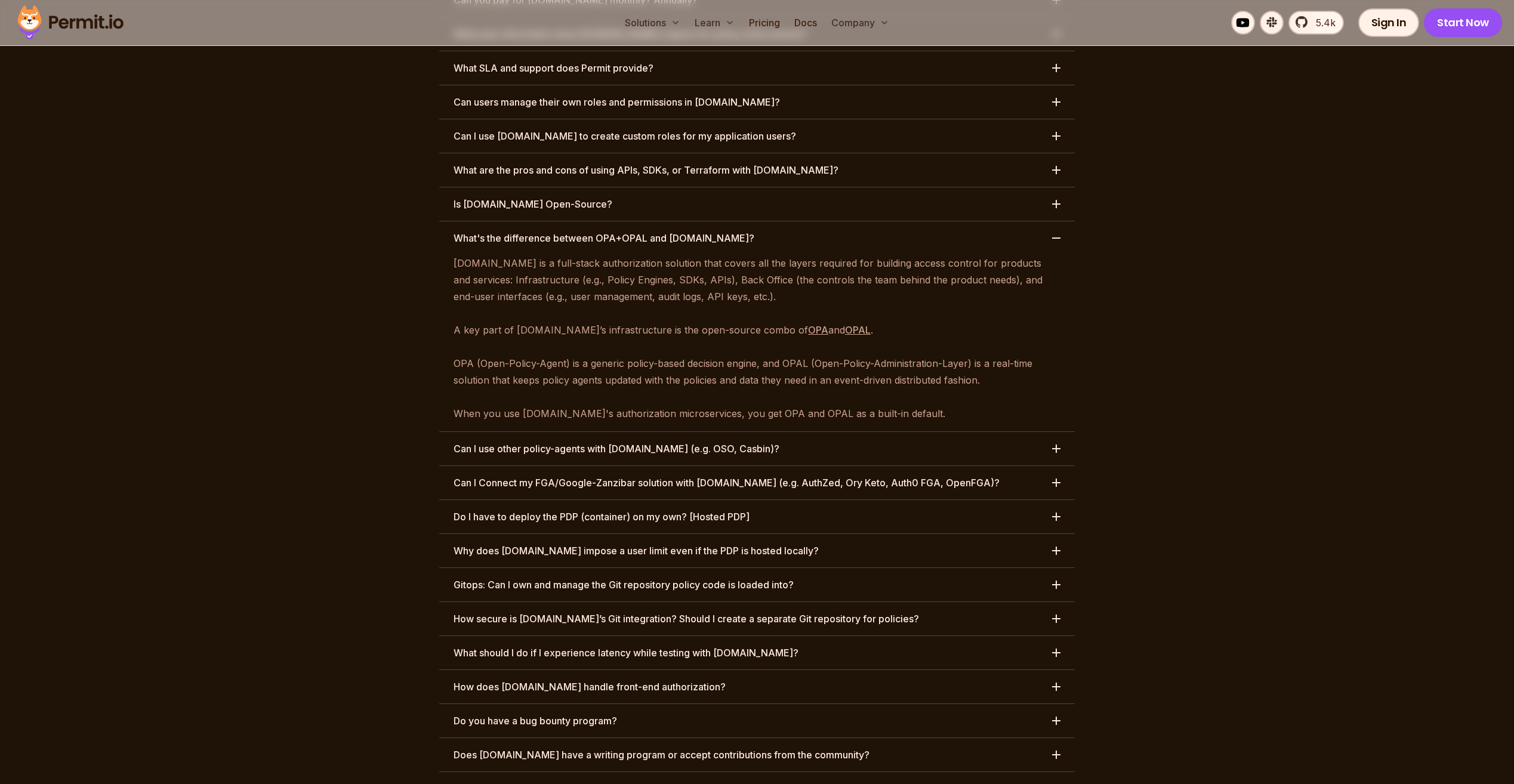
click at [778, 432] on button "Can I use other policy-agents with [DOMAIN_NAME] (e.g. OSO, Casbin)?" at bounding box center [757, 448] width 636 height 33
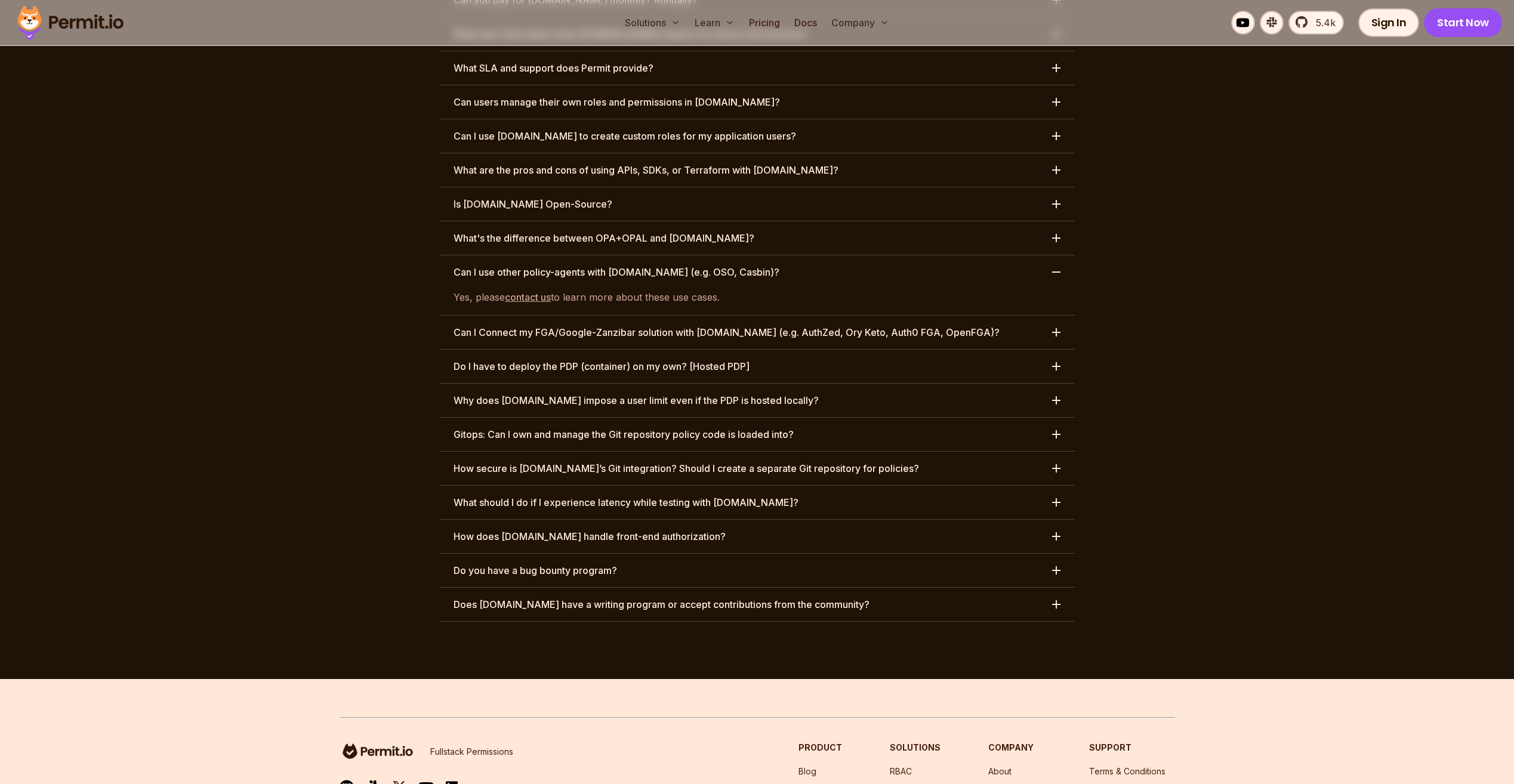
scroll to position [5786, 0]
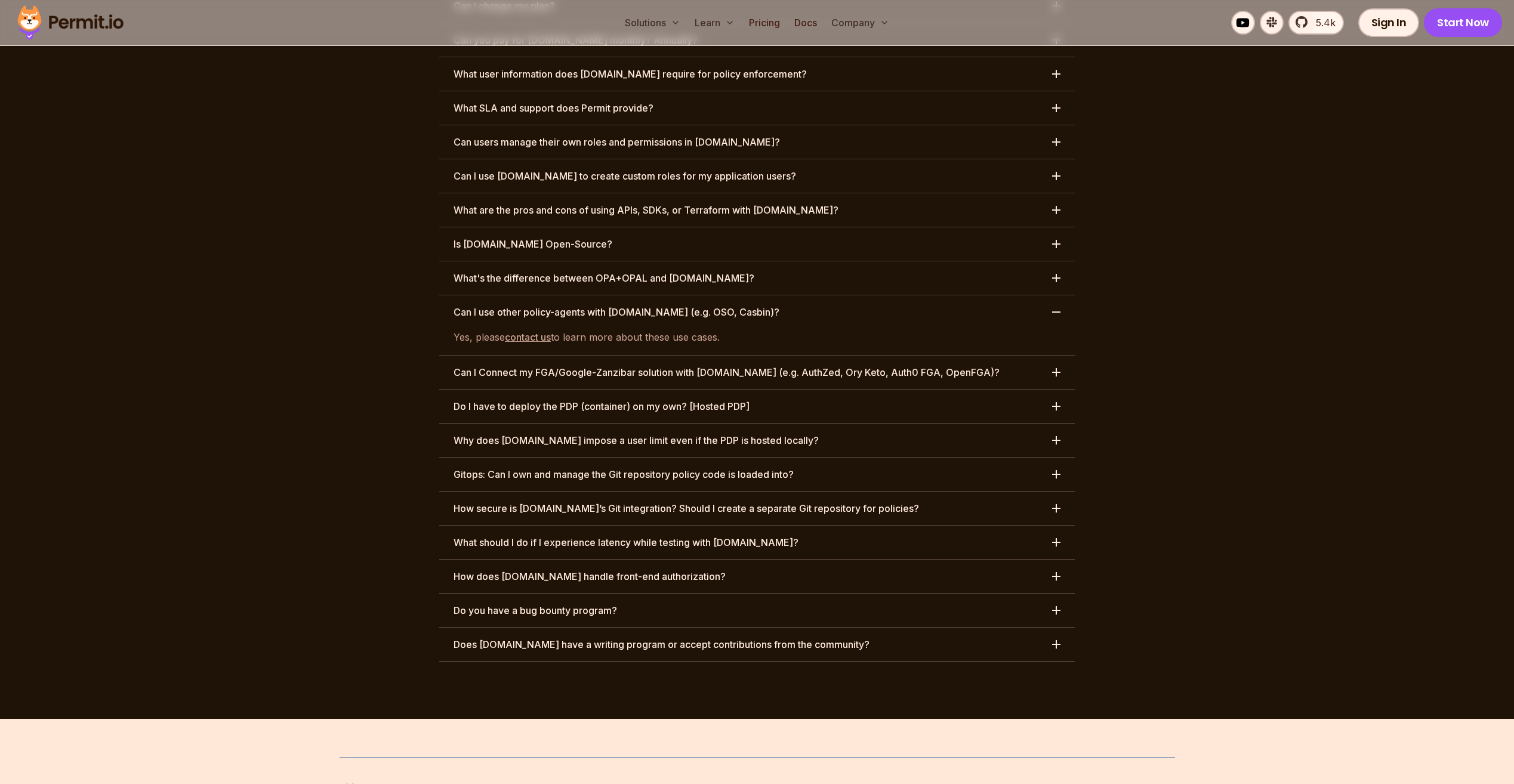
click at [774, 295] on button "Can I use other policy-agents with [DOMAIN_NAME] (e.g. OSO, Casbin)?" at bounding box center [757, 312] width 636 height 33
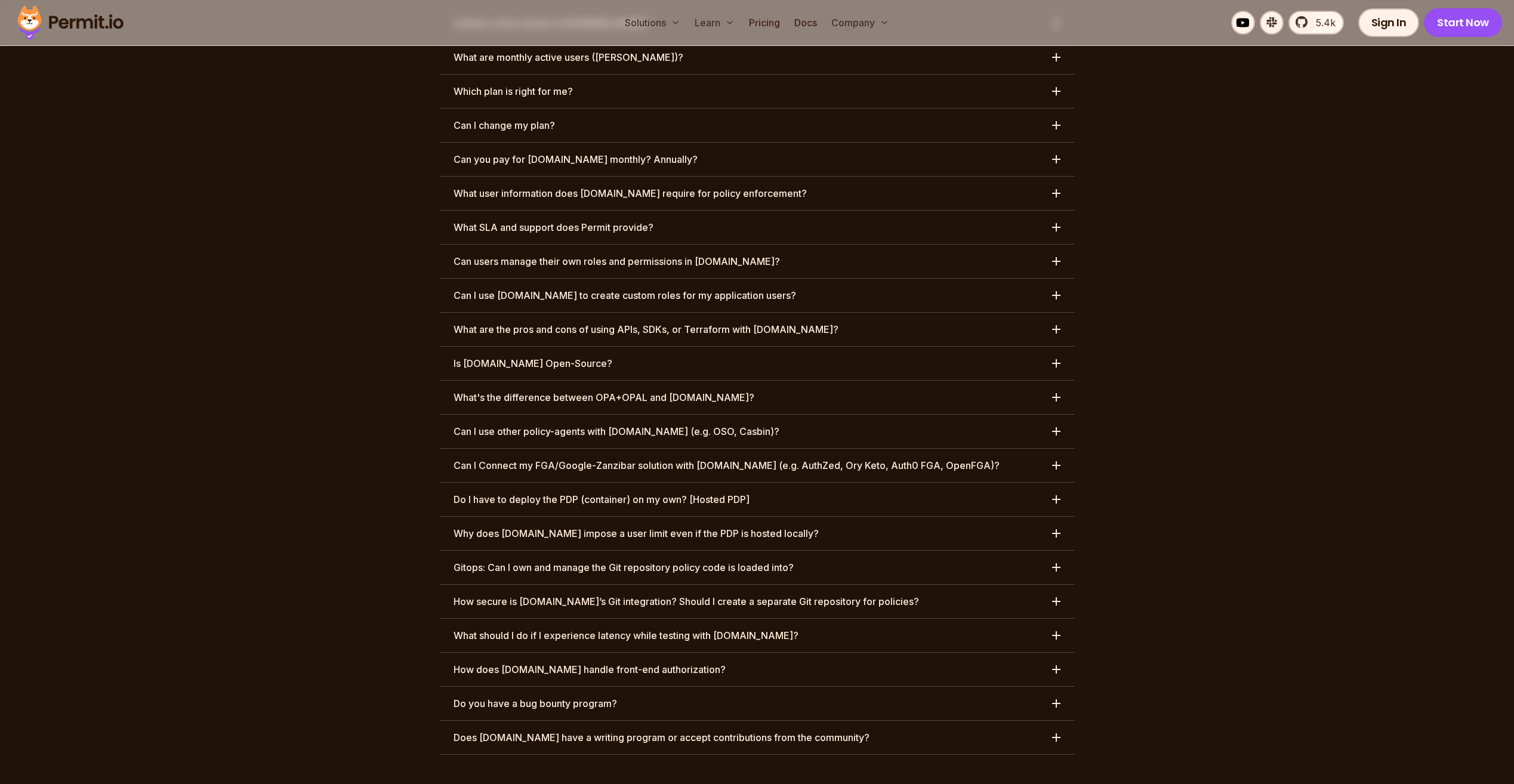
scroll to position [5687, 0]
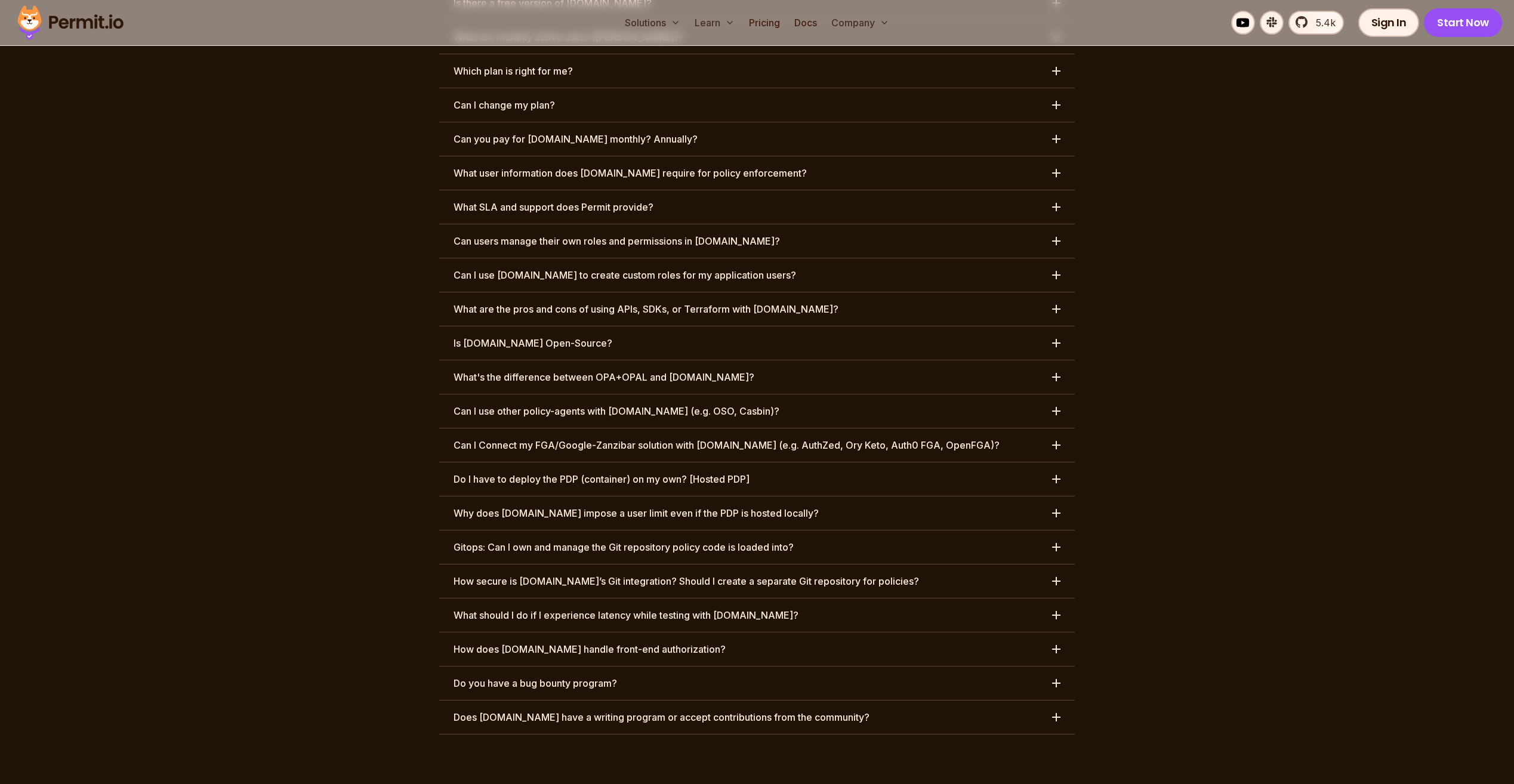
click at [543, 540] on h3 "Gitops: Can I own and manage the Git repository policy code is loaded into?" at bounding box center [624, 547] width 340 height 14
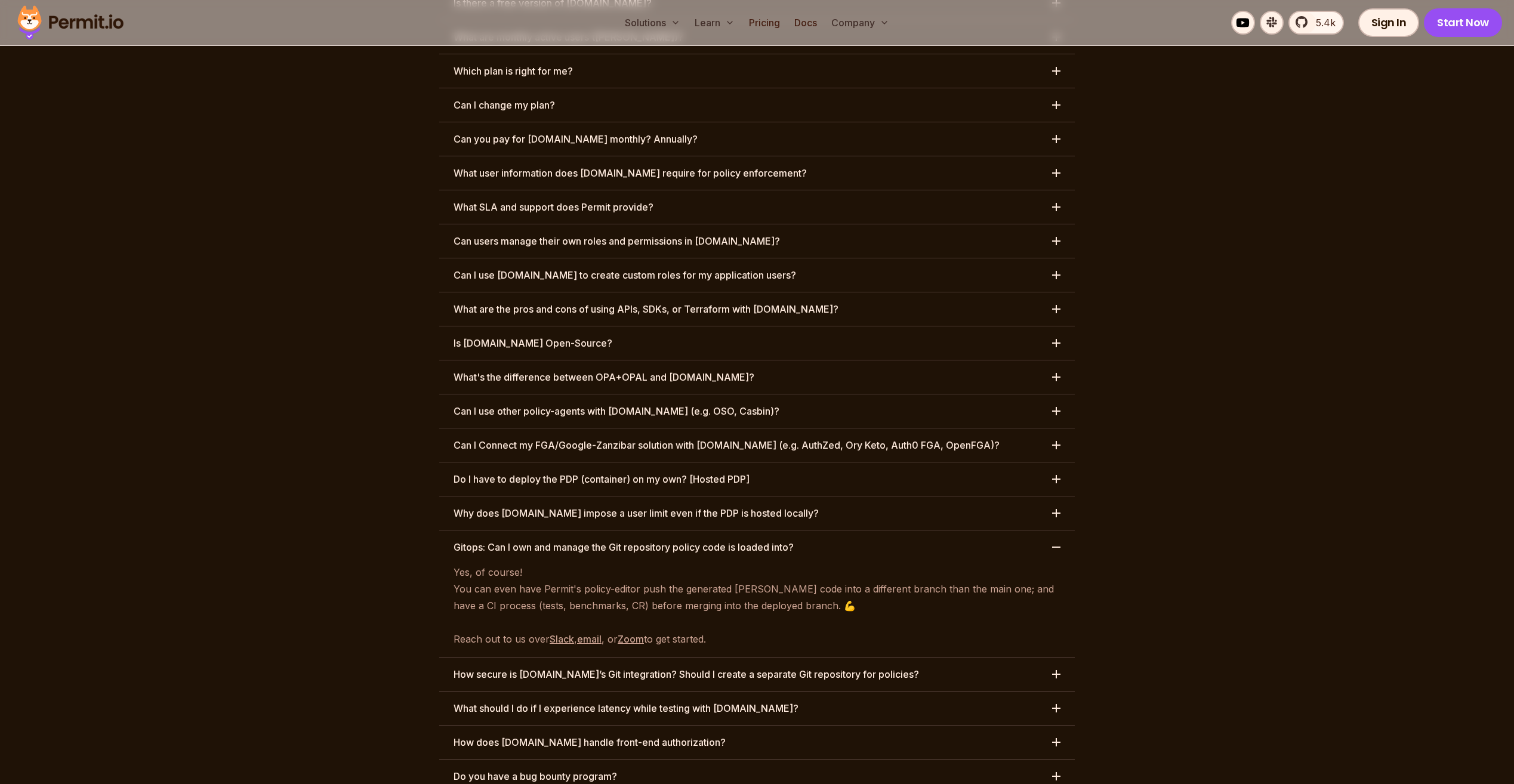
click at [543, 540] on h3 "Gitops: Can I own and manage the Git repository policy code is loaded into?" at bounding box center [624, 547] width 340 height 14
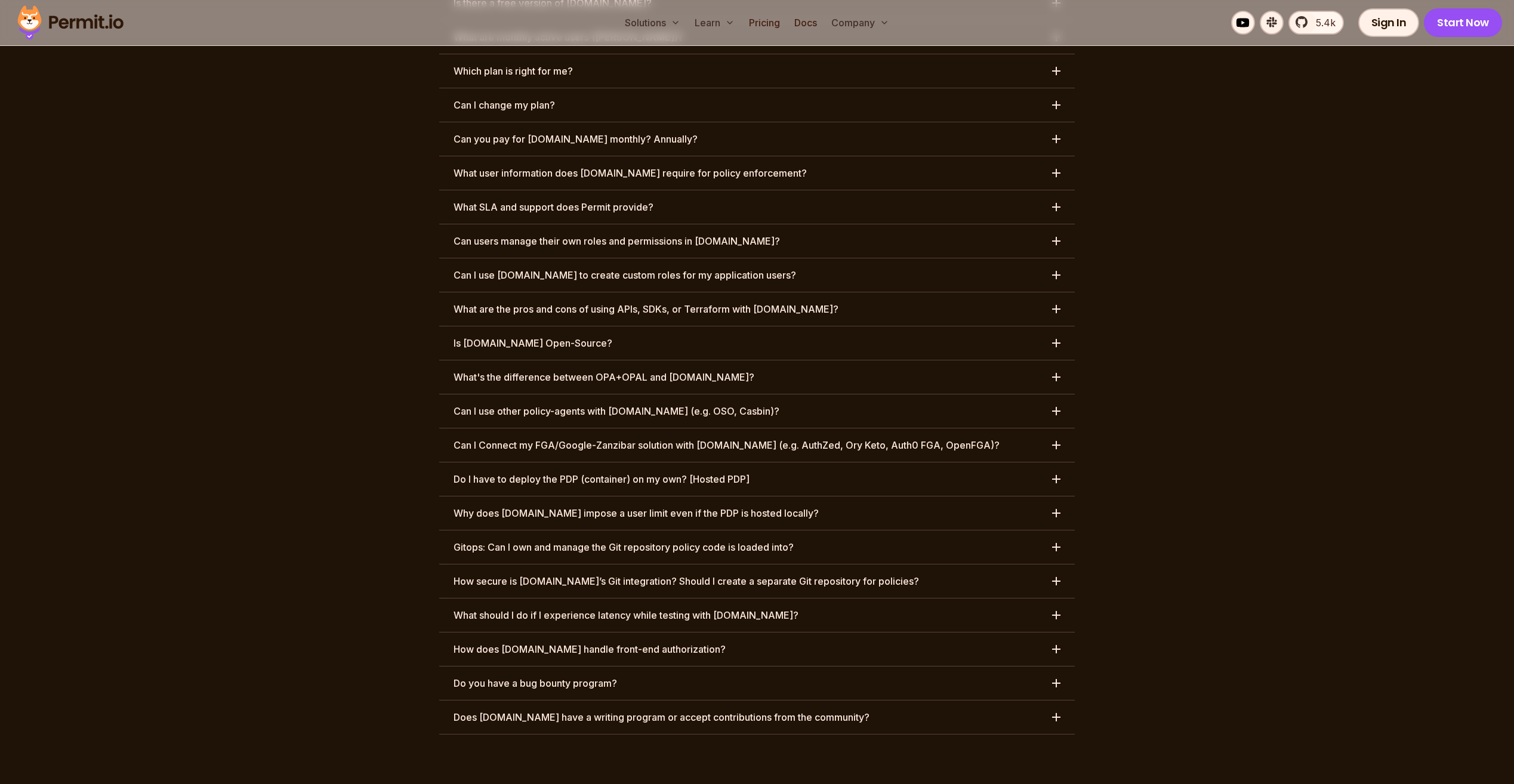
scroll to position [5727, 0]
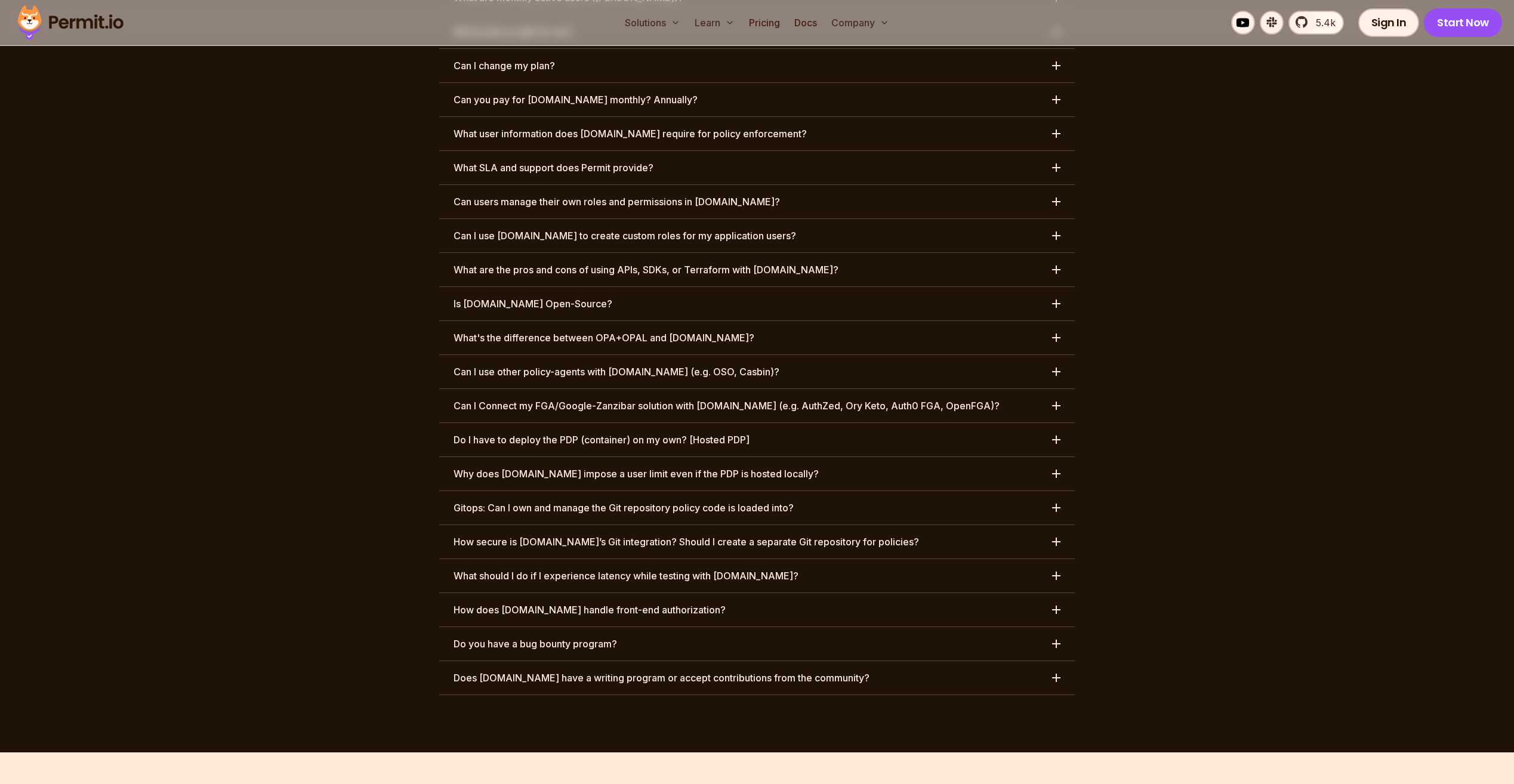
click at [543, 525] on button "How secure is [DOMAIN_NAME]’s Git integration? Should I create a separate Git r…" at bounding box center [757, 542] width 636 height 33
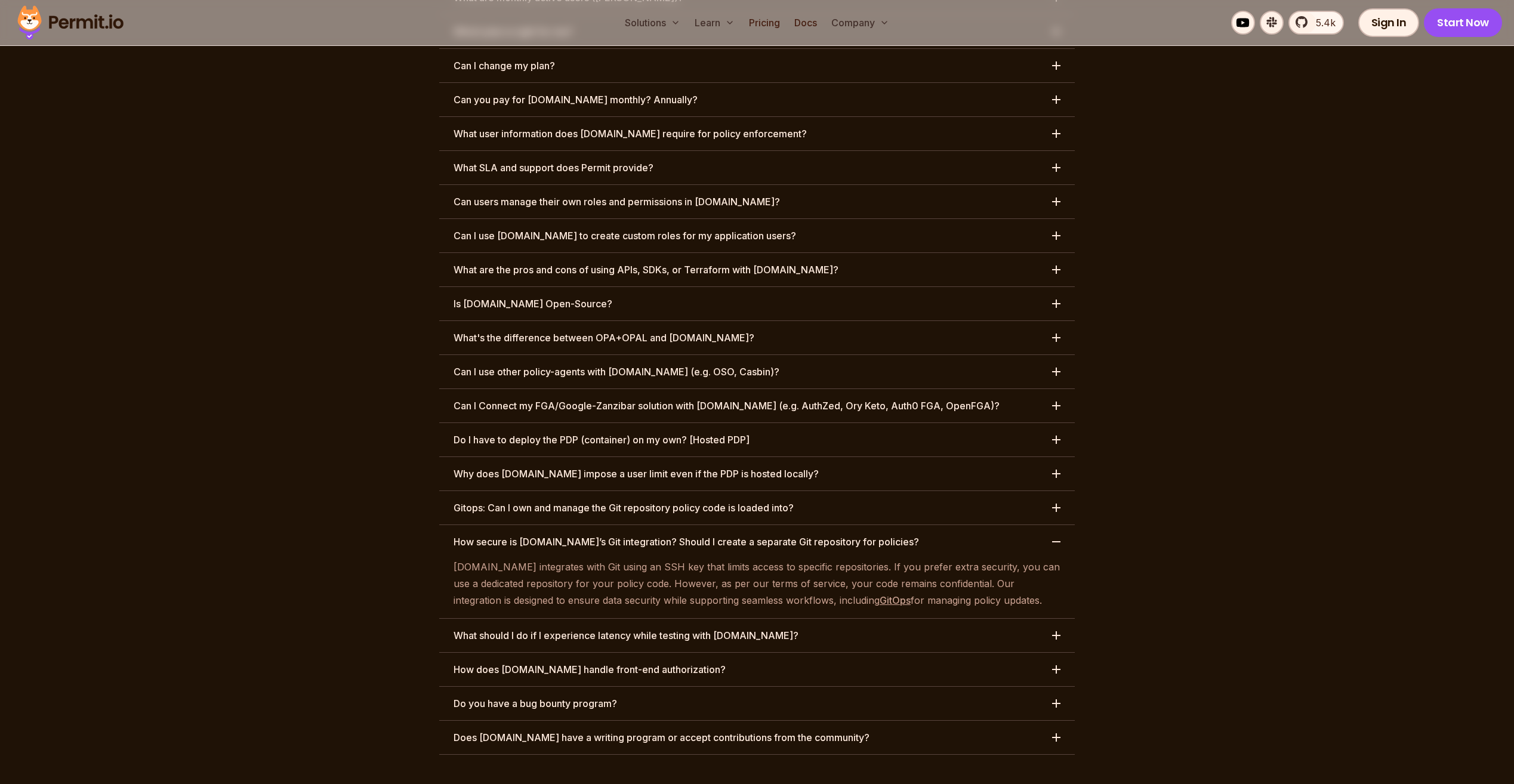
click at [543, 525] on button "How secure is [DOMAIN_NAME]’s Git integration? Should I create a separate Git r…" at bounding box center [757, 542] width 636 height 33
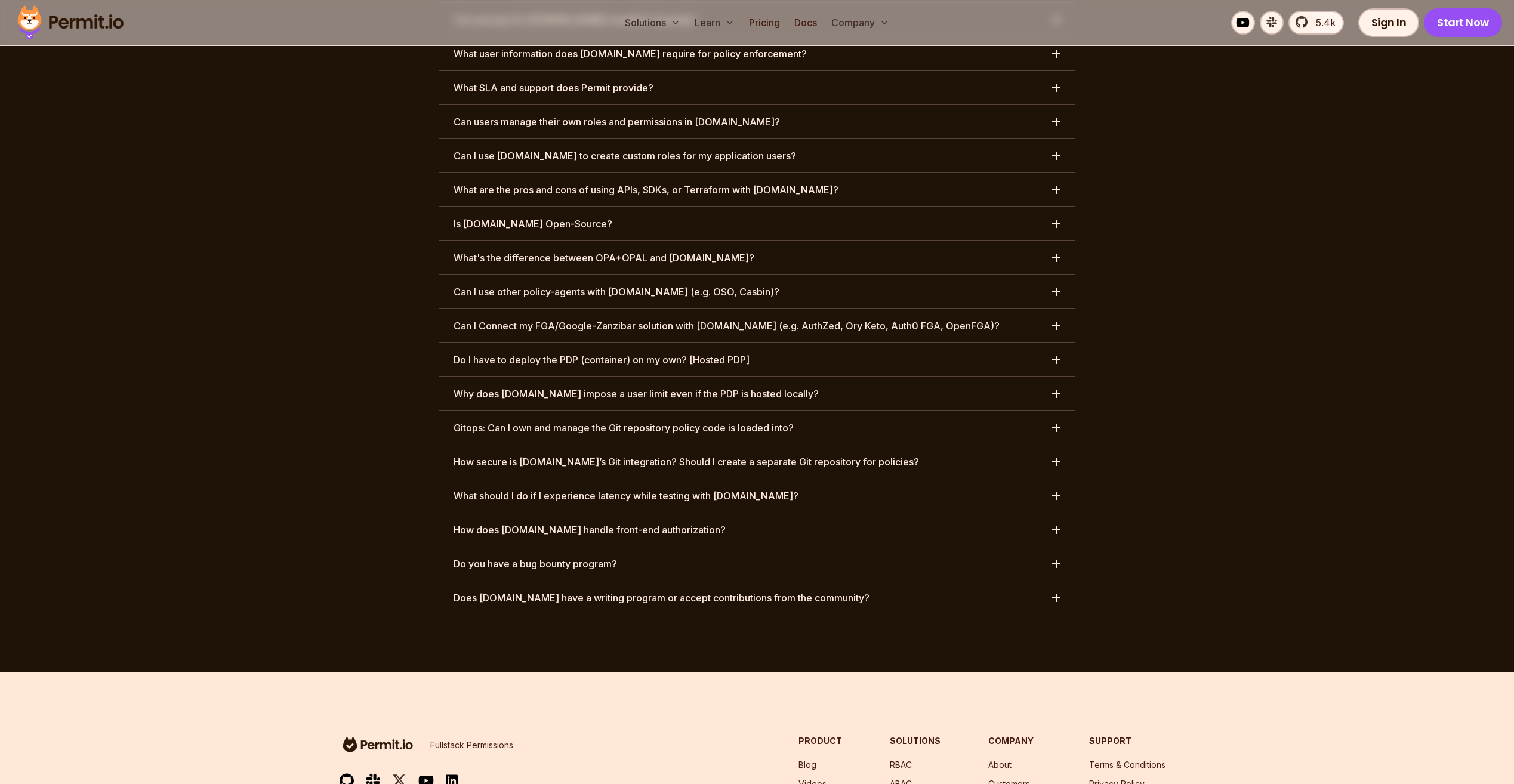
scroll to position [5826, 0]
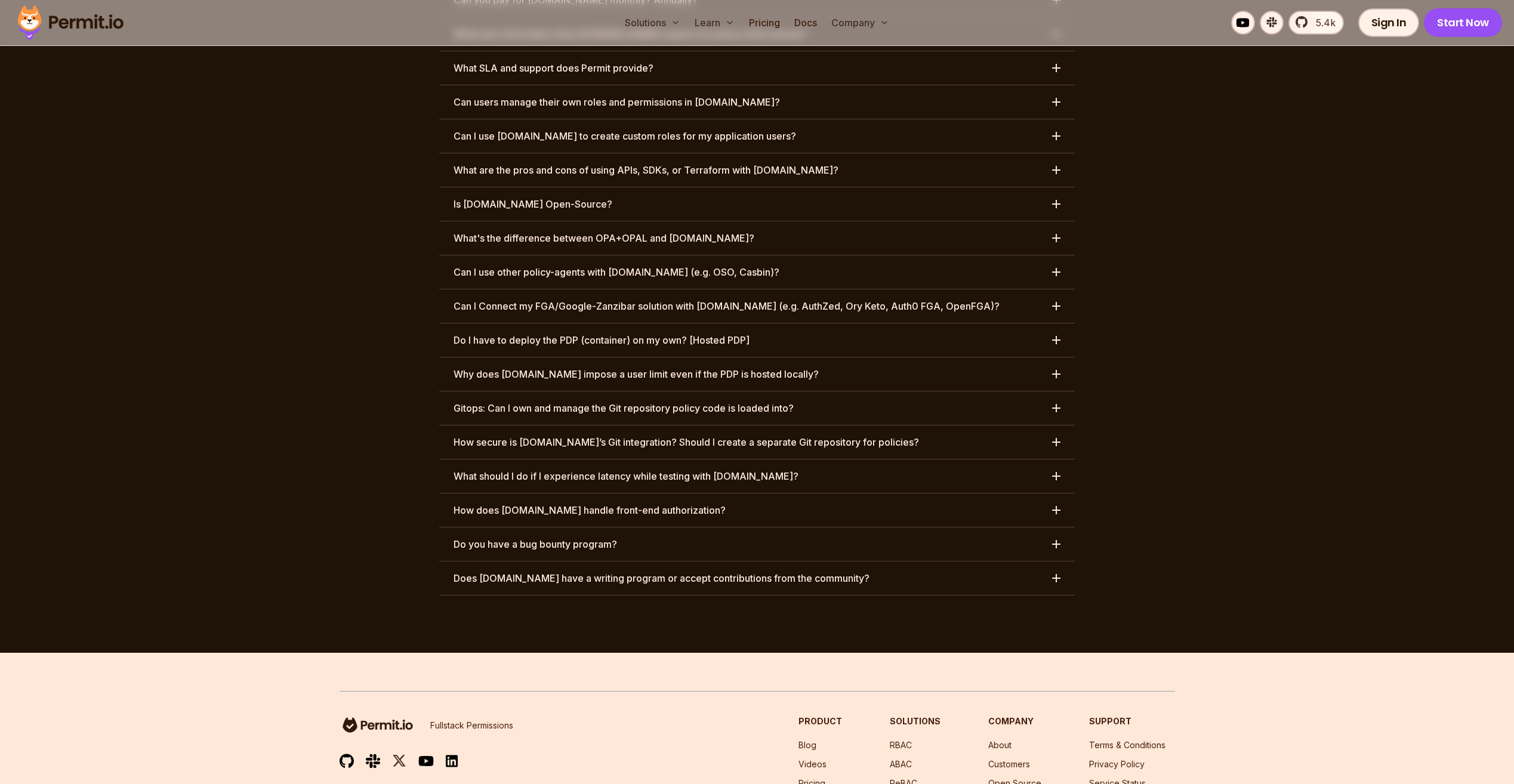
click at [543, 528] on button "Do you have a bug bounty program?" at bounding box center [757, 544] width 636 height 33
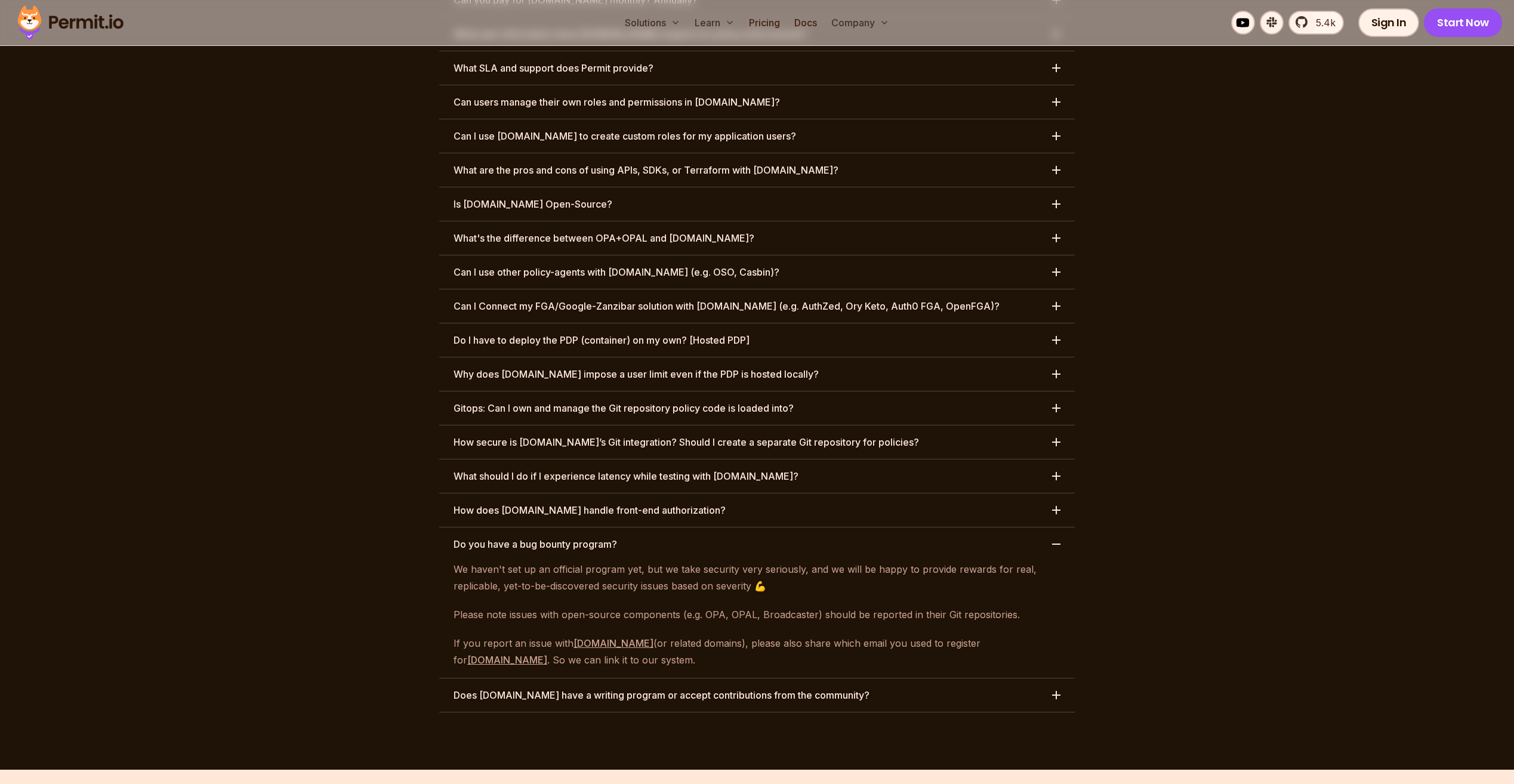
click at [549, 528] on button "Do you have a bug bounty program?" at bounding box center [757, 544] width 636 height 33
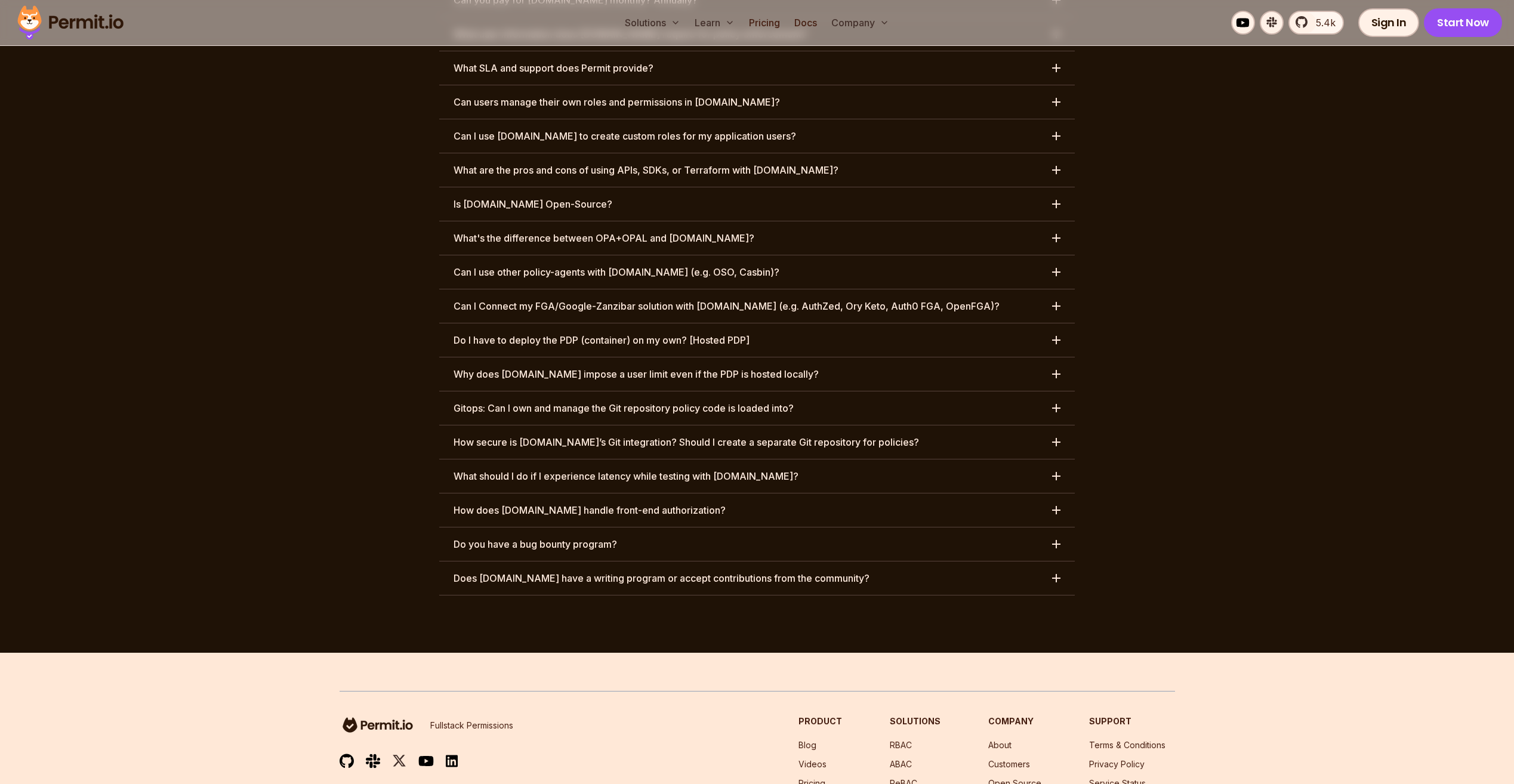
click at [546, 571] on h3 "Does [DOMAIN_NAME] have a writing program or accept contributions from the comm…" at bounding box center [661, 578] width 416 height 14
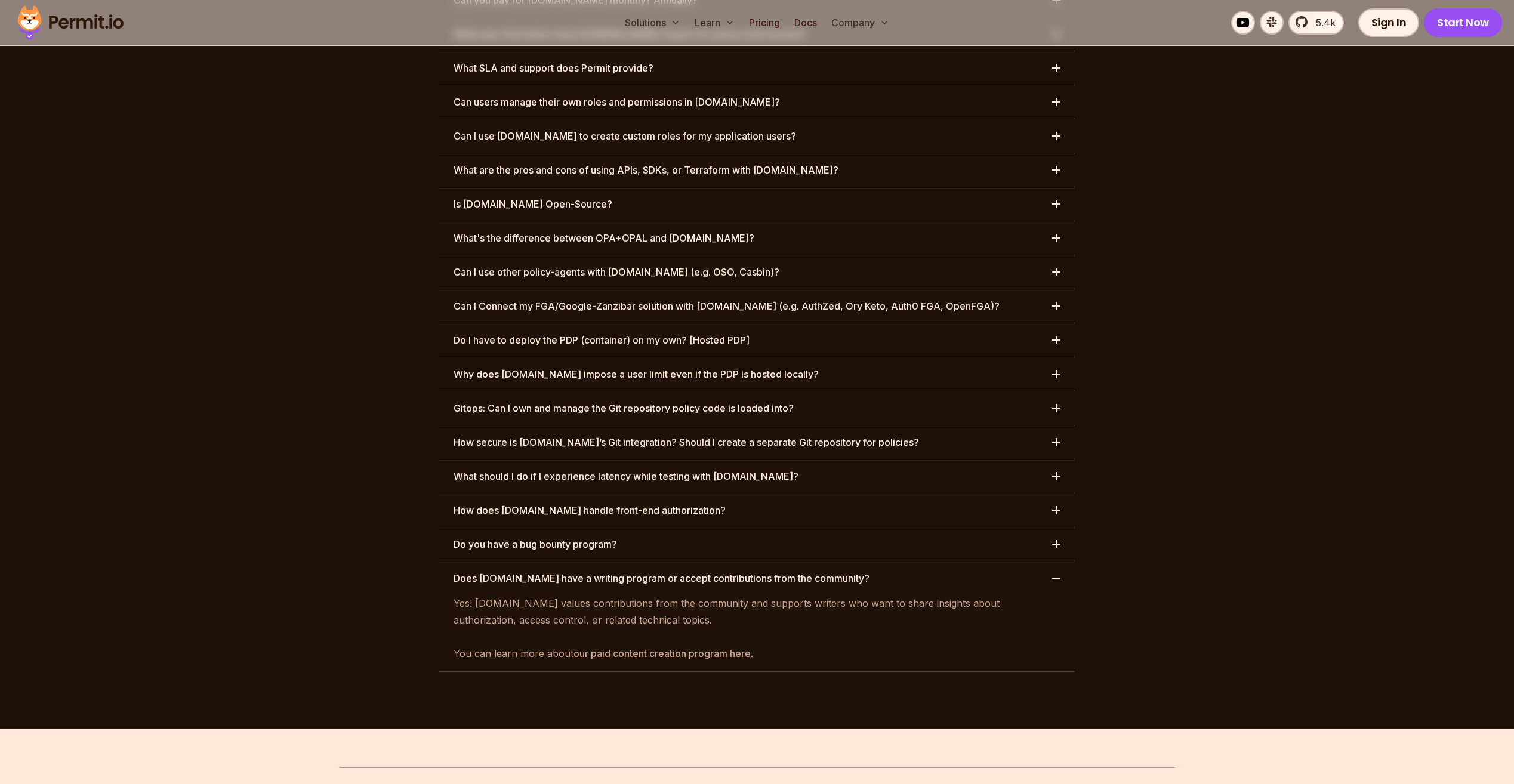
click at [542, 562] on button "Does [DOMAIN_NAME] have a writing program or accept contributions from the comm…" at bounding box center [757, 578] width 636 height 33
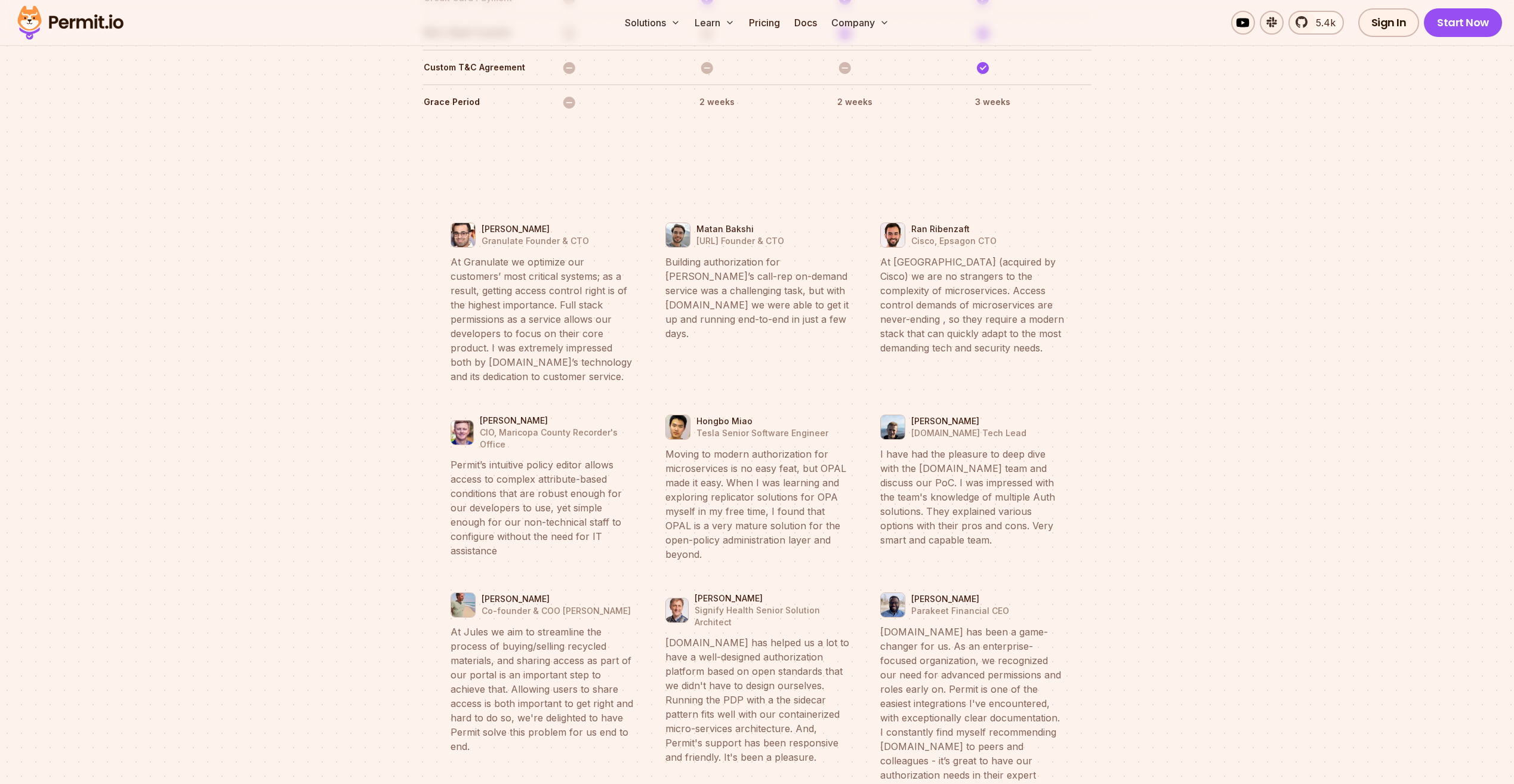
scroll to position [4215, 0]
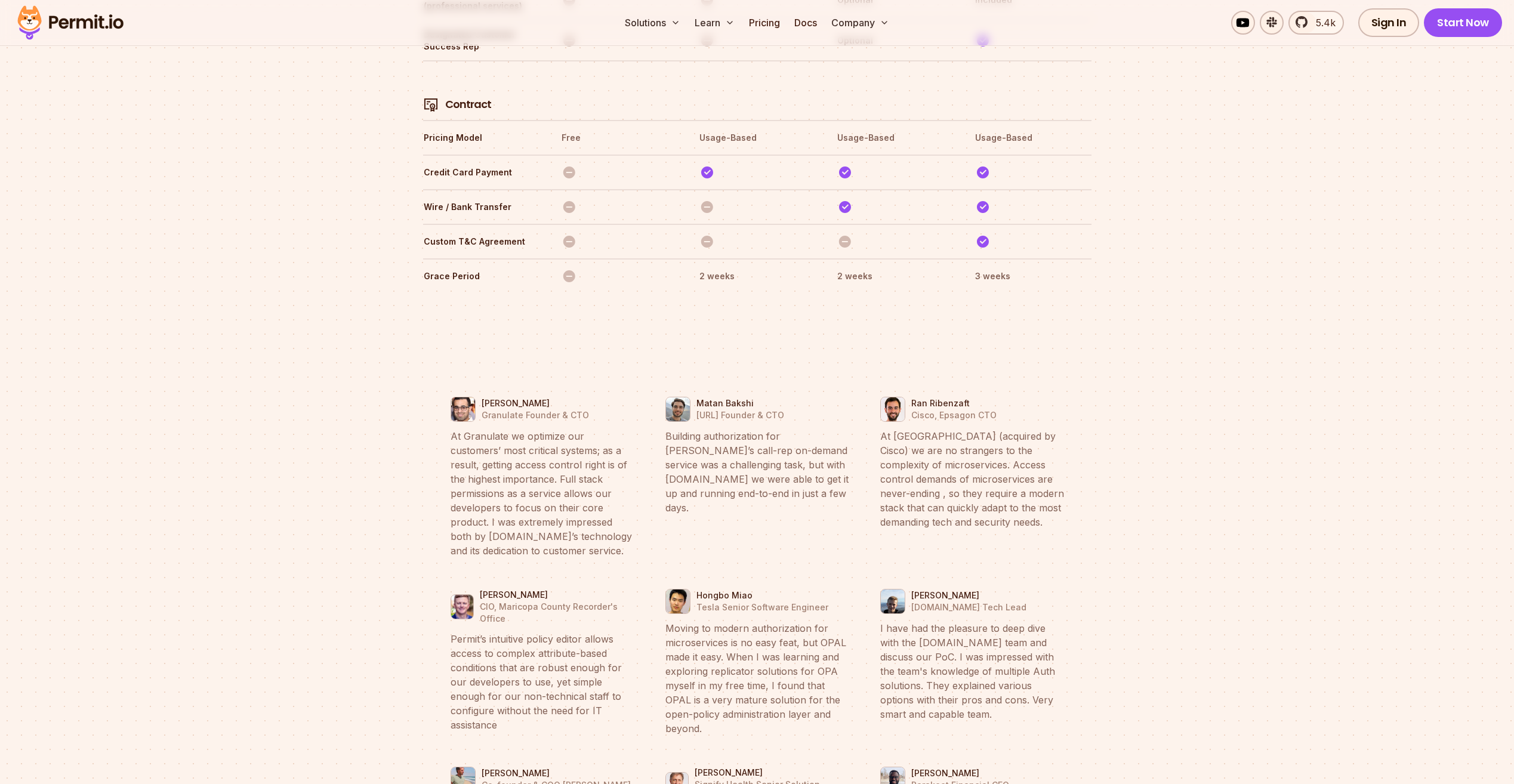
drag, startPoint x: 1247, startPoint y: 448, endPoint x: 1250, endPoint y: 462, distance: 14.3
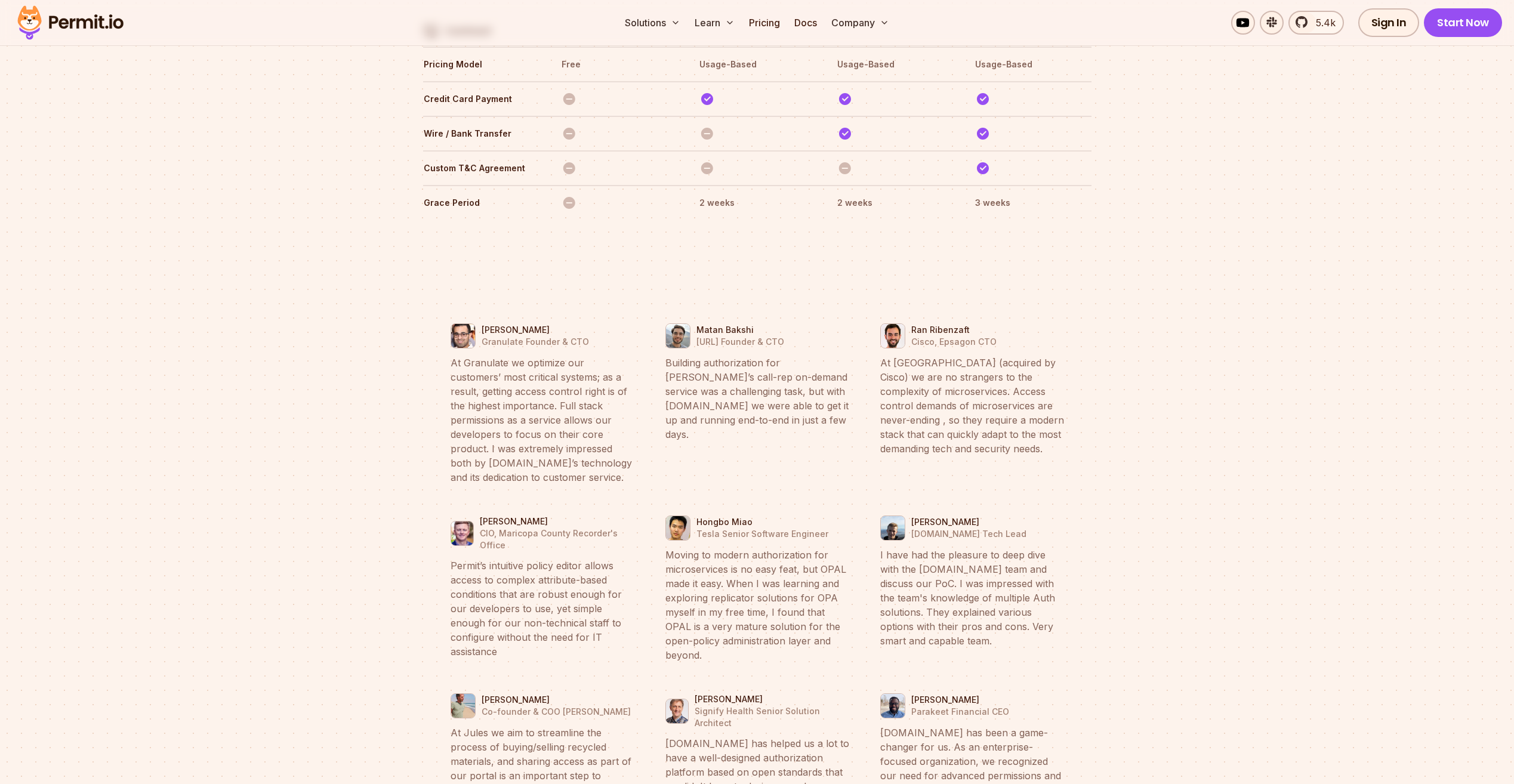
drag, startPoint x: 1286, startPoint y: 578, endPoint x: 1285, endPoint y: 629, distance: 51.0
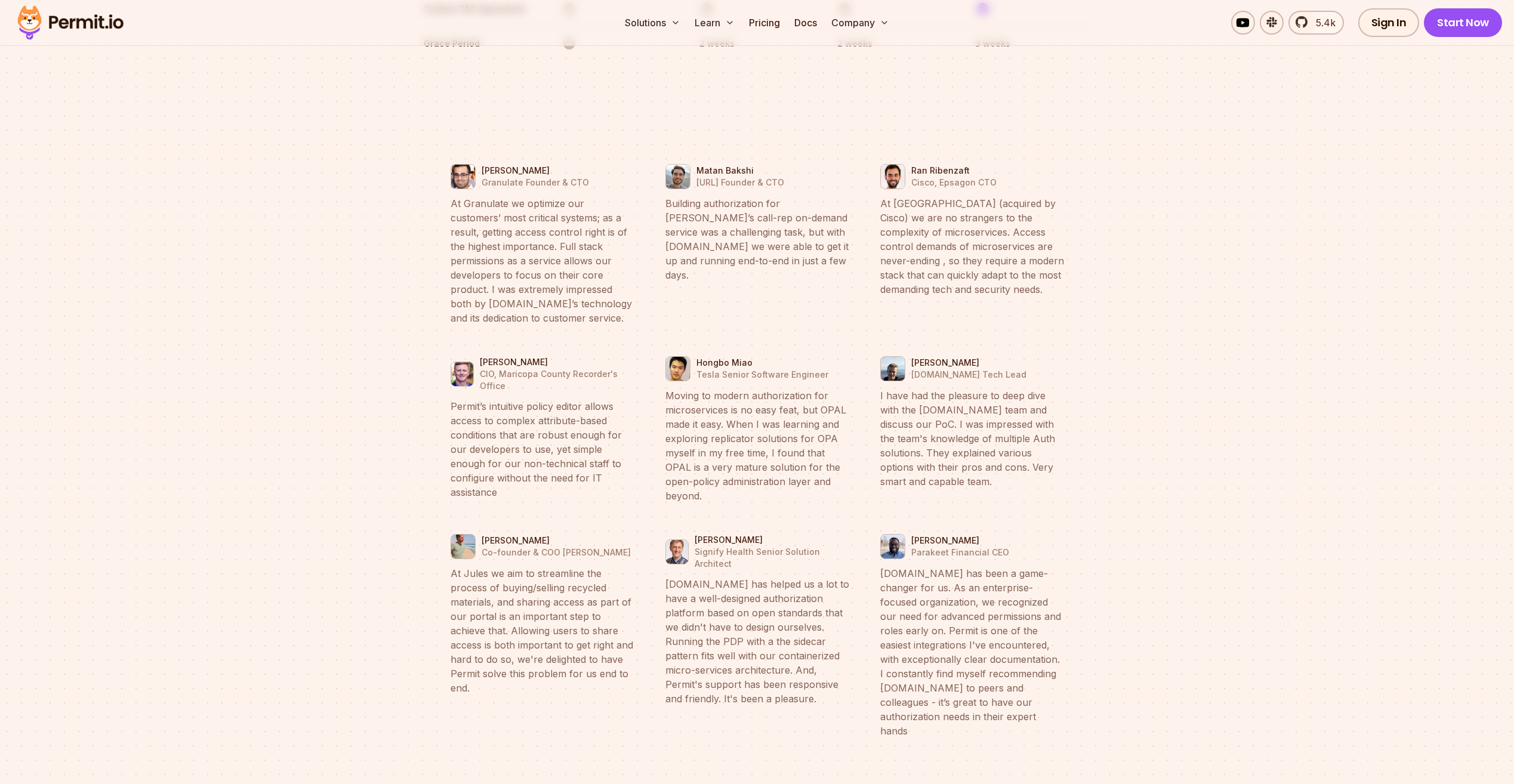
drag, startPoint x: 1315, startPoint y: 510, endPoint x: 1318, endPoint y: 487, distance: 23.2
drag, startPoint x: 1322, startPoint y: 464, endPoint x: 1323, endPoint y: 456, distance: 8.1
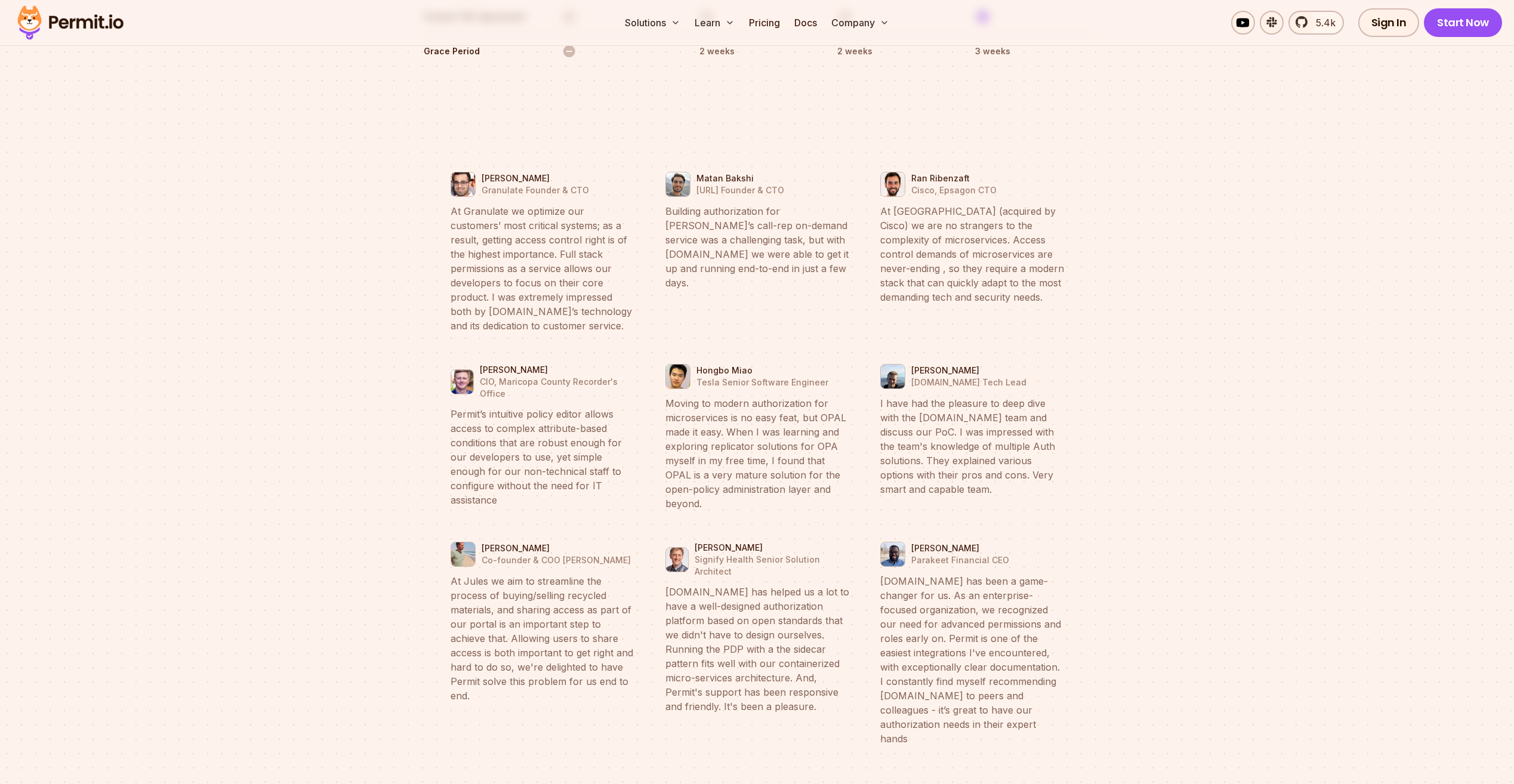
drag, startPoint x: 1332, startPoint y: 487, endPoint x: 1324, endPoint y: 411, distance: 76.4
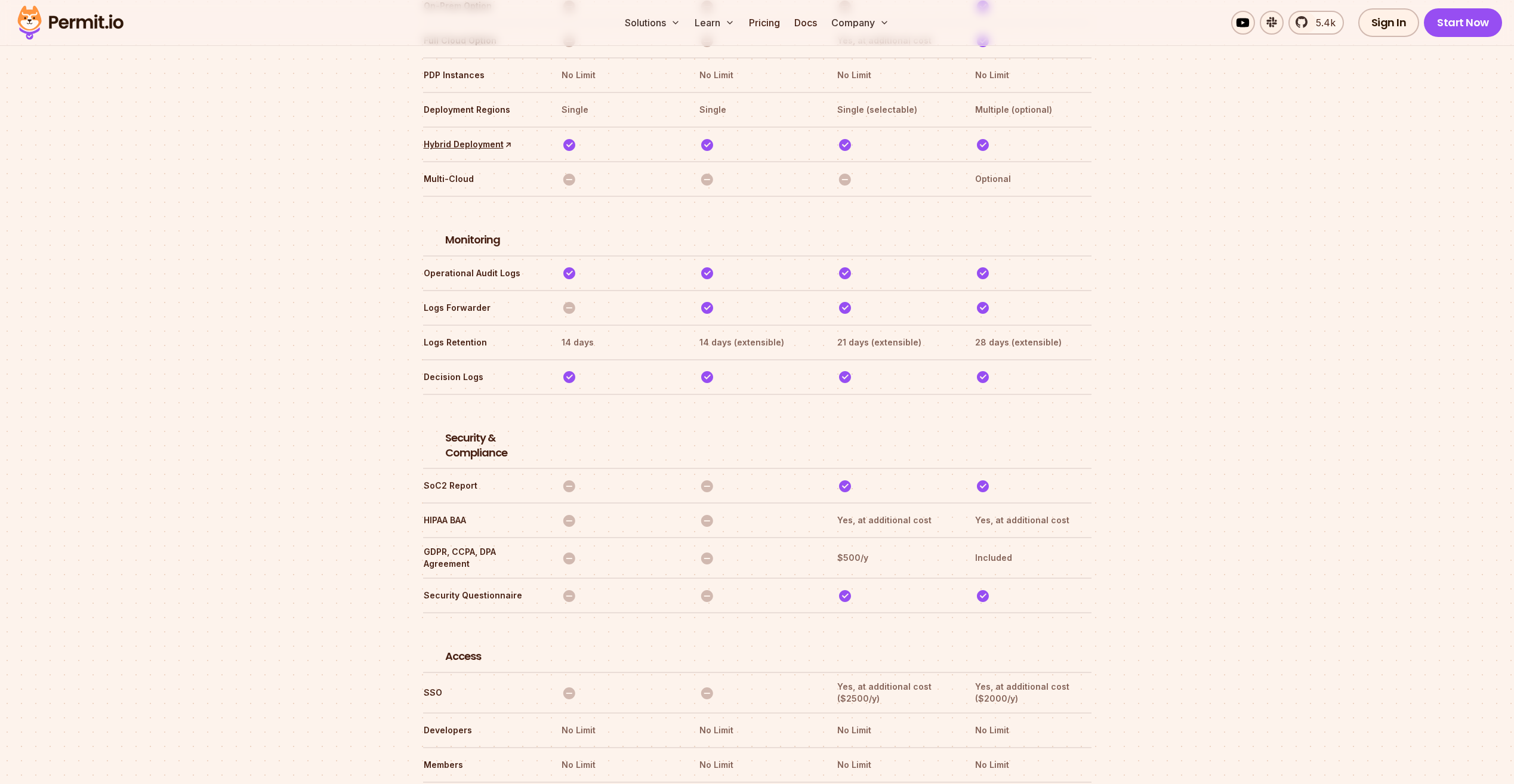
scroll to position [0, 0]
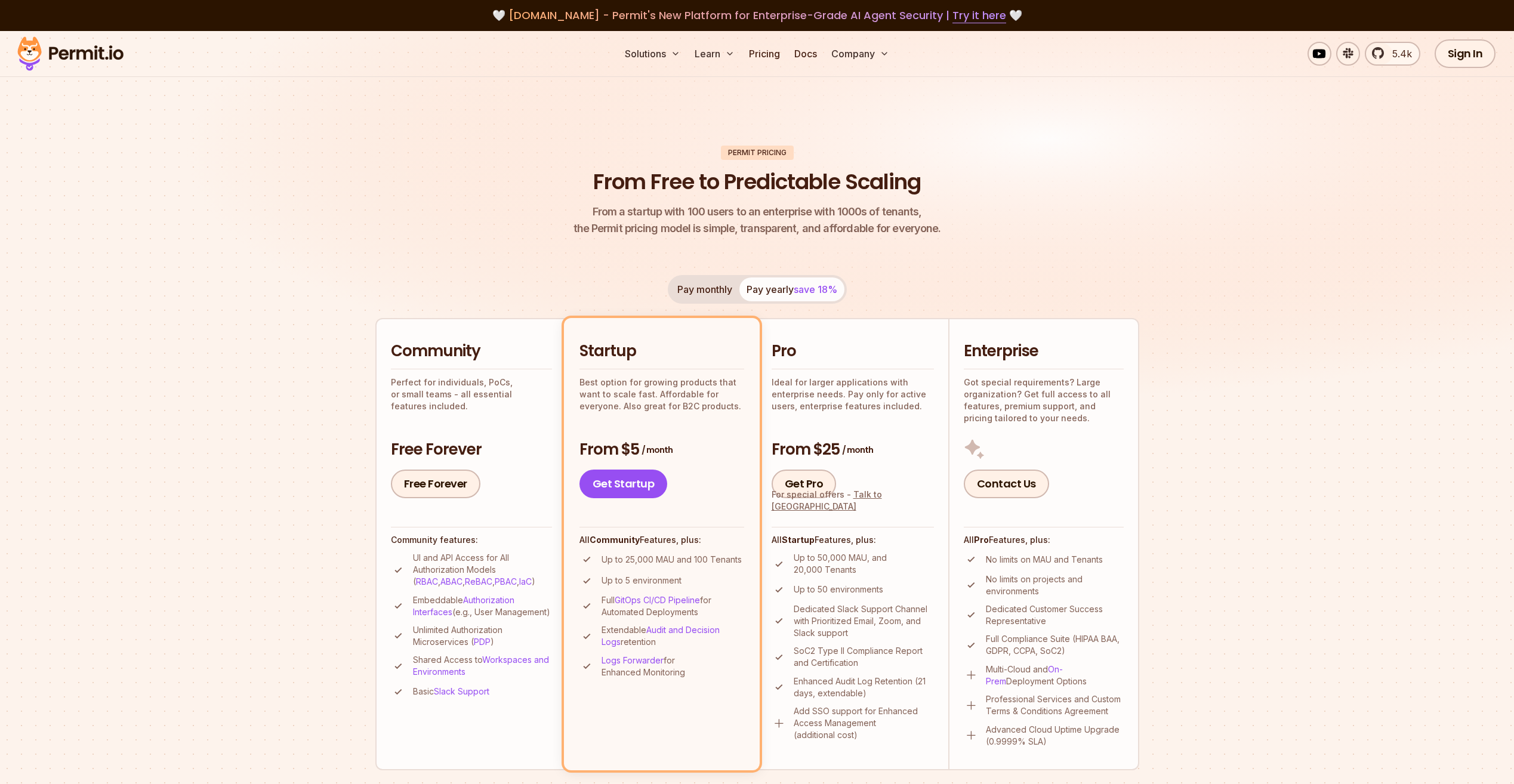
drag, startPoint x: 1303, startPoint y: 428, endPoint x: 1328, endPoint y: 124, distance: 305.0
click at [1403, 47] on span "5.4k" at bounding box center [1398, 54] width 27 height 14
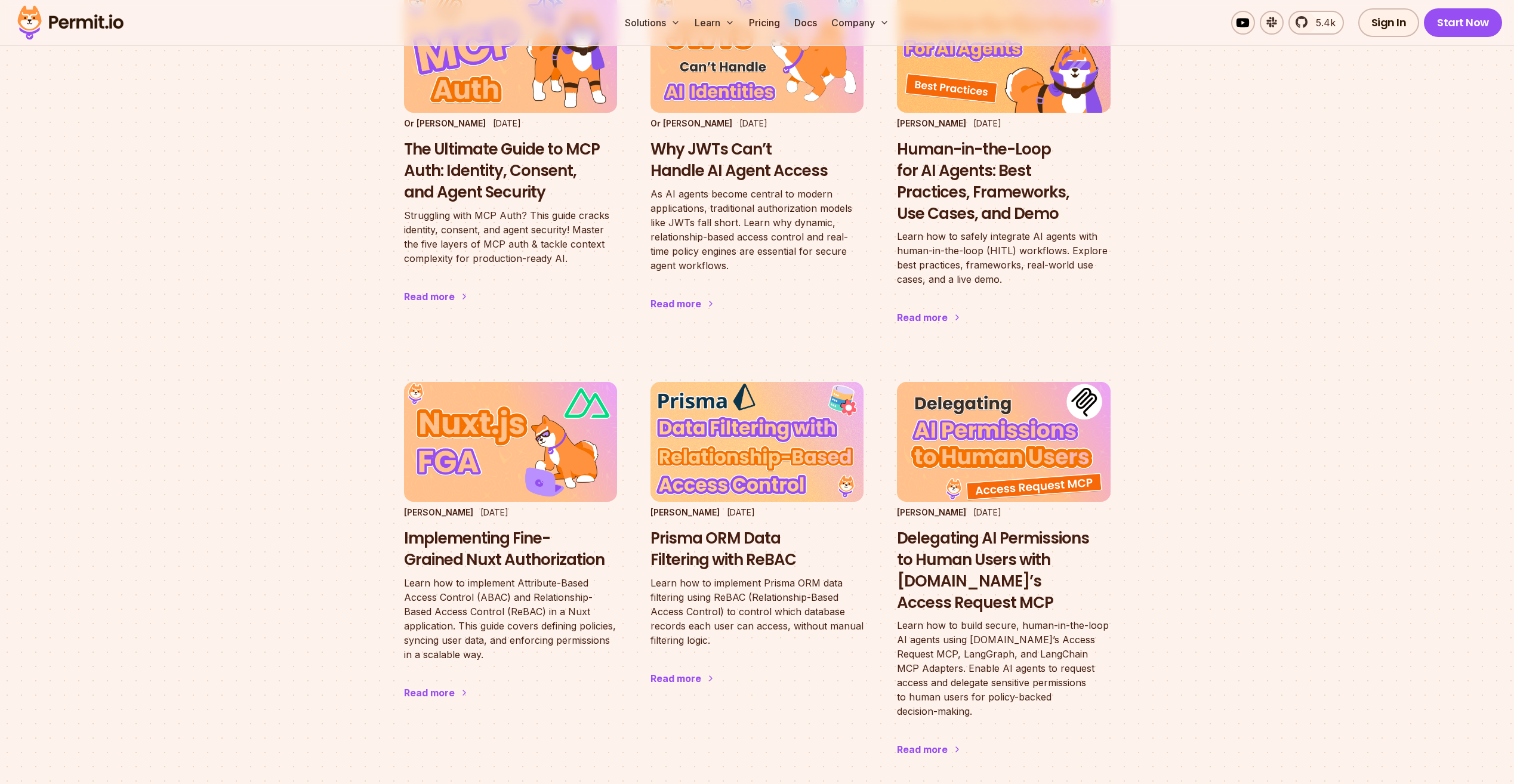
drag, startPoint x: 302, startPoint y: 179, endPoint x: 337, endPoint y: 223, distance: 56.2
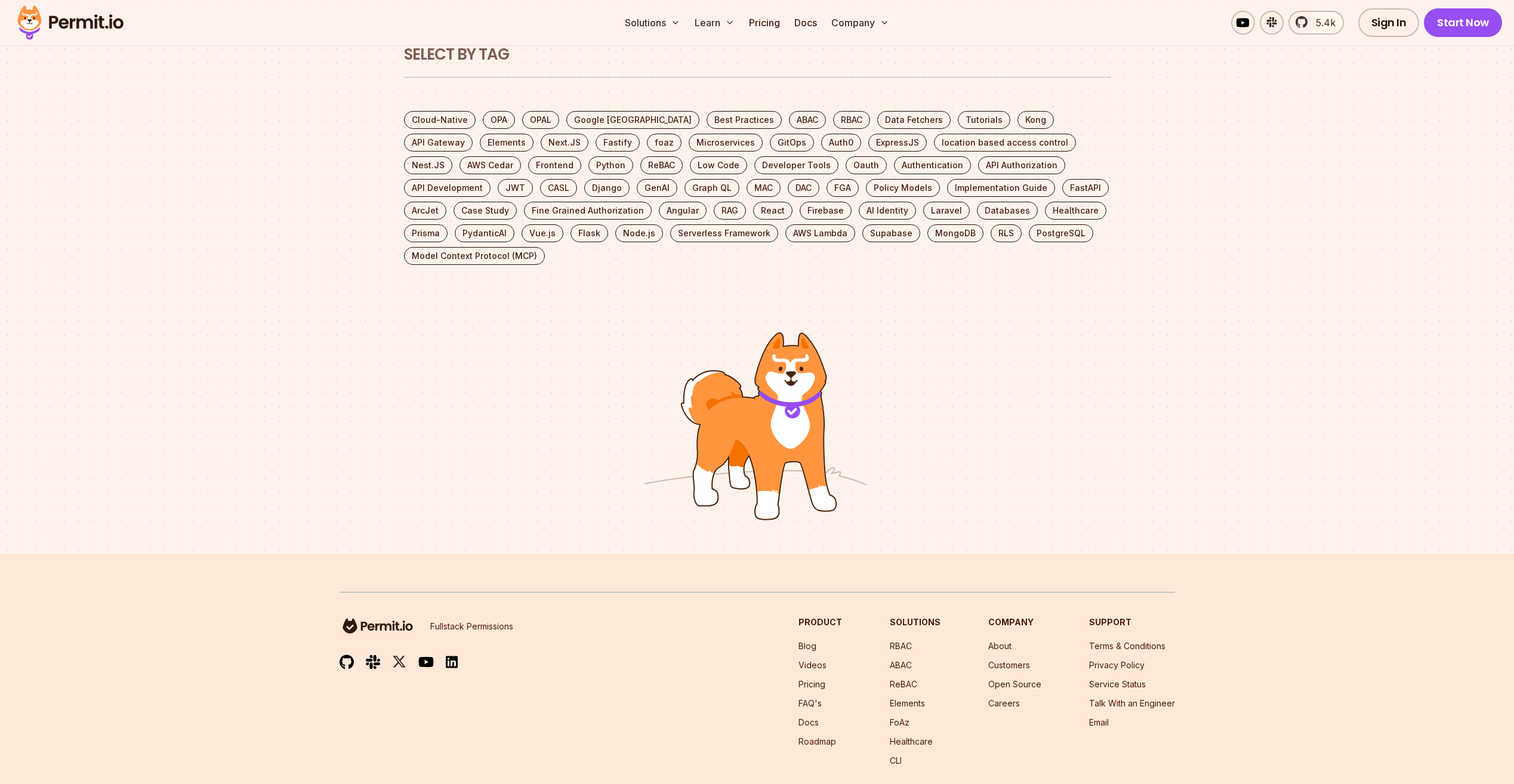
drag, startPoint x: 331, startPoint y: 311, endPoint x: 326, endPoint y: 445, distance: 134.1
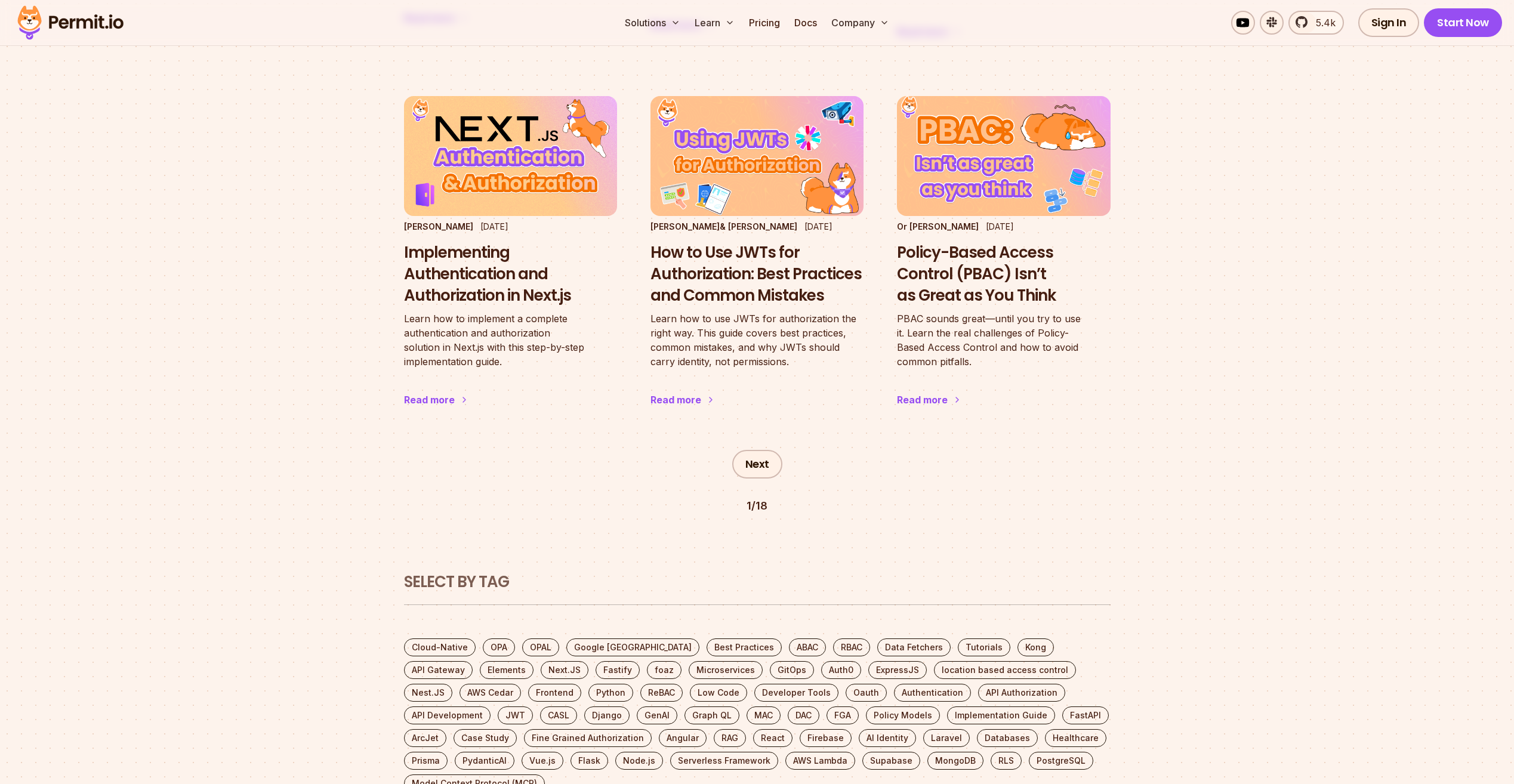
drag, startPoint x: 341, startPoint y: 271, endPoint x: 351, endPoint y: 189, distance: 82.6
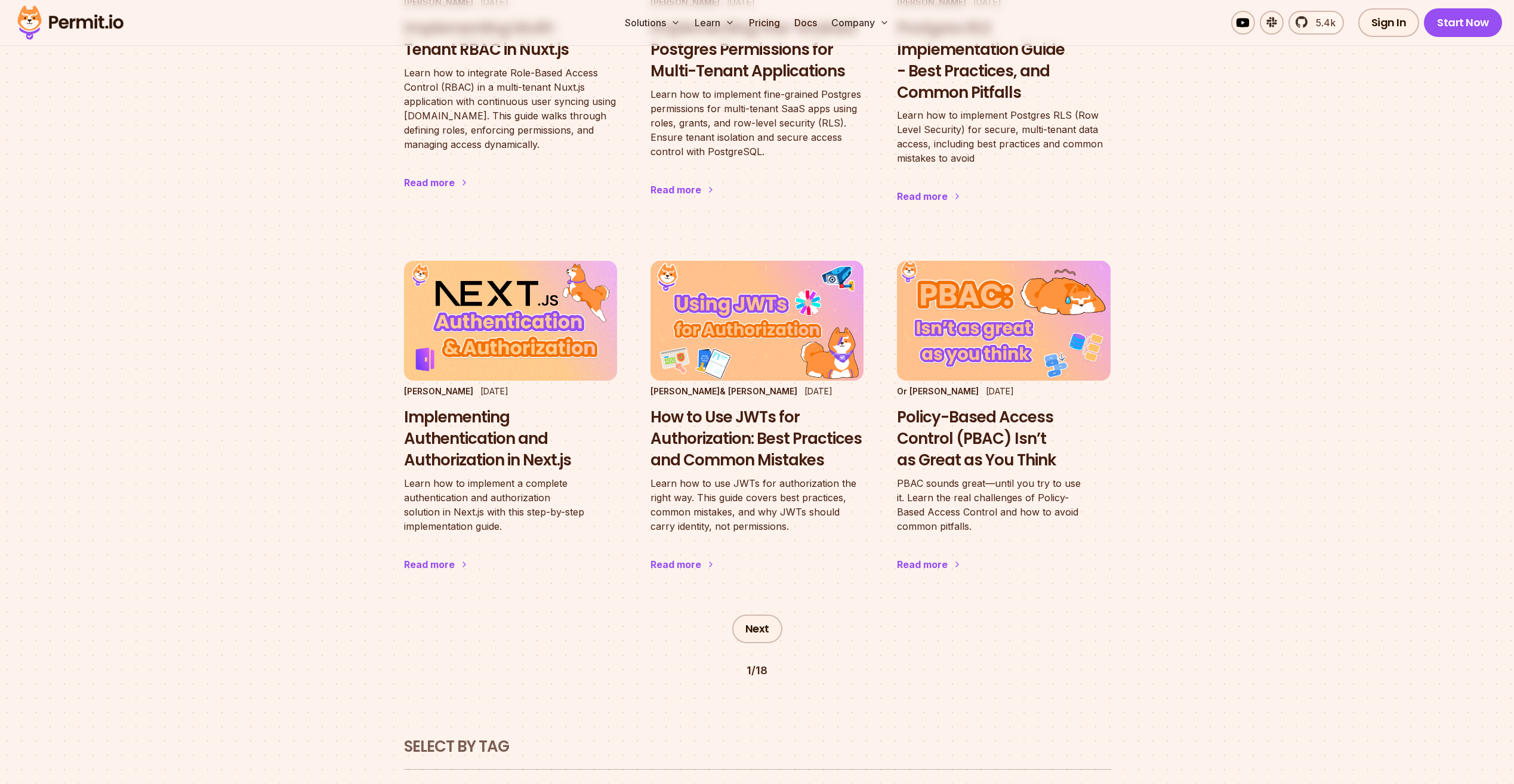
drag, startPoint x: 361, startPoint y: 152, endPoint x: 349, endPoint y: 134, distance: 21.6
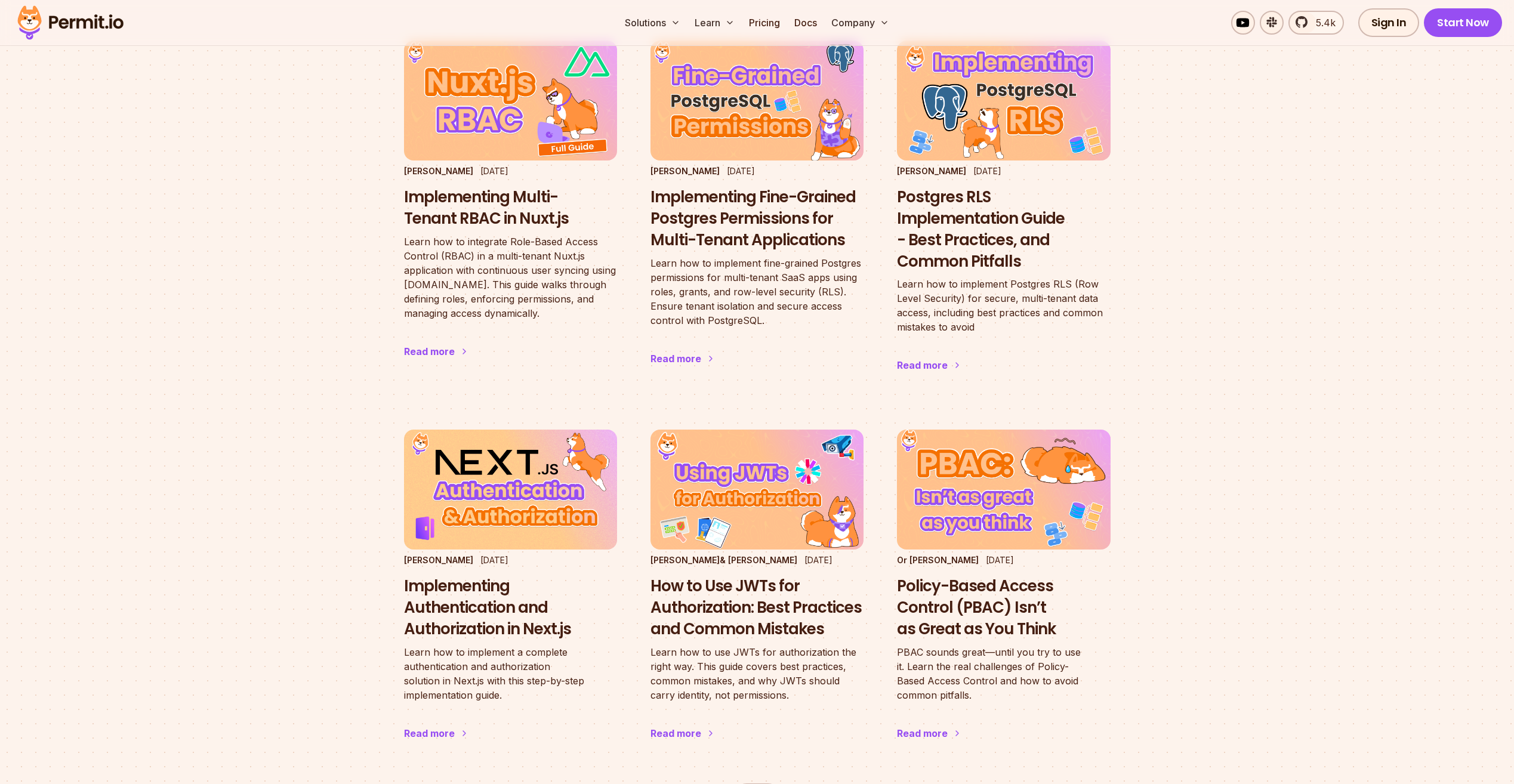
drag, startPoint x: 277, startPoint y: 176, endPoint x: 289, endPoint y: 96, distance: 80.9
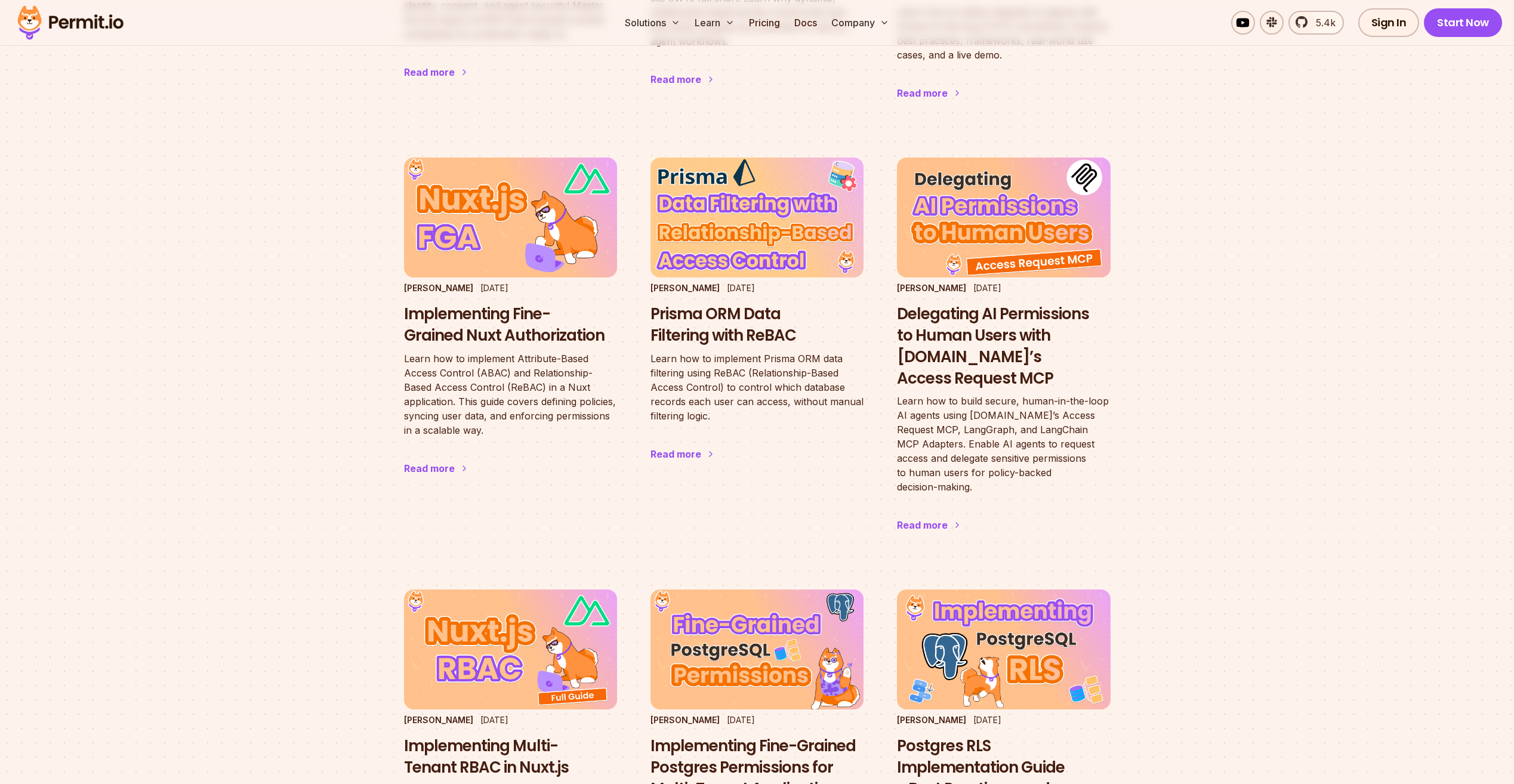
drag, startPoint x: 250, startPoint y: 216, endPoint x: 267, endPoint y: 133, distance: 84.7
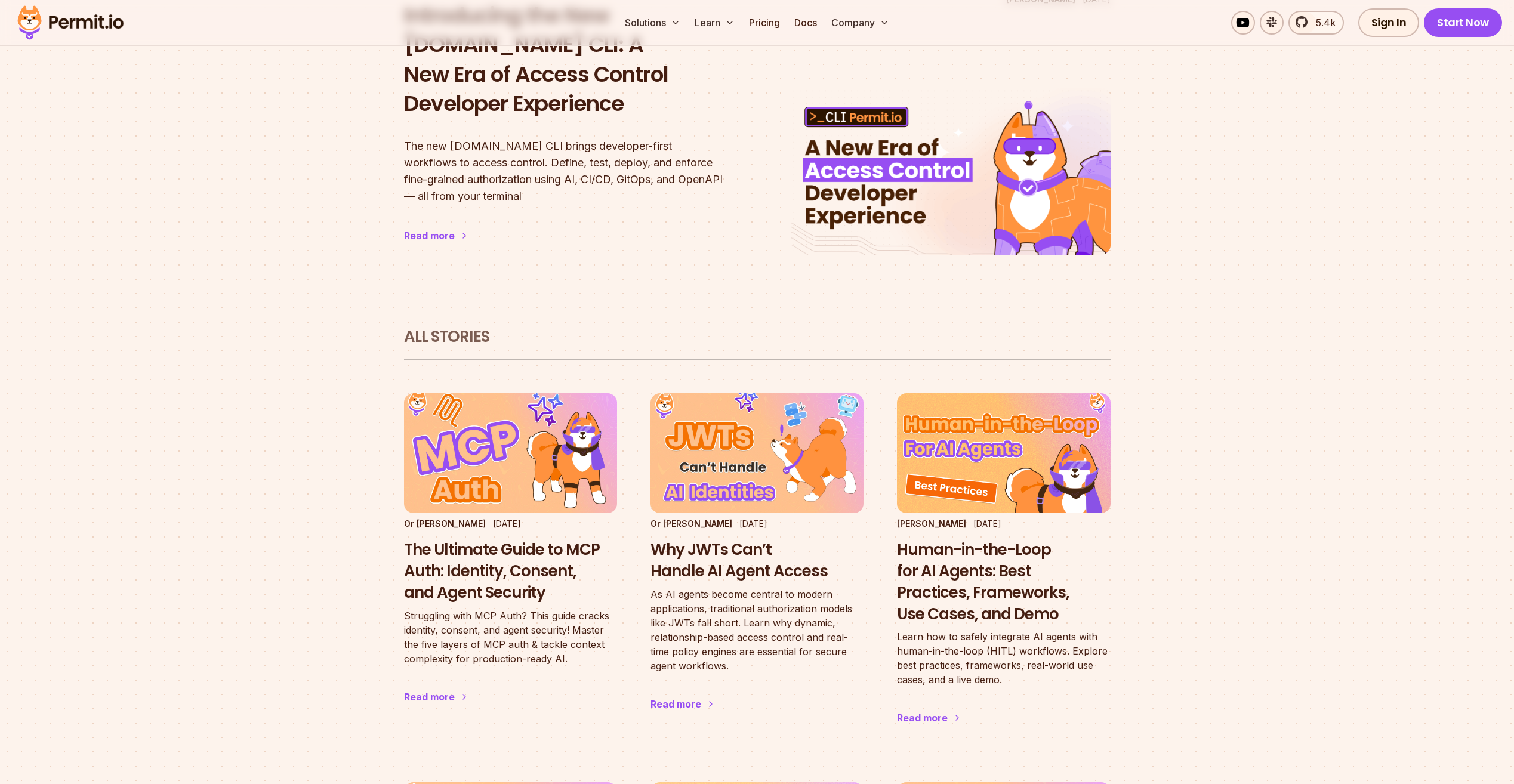
drag, startPoint x: 261, startPoint y: 281, endPoint x: 277, endPoint y: 178, distance: 104.2
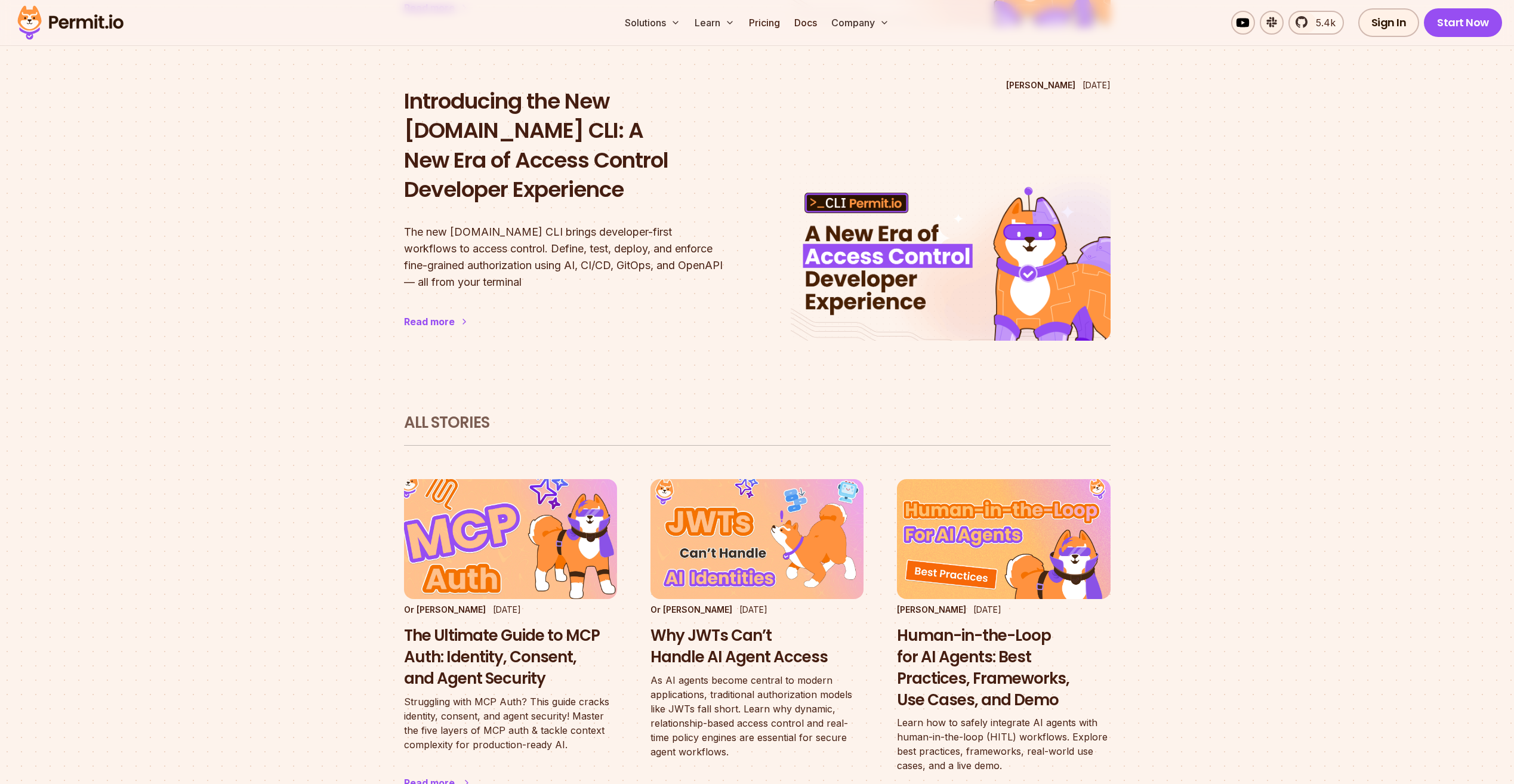
click at [501, 506] on img at bounding box center [511, 539] width 235 height 132
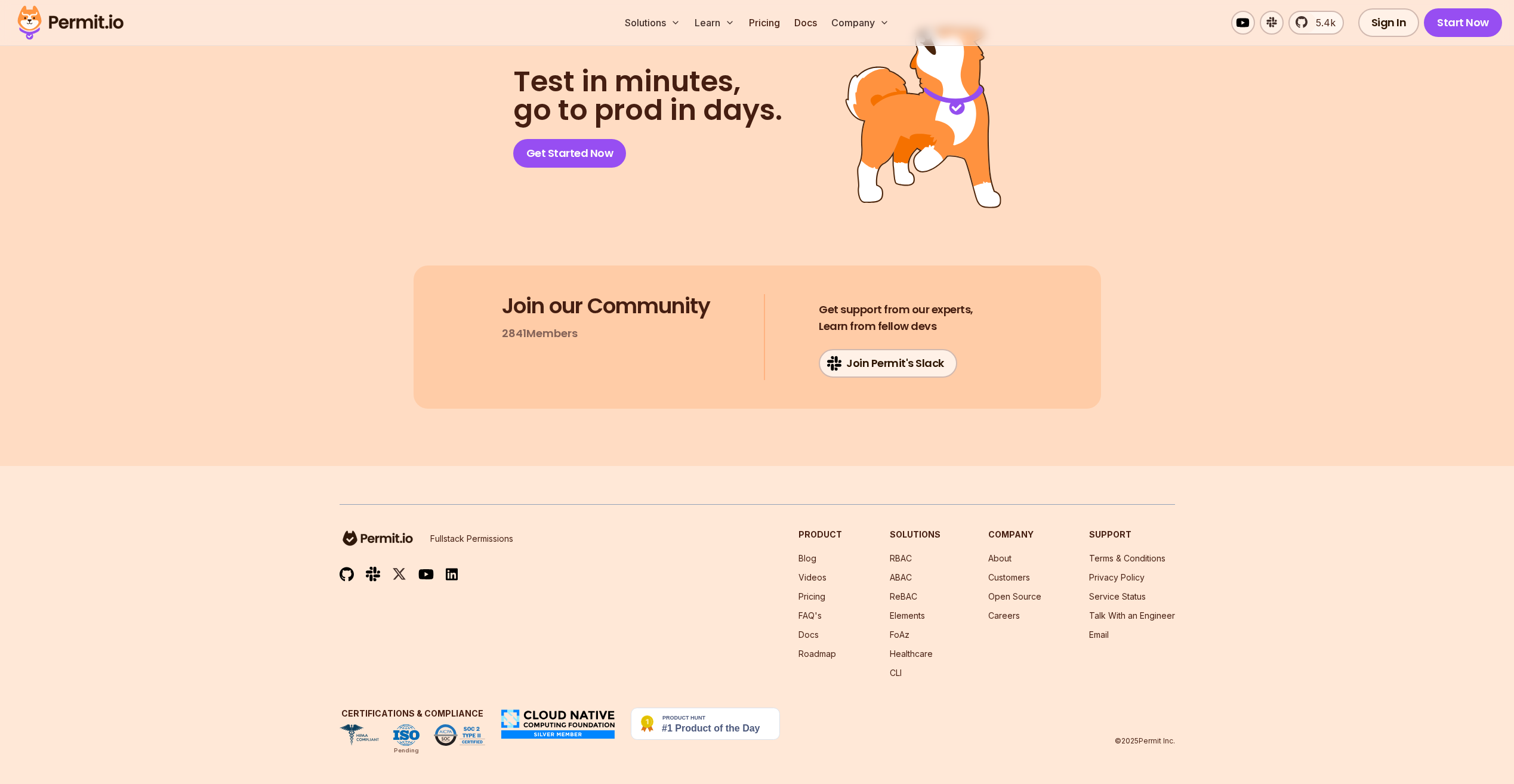
drag, startPoint x: 385, startPoint y: 364, endPoint x: 441, endPoint y: 400, distance: 66.6
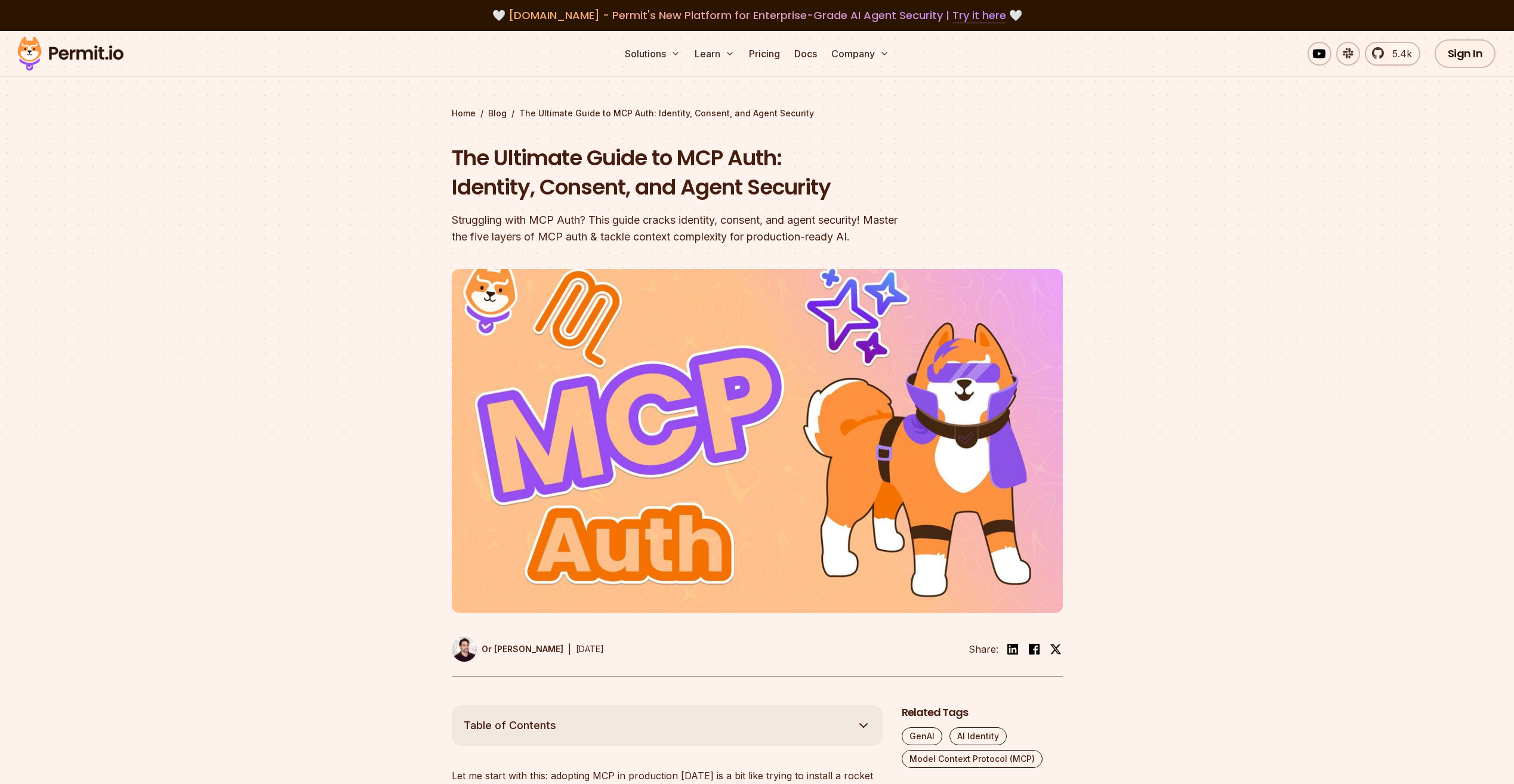
drag, startPoint x: 441, startPoint y: 400, endPoint x: 419, endPoint y: 312, distance: 90.7
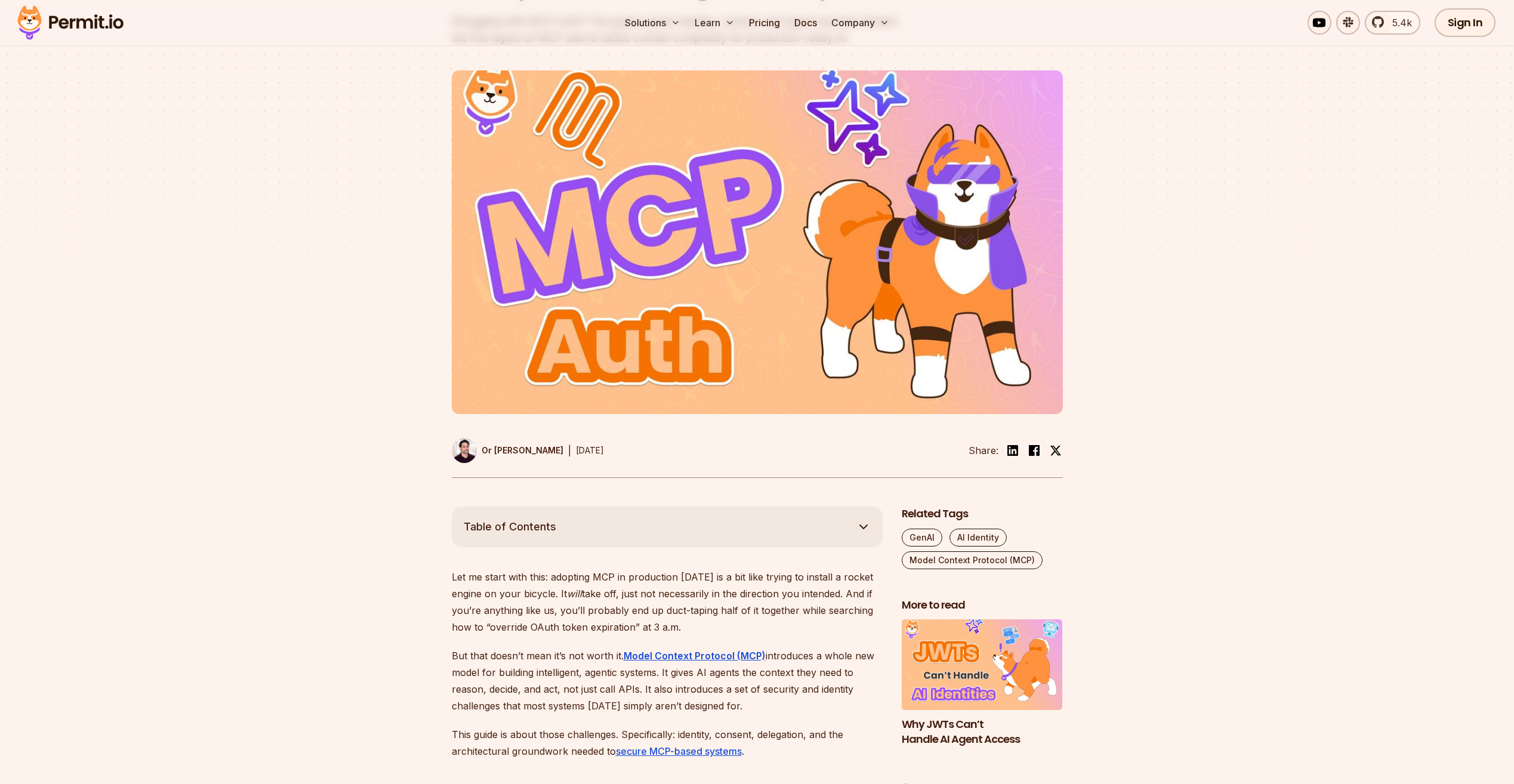
scroll to position [79, 0]
